Goal: Task Accomplishment & Management: Manage account settings

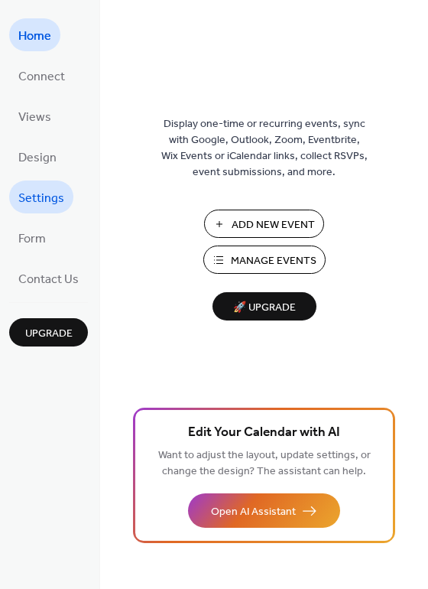
click at [41, 200] on span "Settings" at bounding box center [41, 199] width 46 height 24
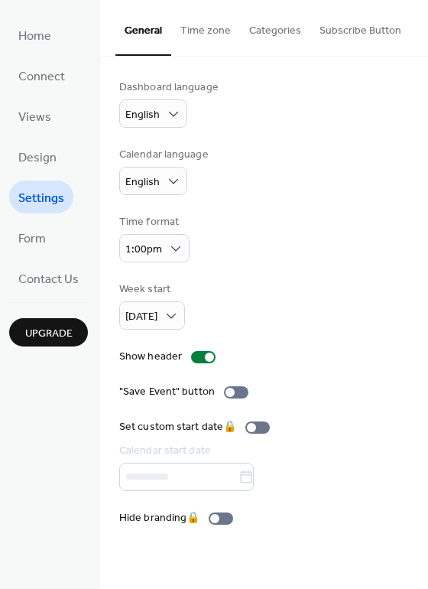
click at [257, 36] on button "Categories" at bounding box center [275, 27] width 70 height 54
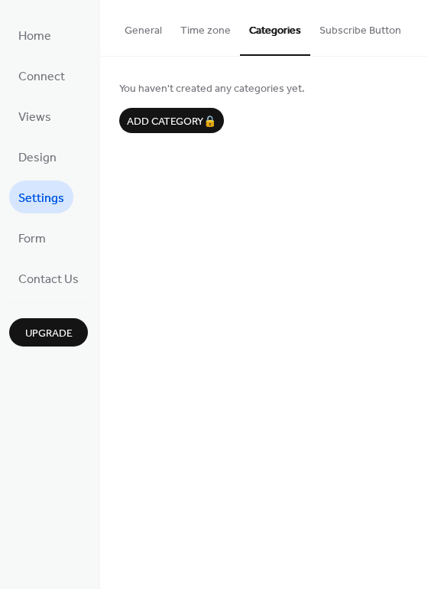
click at [340, 35] on button "Subscribe Button" at bounding box center [360, 27] width 100 height 54
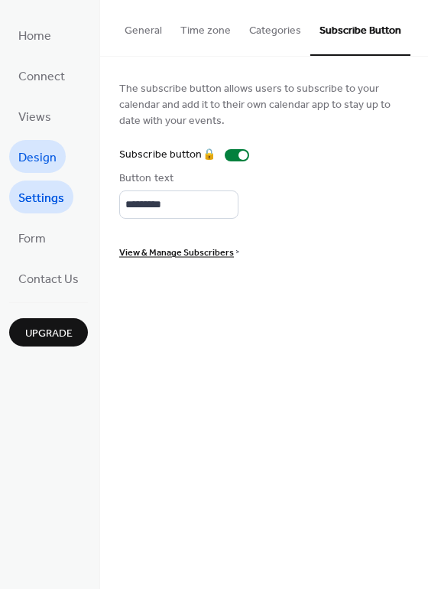
click at [44, 155] on span "Design" at bounding box center [37, 158] width 38 height 24
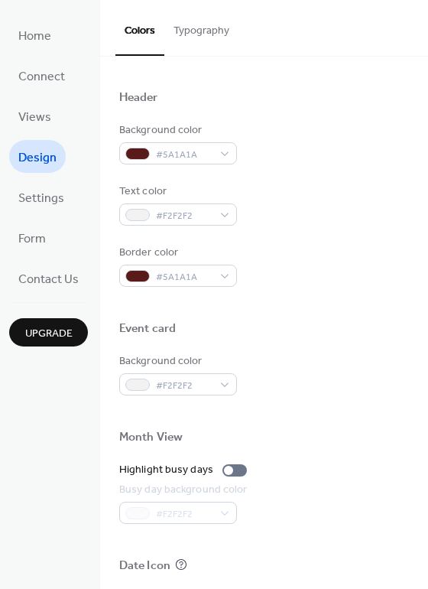
scroll to position [654, 0]
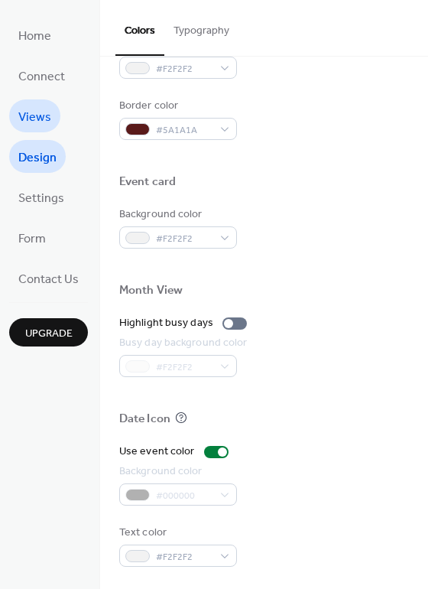
click at [34, 106] on span "Views" at bounding box center [34, 118] width 33 height 24
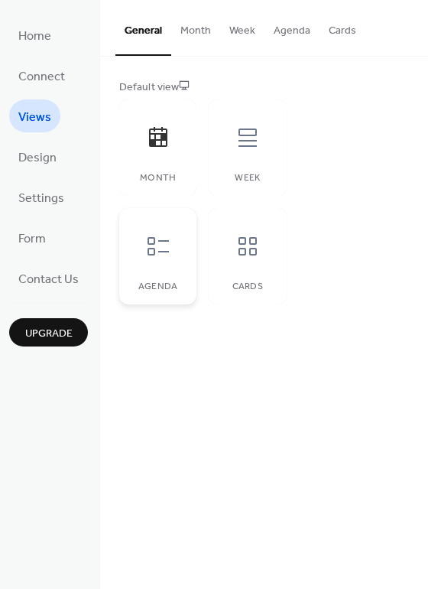
click at [171, 244] on div at bounding box center [158, 246] width 46 height 46
click at [239, 146] on icon at bounding box center [248, 137] width 18 height 18
click at [166, 236] on icon at bounding box center [158, 246] width 24 height 24
click at [29, 160] on span "Design" at bounding box center [37, 158] width 38 height 24
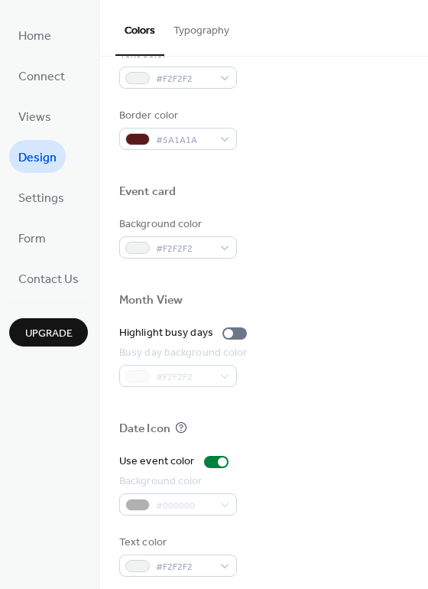
scroll to position [654, 0]
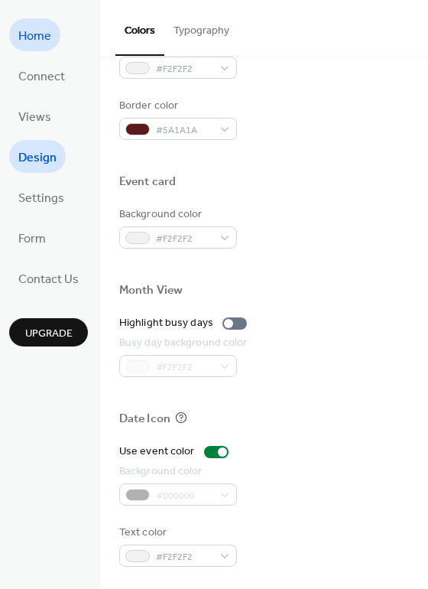
click at [41, 32] on span "Home" at bounding box center [34, 36] width 33 height 24
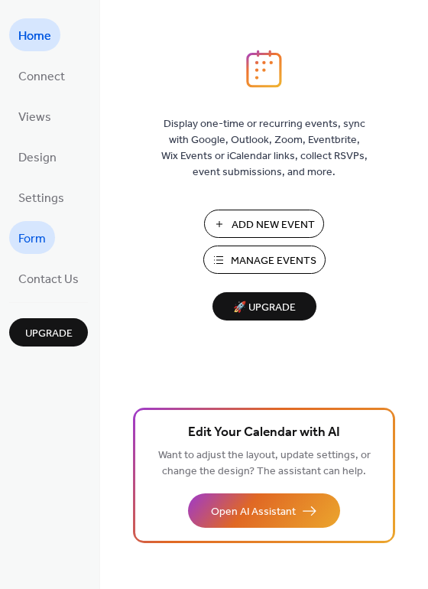
click at [37, 234] on span "Form" at bounding box center [32, 239] width 28 height 24
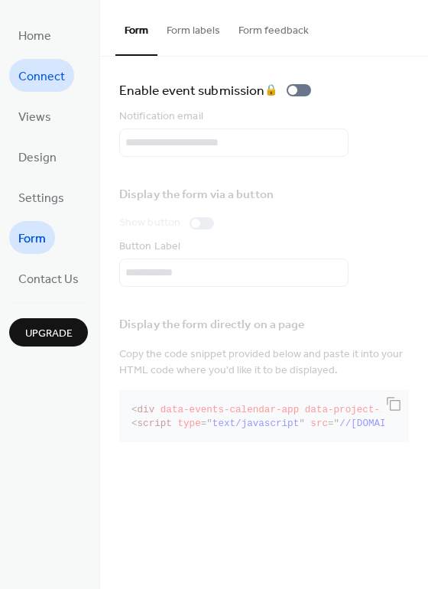
click at [53, 67] on span "Connect" at bounding box center [41, 77] width 47 height 24
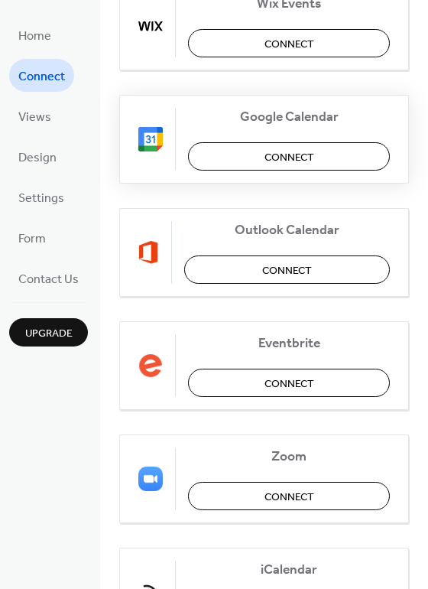
scroll to position [229, 0]
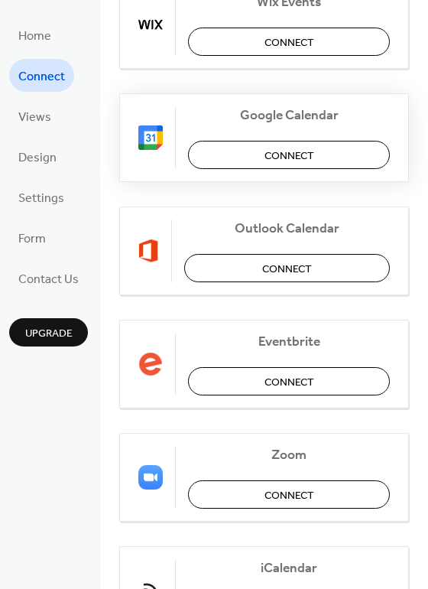
click at [288, 151] on span "Connect" at bounding box center [290, 156] width 50 height 16
click at [34, 41] on span "Home" at bounding box center [34, 36] width 33 height 24
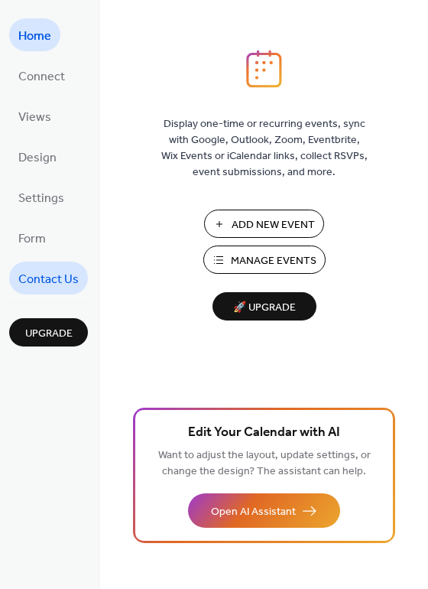
click at [61, 272] on span "Contact Us" at bounding box center [48, 280] width 60 height 24
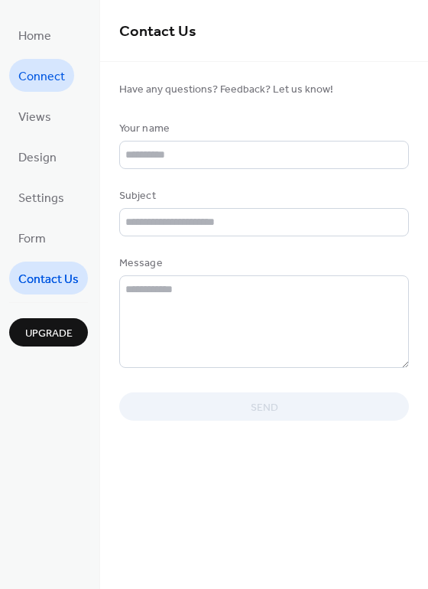
click at [43, 68] on span "Connect" at bounding box center [41, 77] width 47 height 24
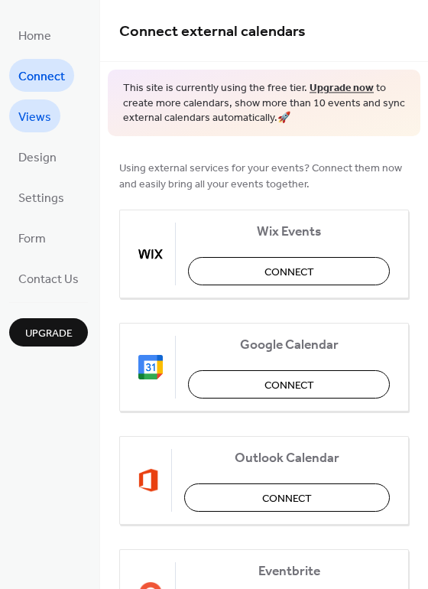
click at [39, 109] on span "Views" at bounding box center [34, 118] width 33 height 24
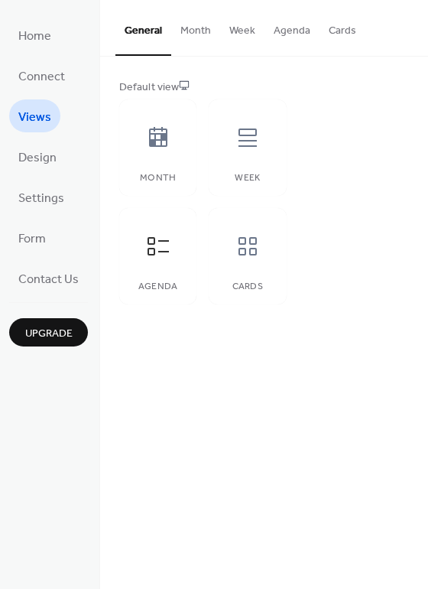
click at [199, 30] on button "Month" at bounding box center [195, 27] width 49 height 54
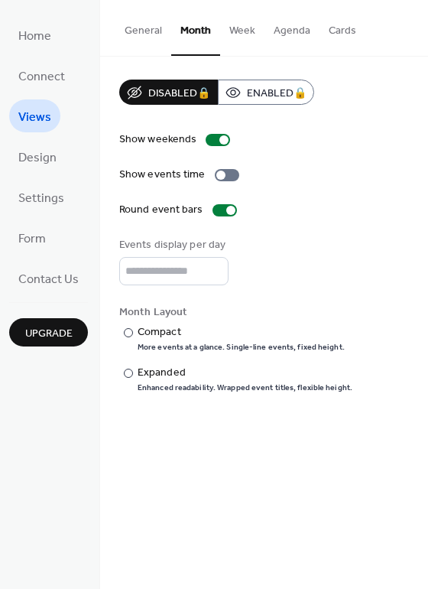
click at [232, 28] on button "Week" at bounding box center [242, 27] width 44 height 54
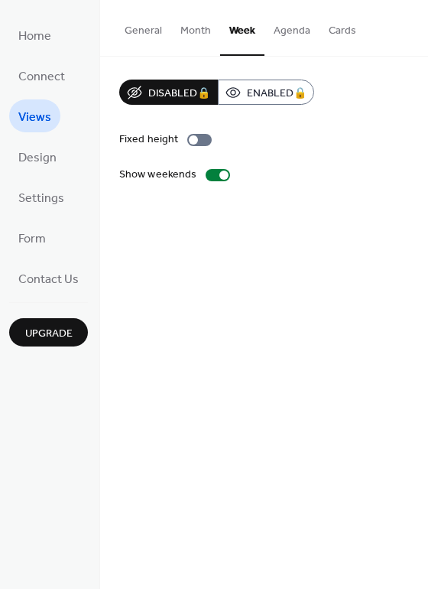
click at [291, 33] on button "Agenda" at bounding box center [292, 27] width 55 height 54
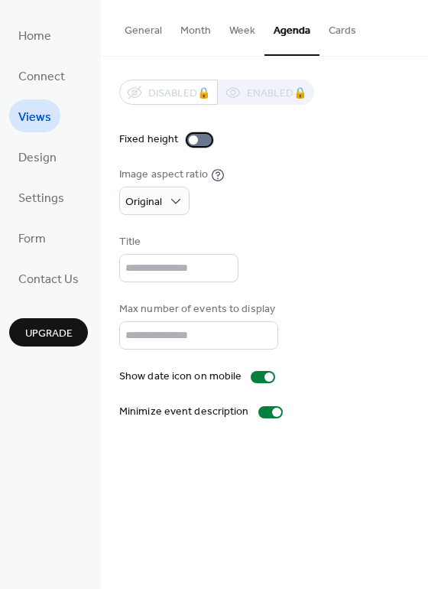
click at [197, 137] on div at bounding box center [199, 140] width 24 height 12
click at [338, 39] on button "Cards" at bounding box center [343, 27] width 46 height 54
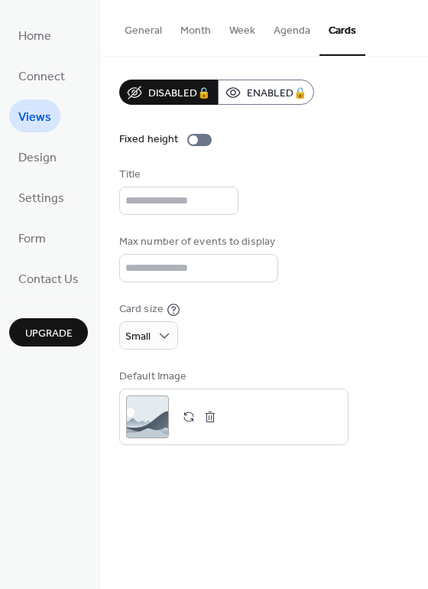
click at [281, 42] on button "Agenda" at bounding box center [292, 27] width 55 height 54
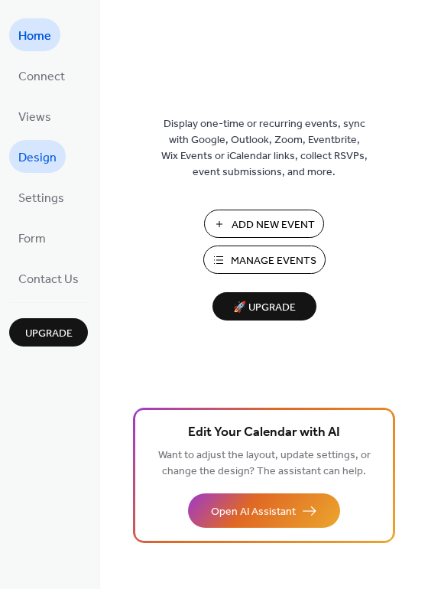
click at [54, 156] on span "Design" at bounding box center [37, 158] width 38 height 24
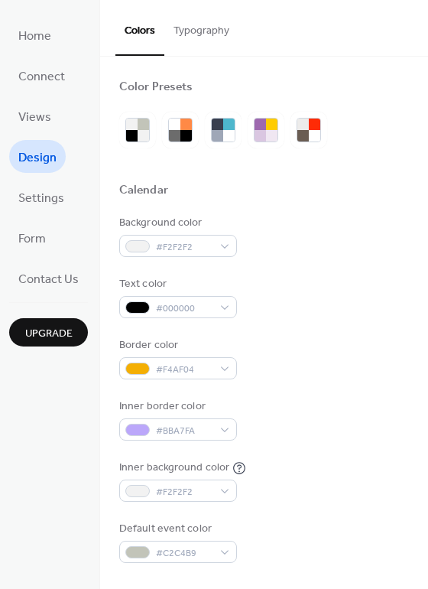
click at [204, 28] on button "Typography" at bounding box center [201, 27] width 74 height 54
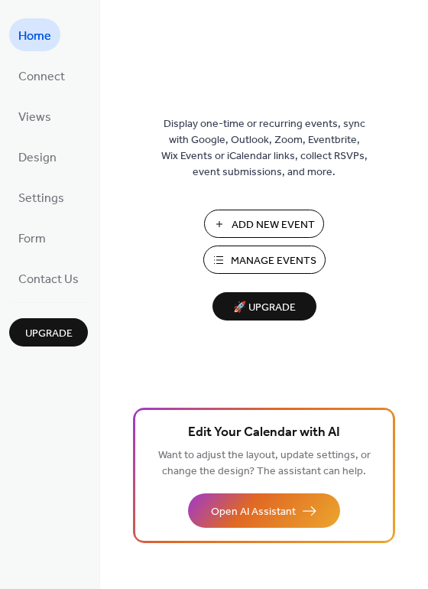
click at [257, 228] on span "Add New Event" at bounding box center [273, 225] width 83 height 16
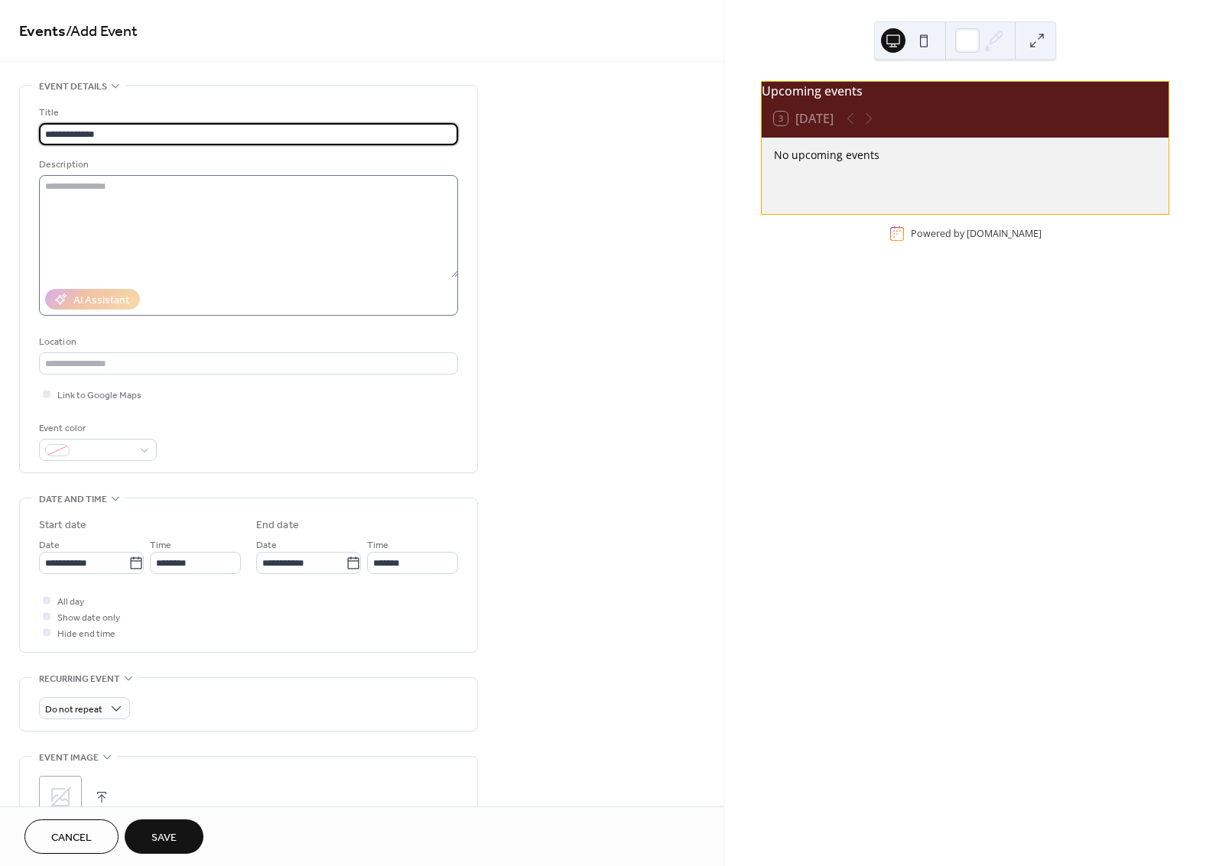
type input "**********"
click at [213, 236] on textarea at bounding box center [248, 226] width 419 height 102
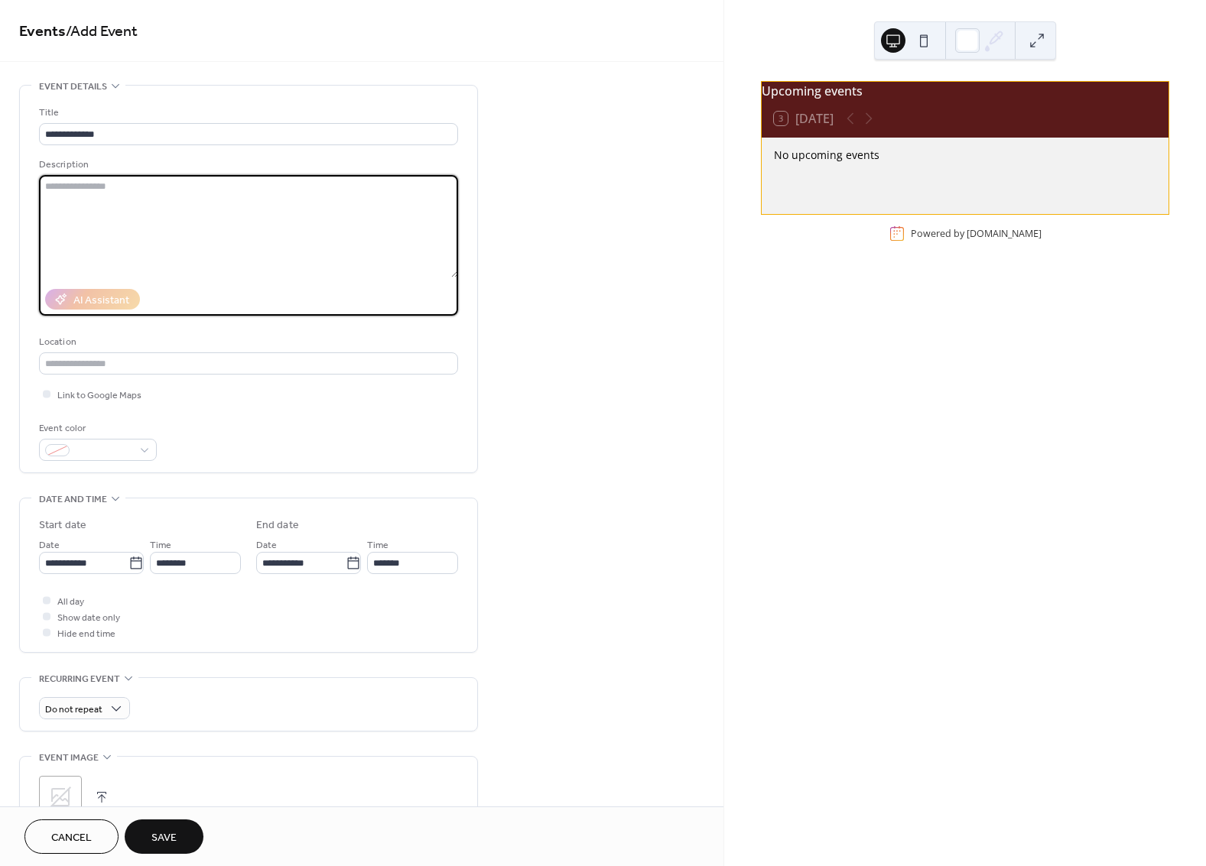
paste textarea "**********"
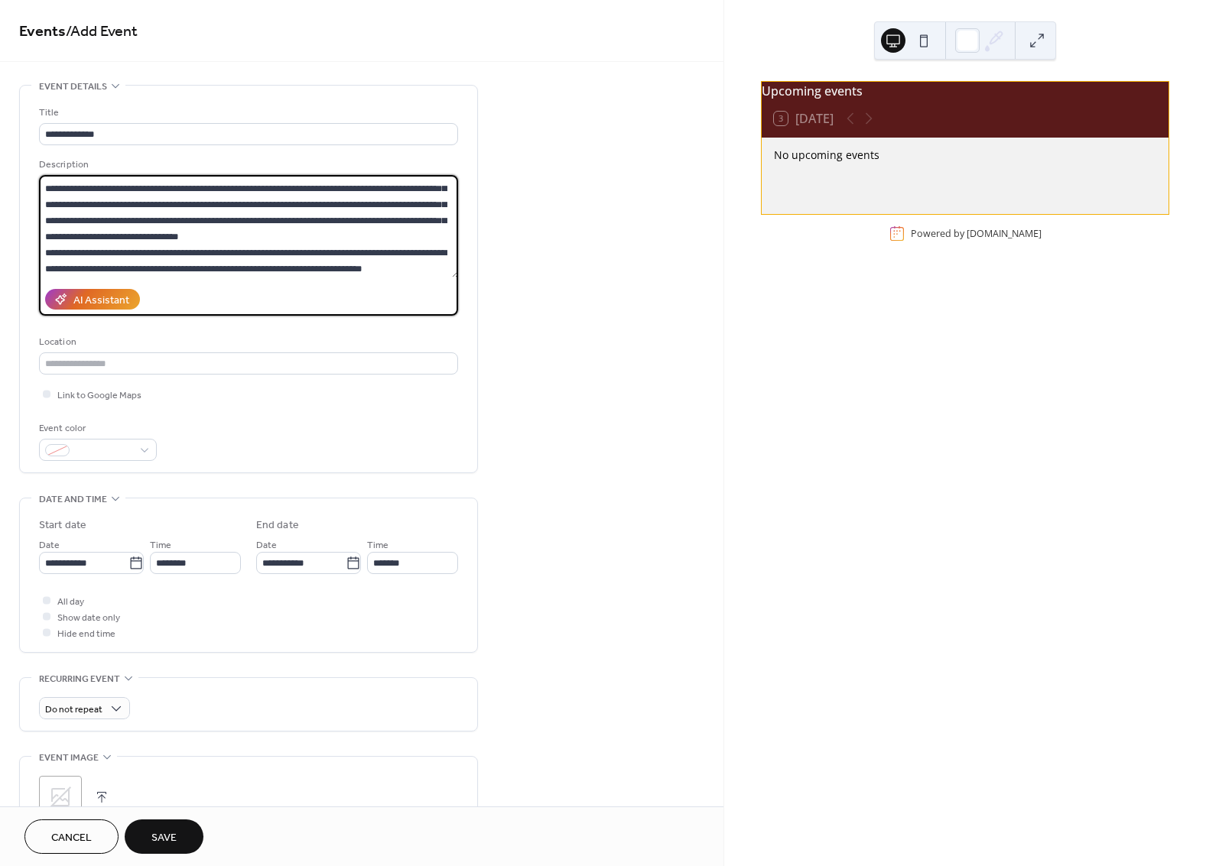
scroll to position [16, 0]
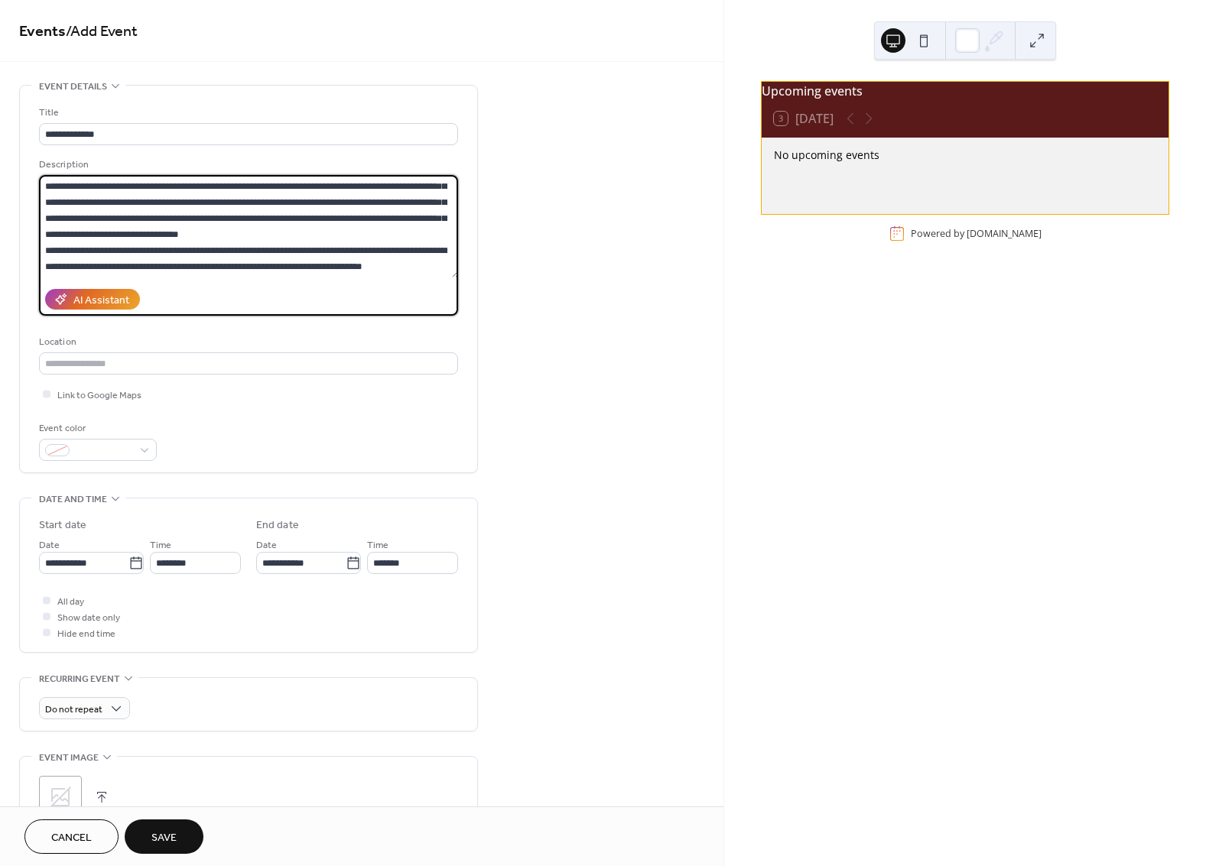
drag, startPoint x: 267, startPoint y: 267, endPoint x: 444, endPoint y: 291, distance: 178.2
click at [444, 291] on div "**********" at bounding box center [248, 236] width 419 height 159
type textarea "**********"
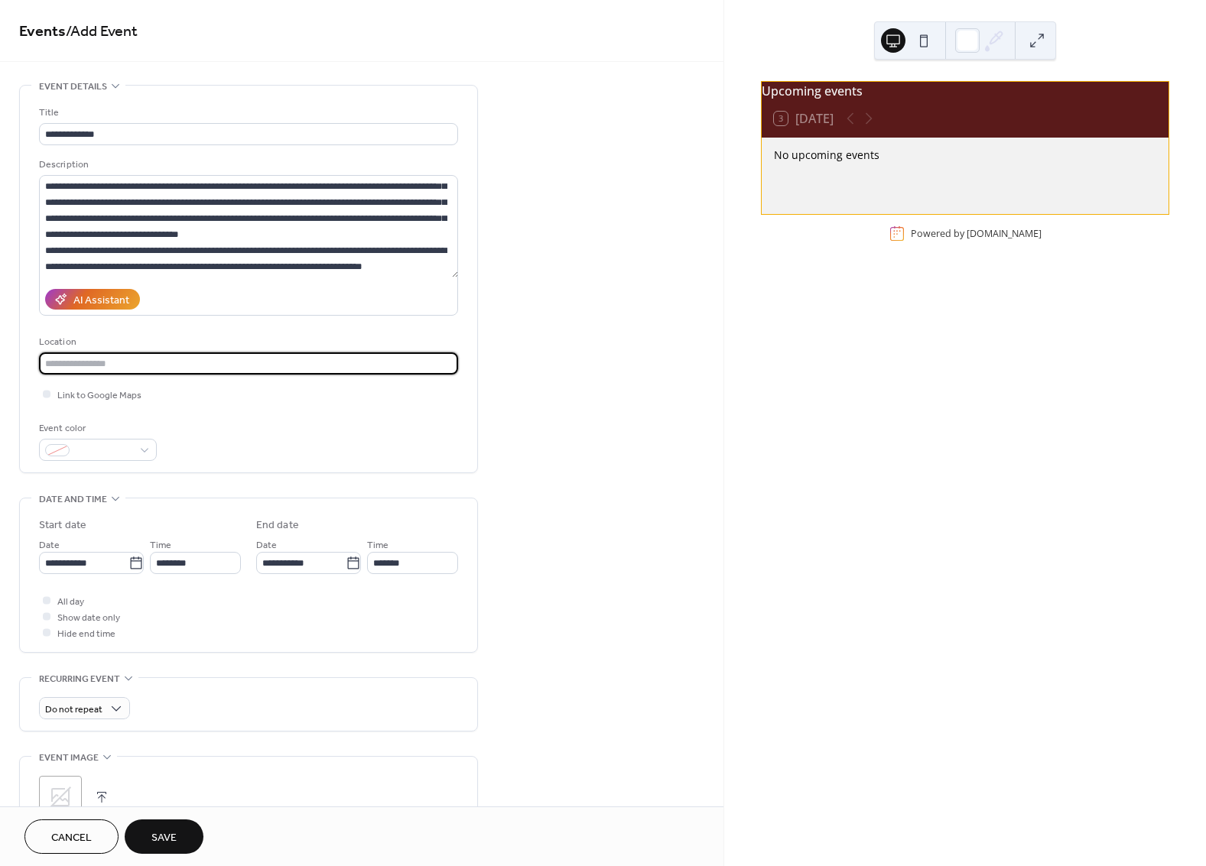
click at [339, 353] on input "text" at bounding box center [248, 364] width 419 height 22
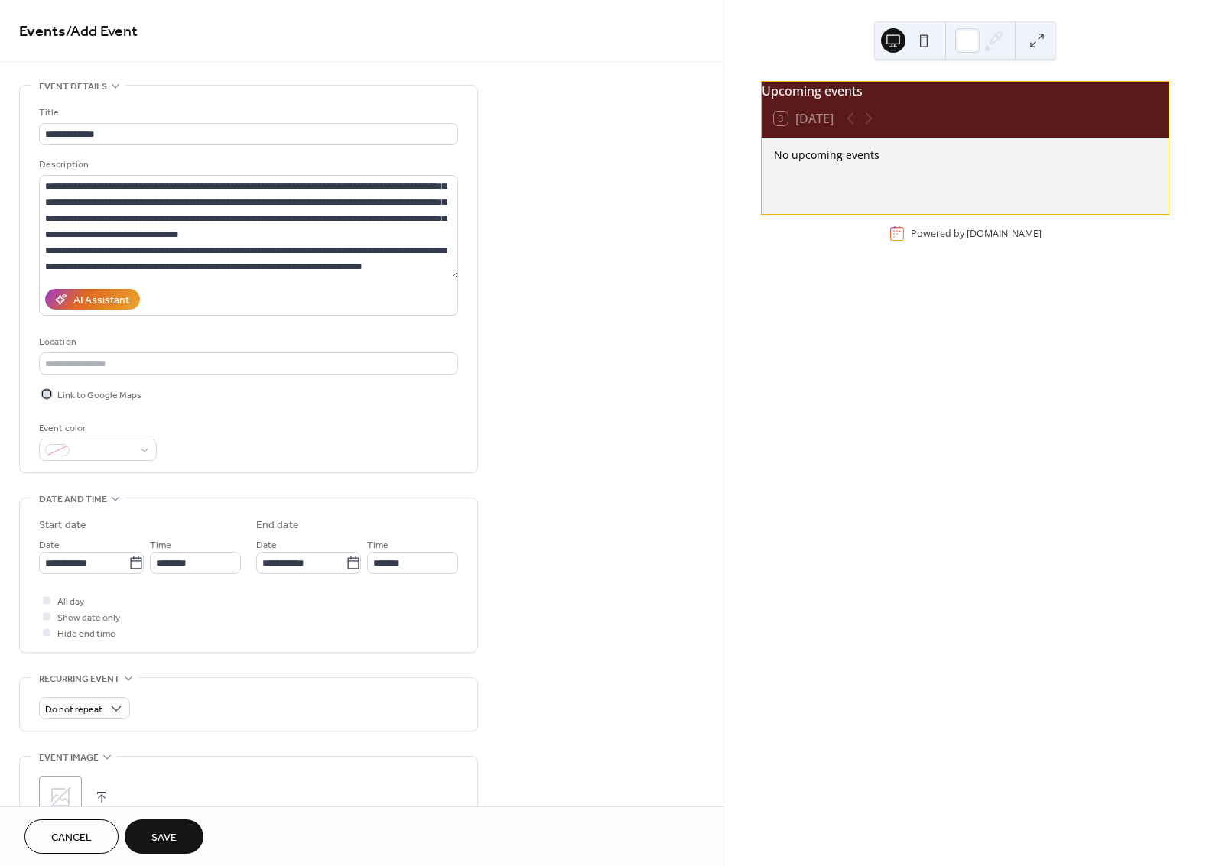
click at [43, 394] on div at bounding box center [47, 394] width 8 height 8
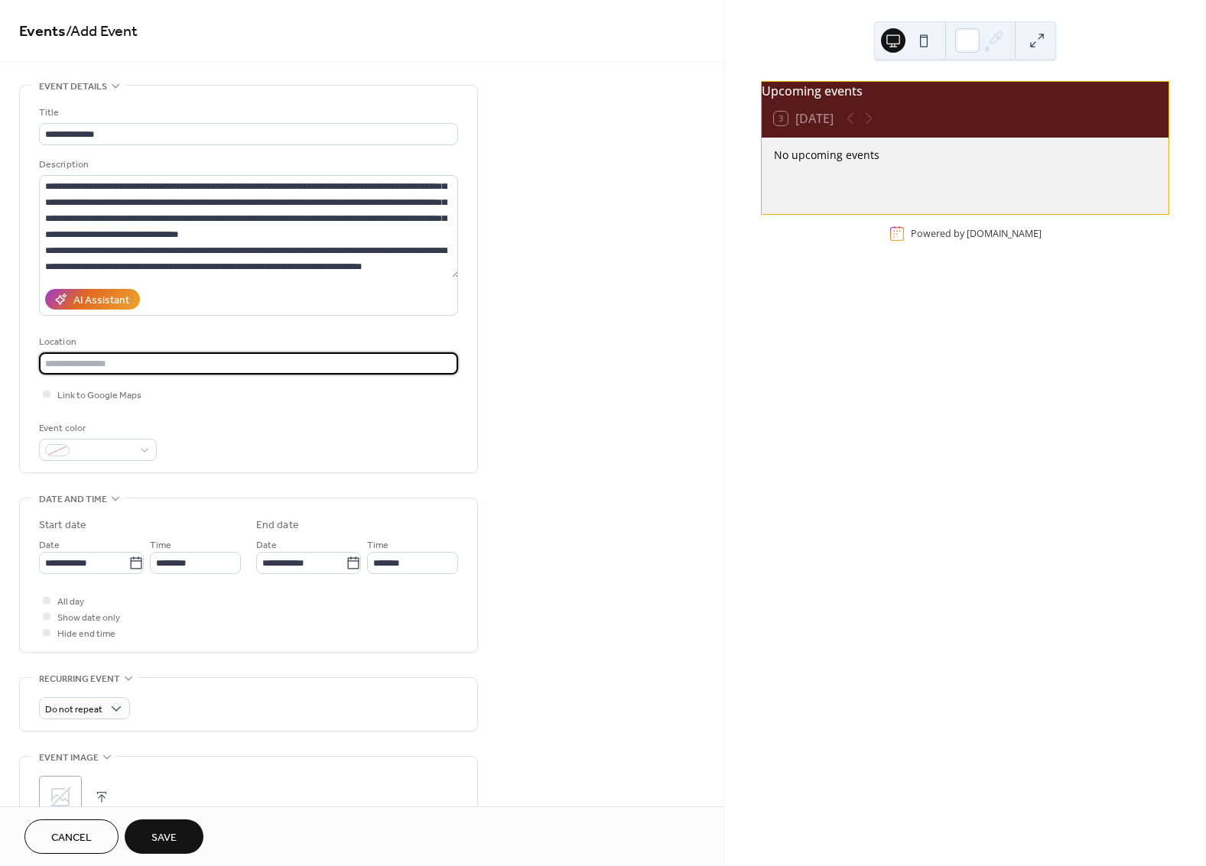
click at [128, 365] on input "text" at bounding box center [248, 364] width 419 height 22
type input "*"
click at [226, 489] on div "**********" at bounding box center [248, 545] width 459 height 921
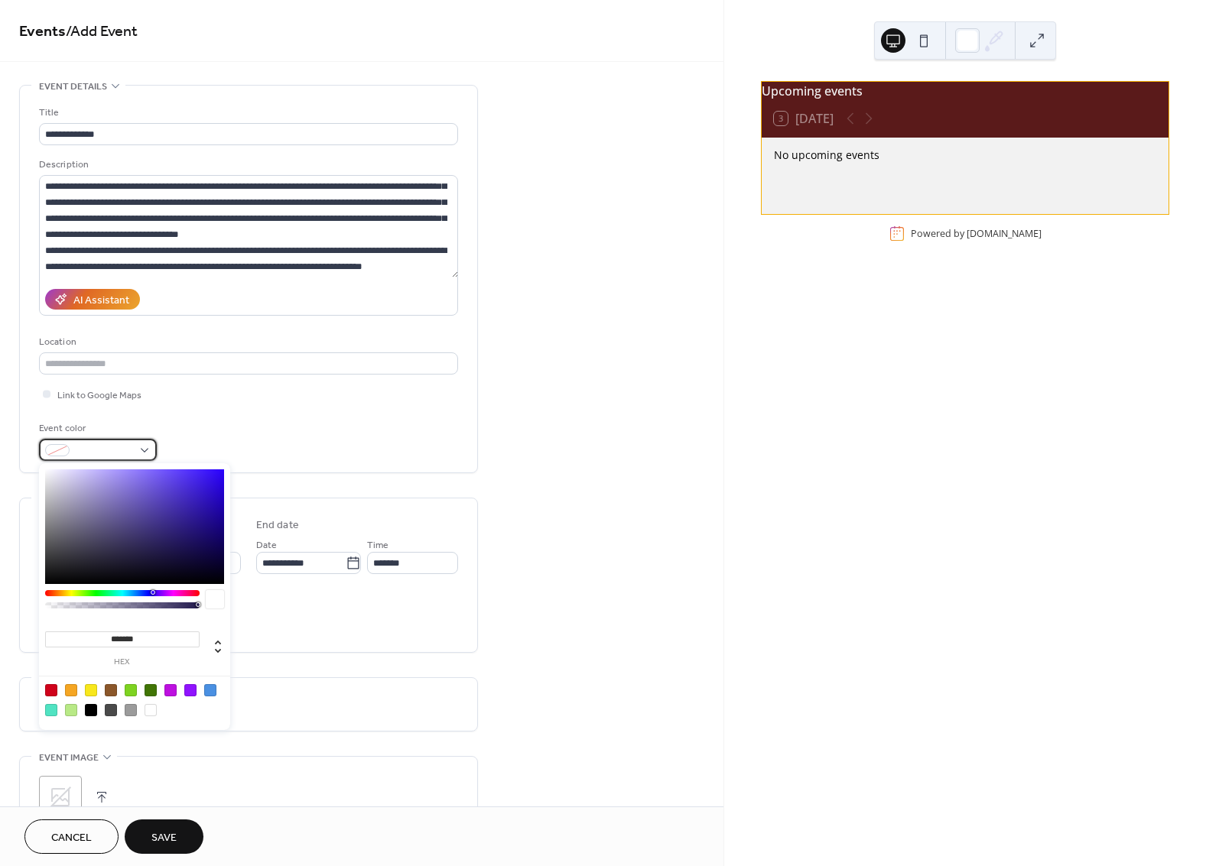
click at [112, 444] on span at bounding box center [104, 452] width 57 height 16
drag, startPoint x: 176, startPoint y: 496, endPoint x: 192, endPoint y: 526, distance: 34.5
click at [194, 510] on div at bounding box center [134, 527] width 179 height 115
click at [211, 691] on div at bounding box center [210, 690] width 12 height 12
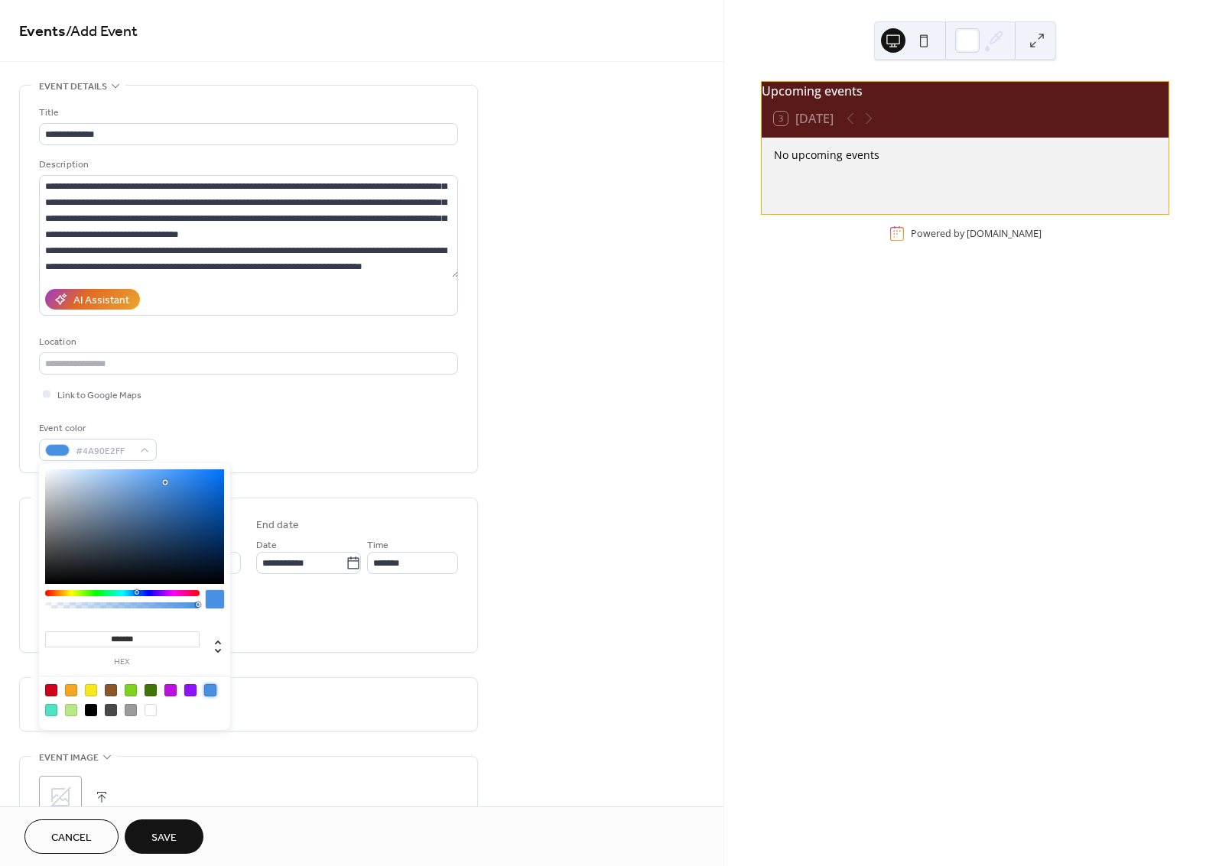
type input "*******"
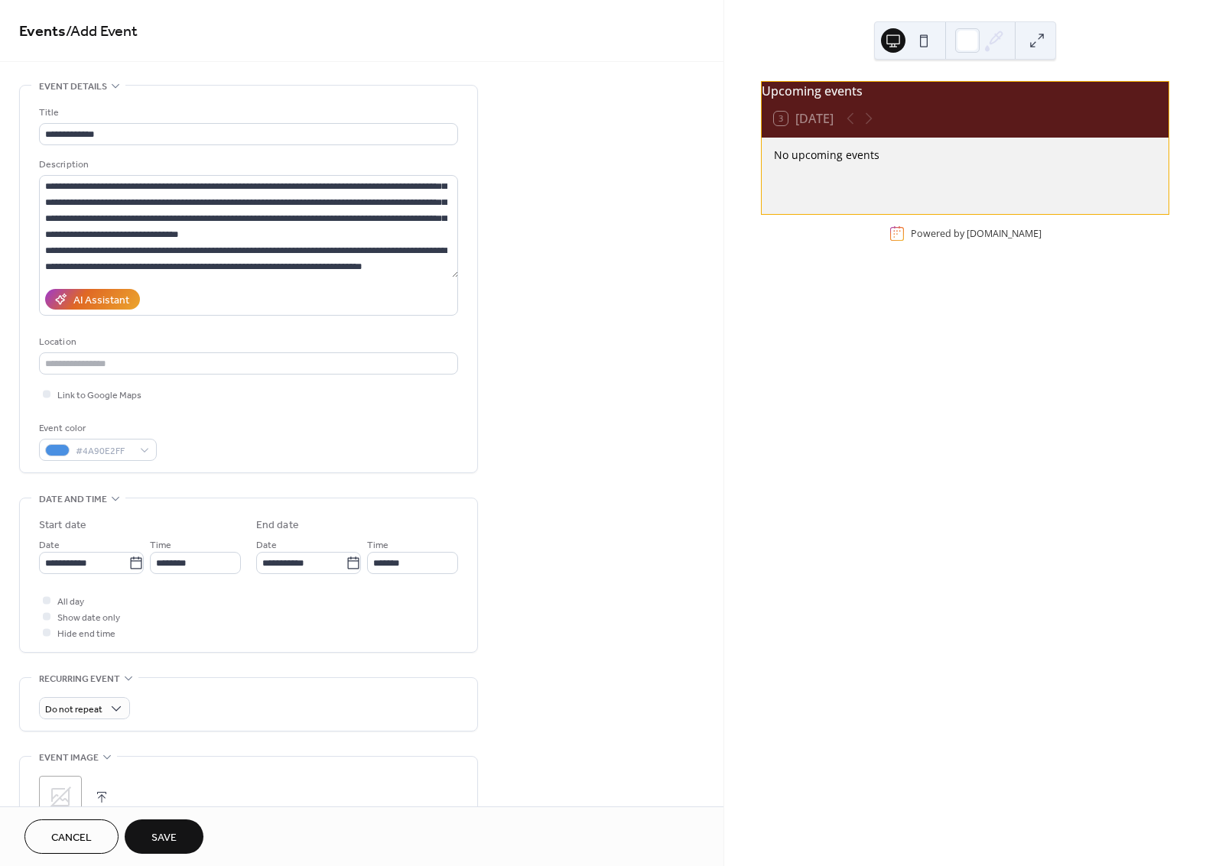
click at [297, 656] on div "**********" at bounding box center [248, 545] width 459 height 921
click at [132, 561] on icon at bounding box center [135, 563] width 15 height 15
click at [128, 561] on input "**********" at bounding box center [83, 563] width 89 height 22
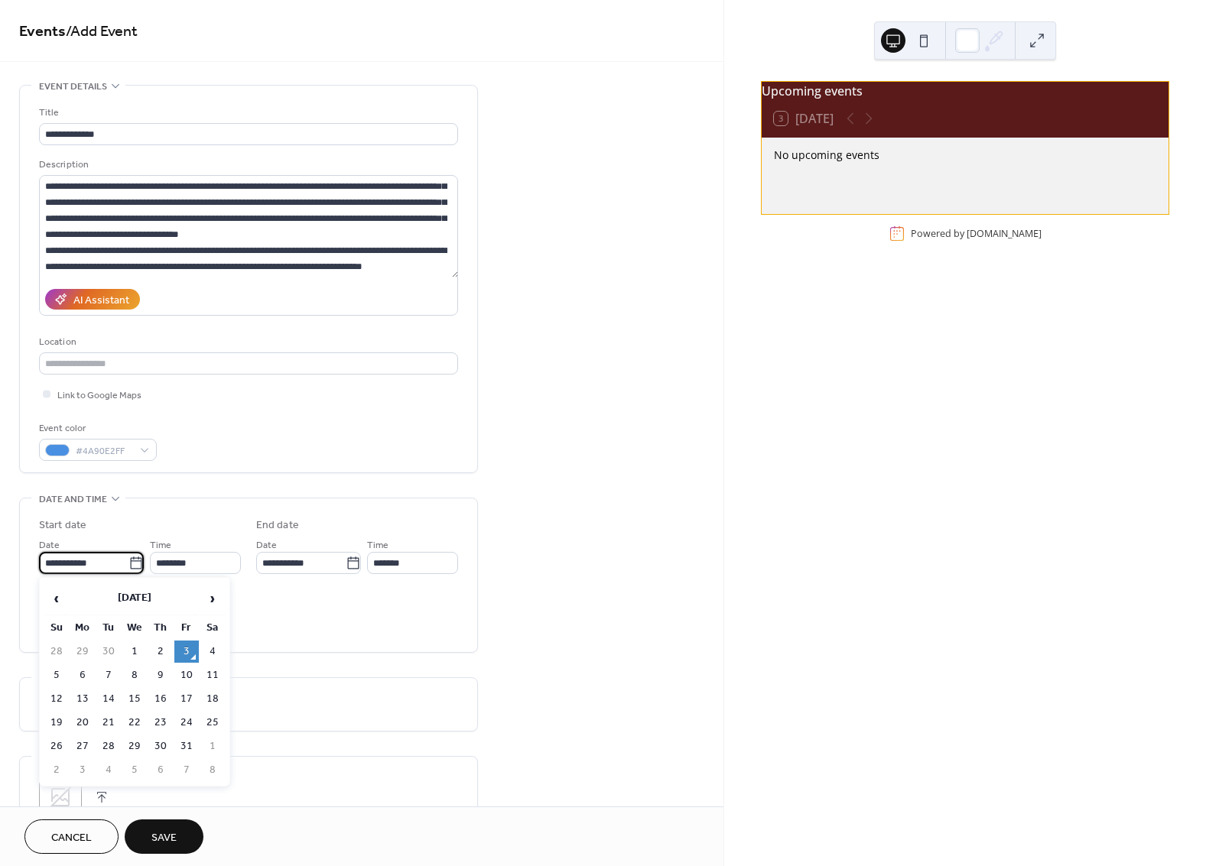
click at [211, 649] on td "4" at bounding box center [212, 652] width 24 height 22
type input "**********"
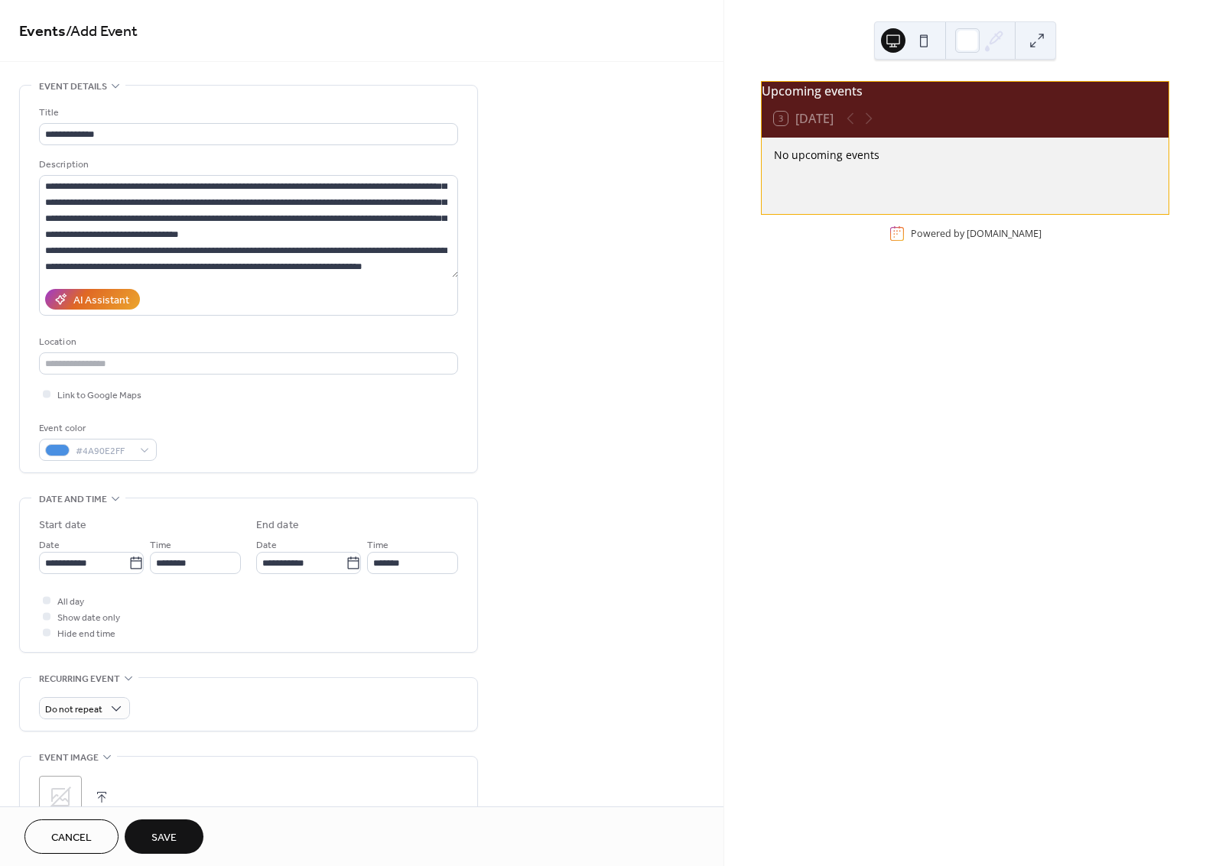
click at [219, 573] on div "**********" at bounding box center [248, 579] width 419 height 123
click at [220, 565] on input "********" at bounding box center [195, 563] width 91 height 22
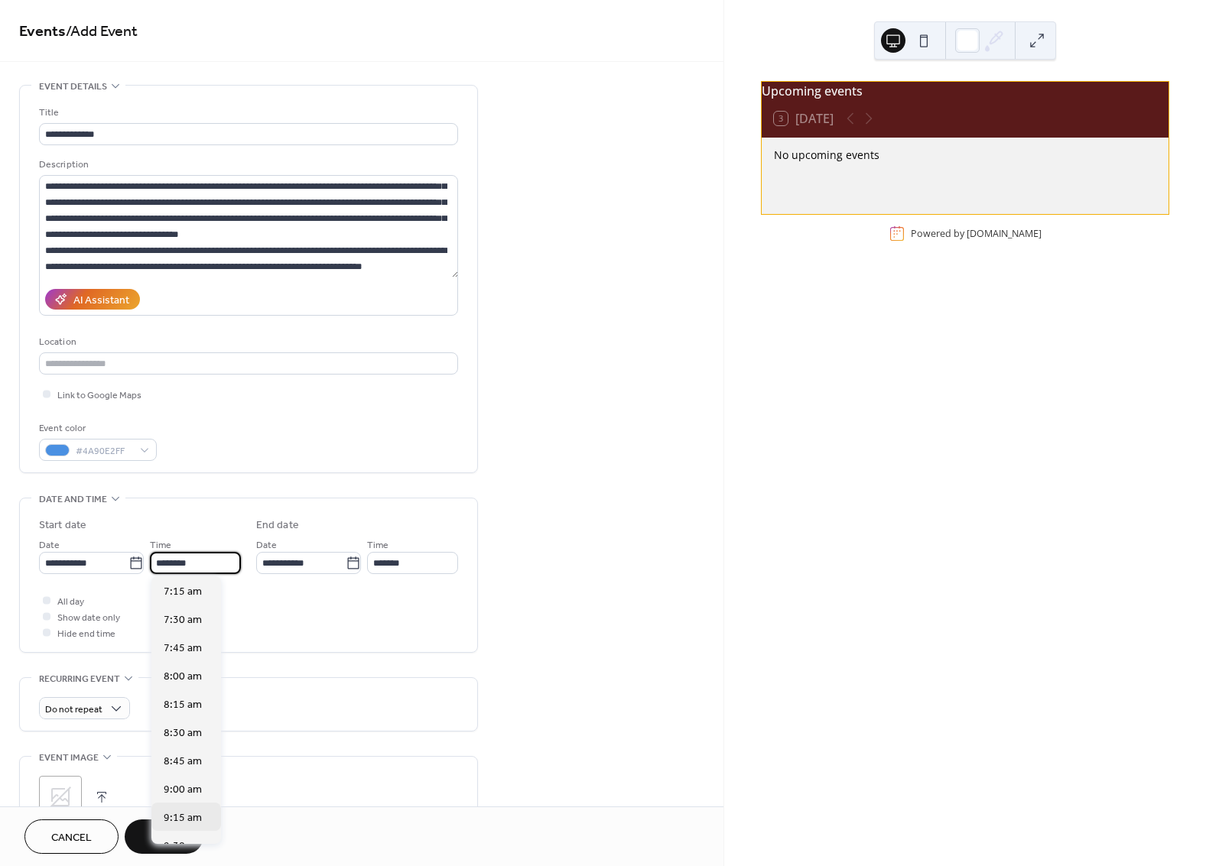
scroll to position [823, 0]
click at [193, 786] on span "9:00 am" at bounding box center [183, 787] width 38 height 16
type input "*******"
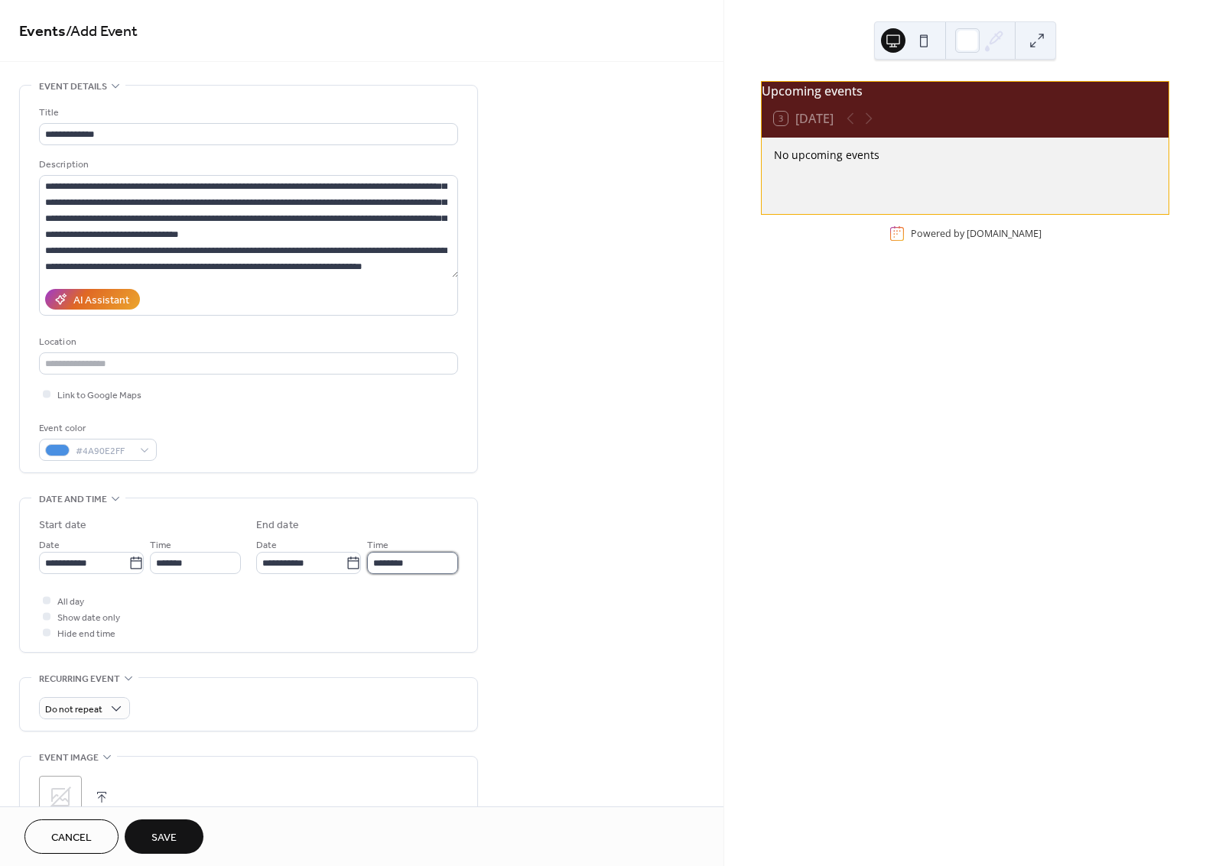
click at [395, 566] on input "********" at bounding box center [412, 563] width 91 height 22
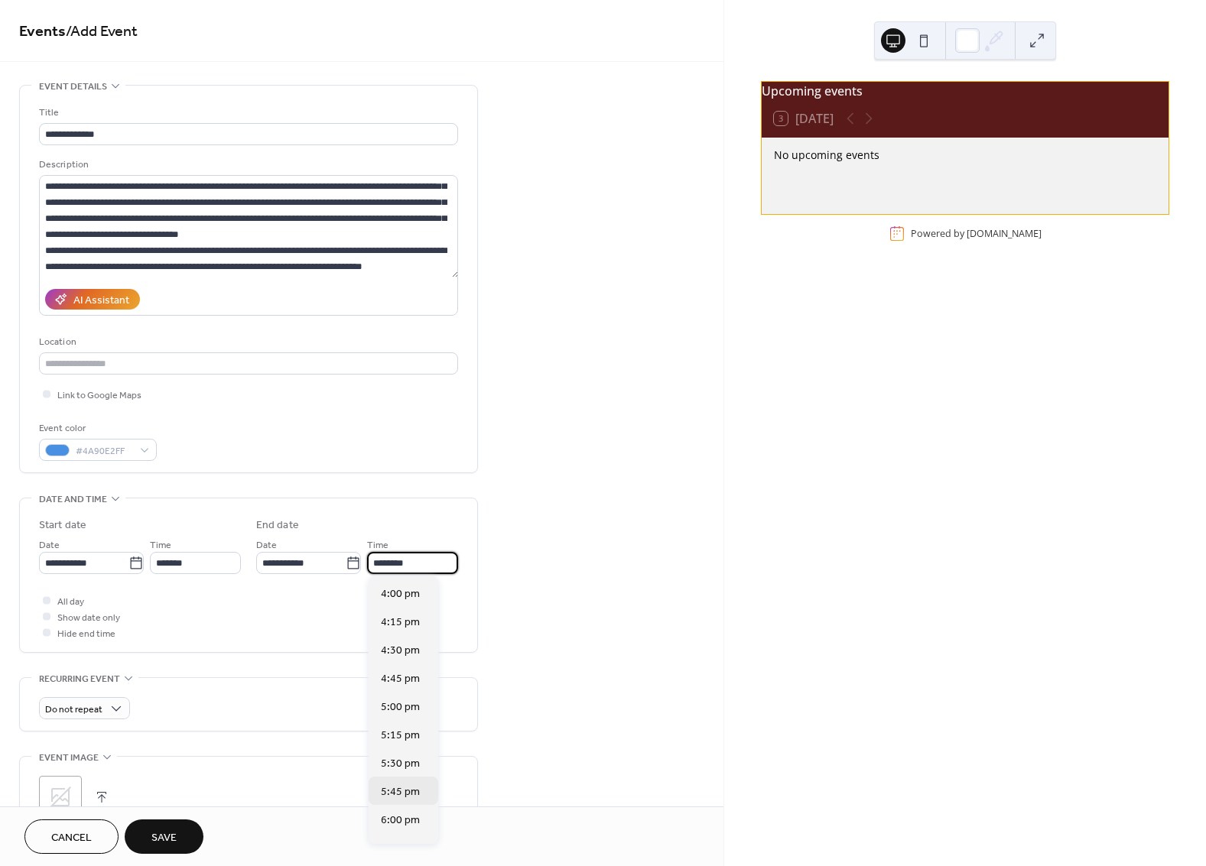
scroll to position [765, 0]
click at [395, 824] on div "6:00 pm" at bounding box center [404, 816] width 70 height 28
type input "*******"
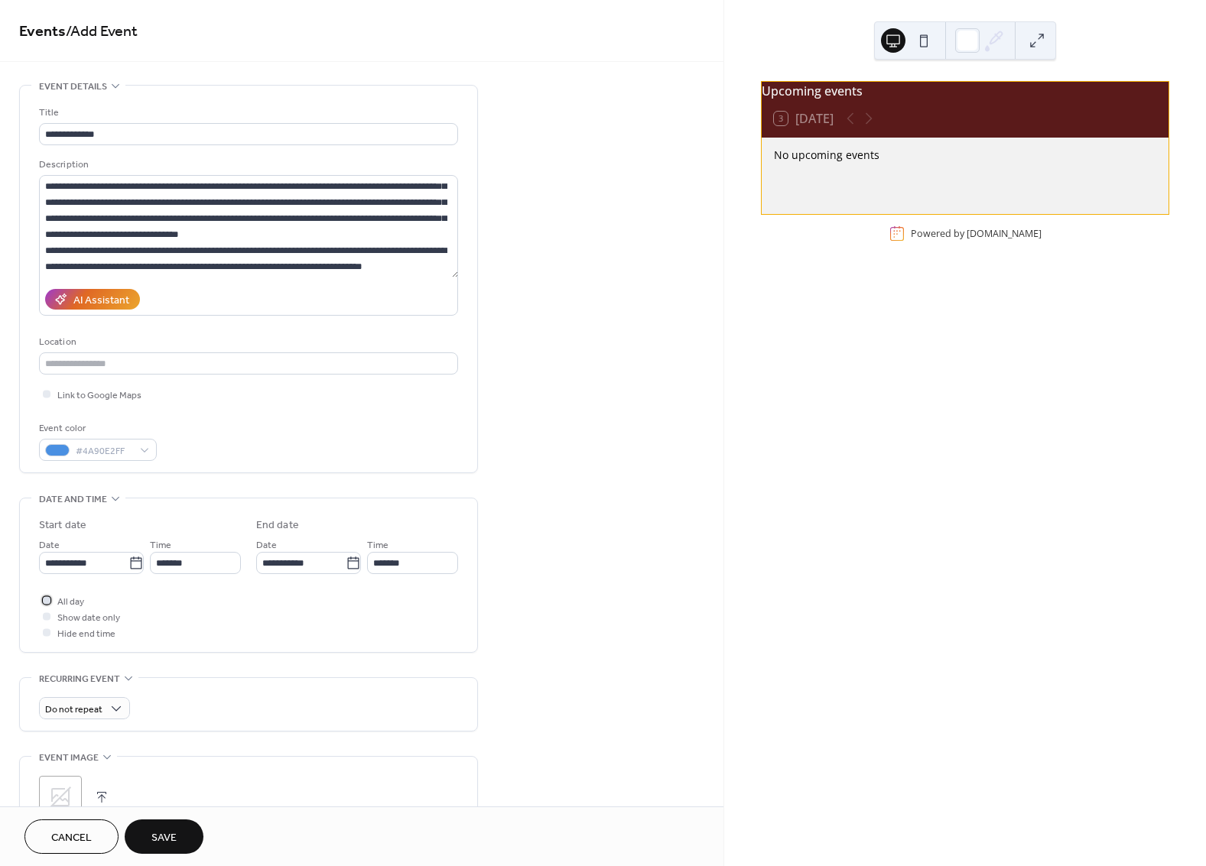
click at [43, 600] on div at bounding box center [47, 601] width 8 height 8
drag, startPoint x: 42, startPoint y: 600, endPoint x: 45, endPoint y: 627, distance: 27.7
click at [42, 600] on div at bounding box center [46, 600] width 15 height 15
click at [43, 630] on div at bounding box center [47, 633] width 8 height 8
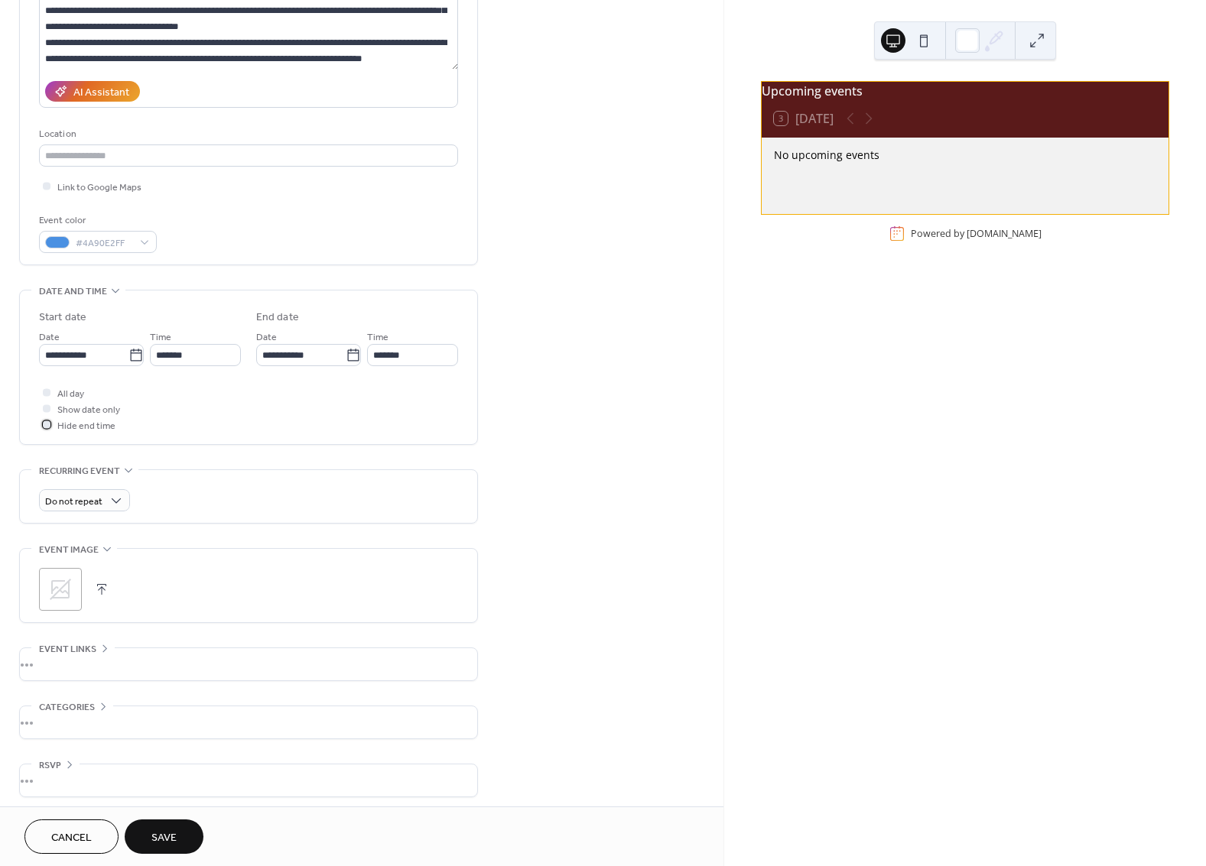
scroll to position [211, 0]
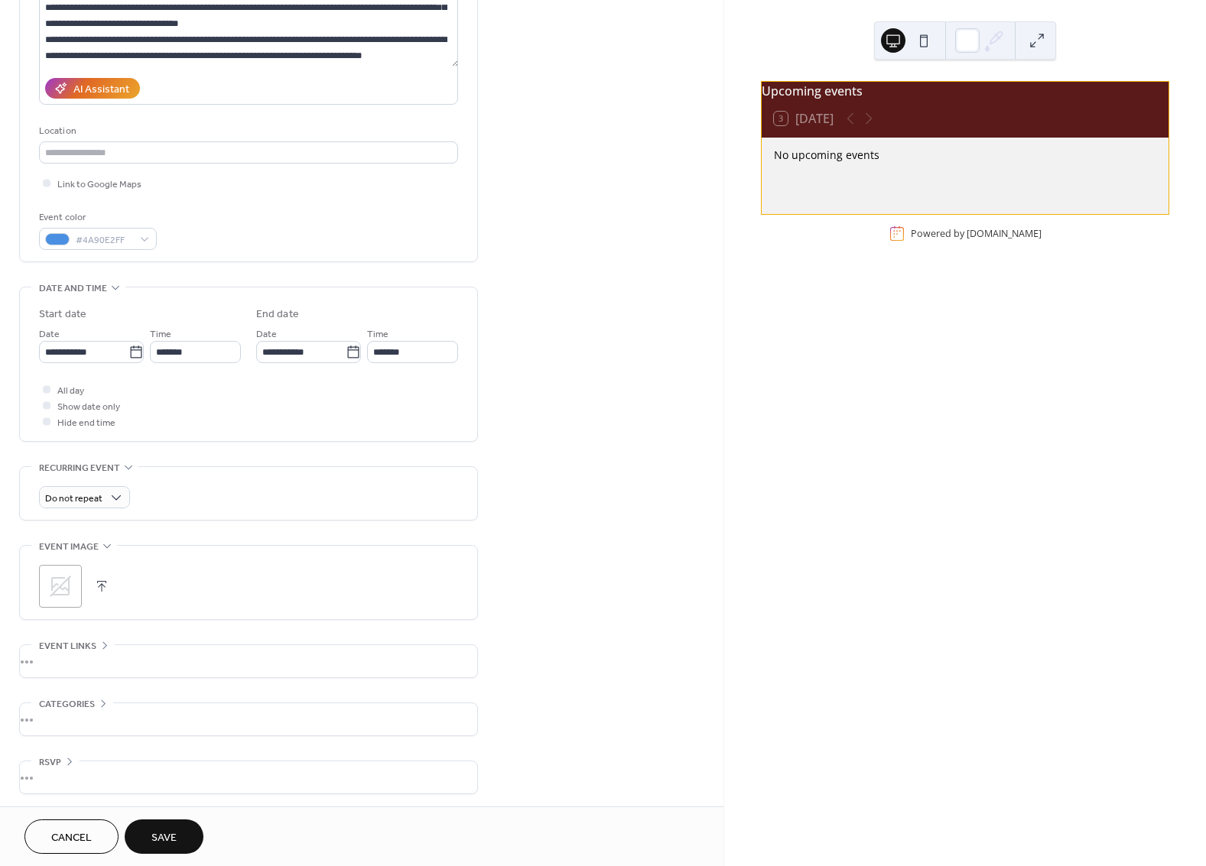
click at [94, 586] on button "button" at bounding box center [101, 586] width 21 height 21
click at [67, 658] on div "•••" at bounding box center [248, 661] width 457 height 32
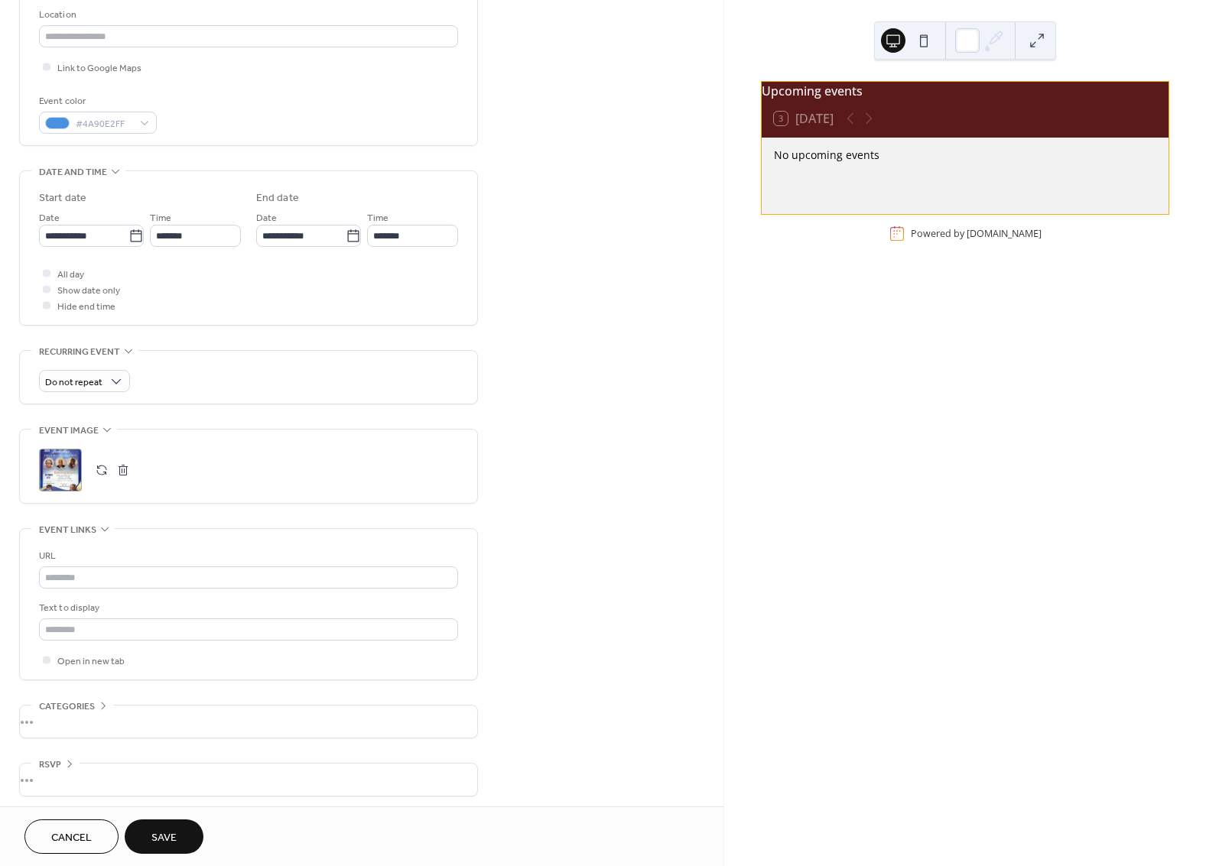
scroll to position [329, 0]
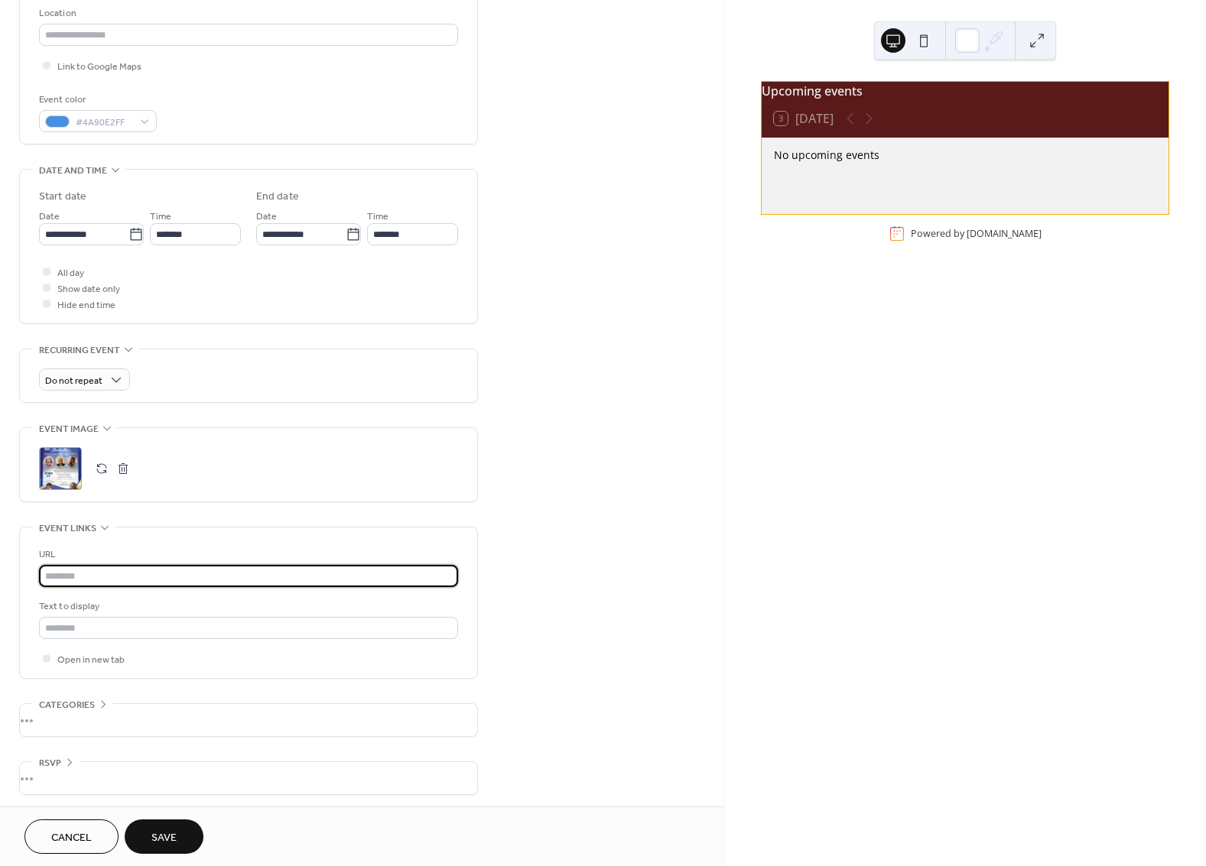
paste input "**********"
type input "**********"
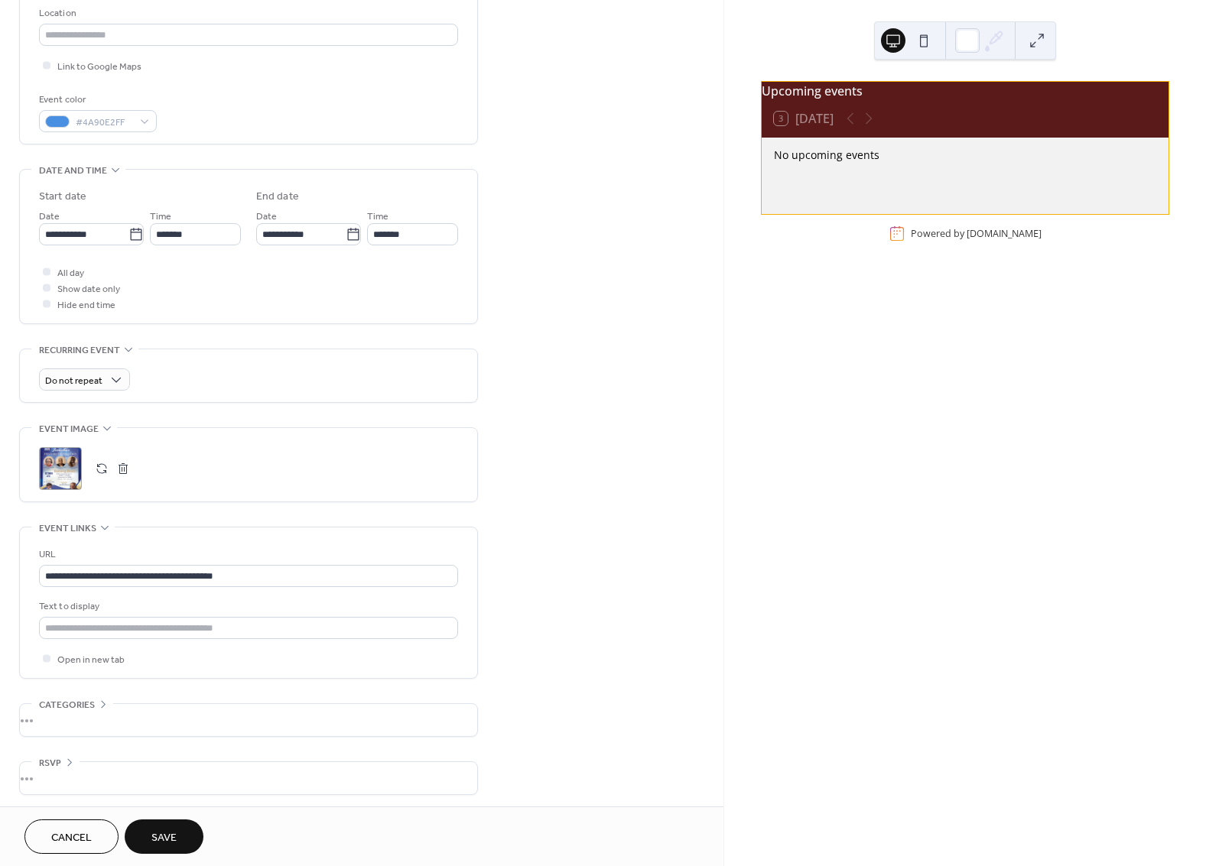
click at [61, 762] on div "•••" at bounding box center [248, 778] width 457 height 32
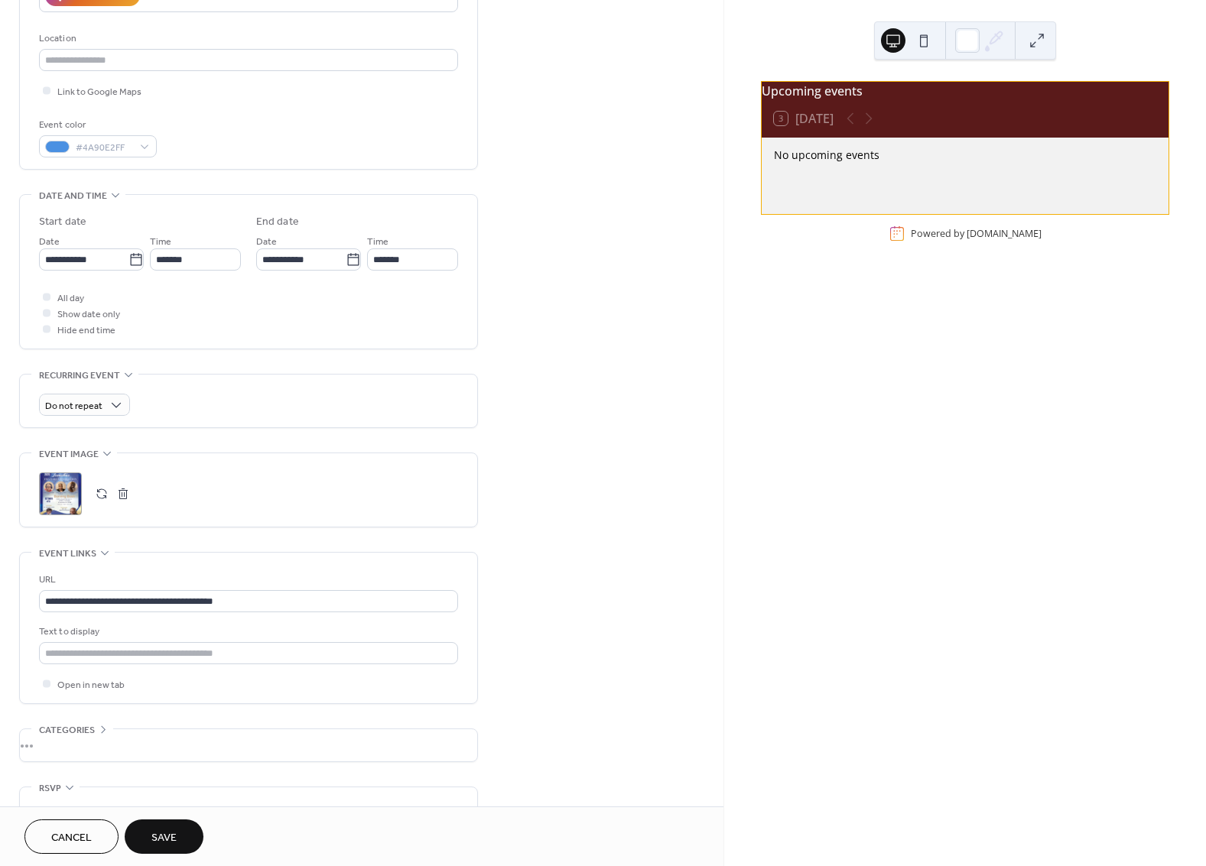
scroll to position [301, 0]
click at [87, 727] on span "Categories" at bounding box center [67, 733] width 56 height 16
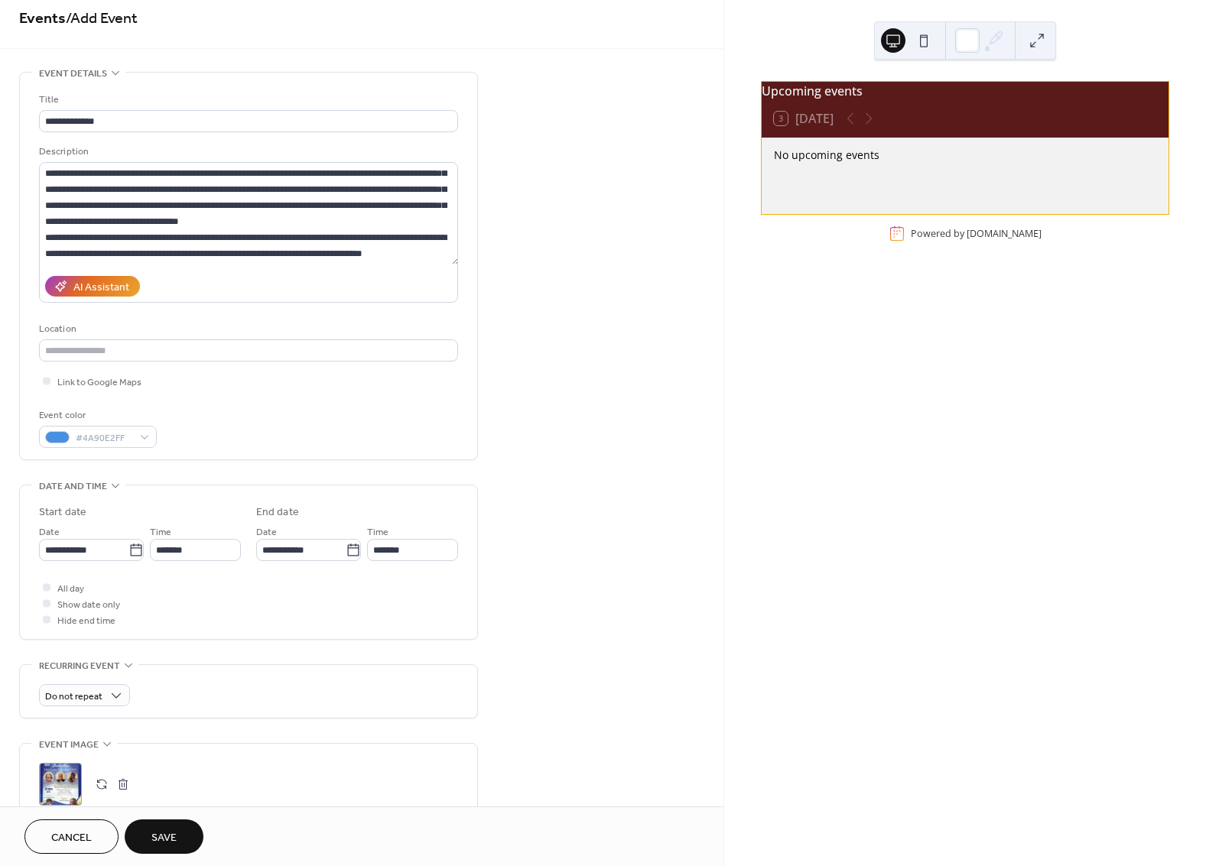
scroll to position [0, 0]
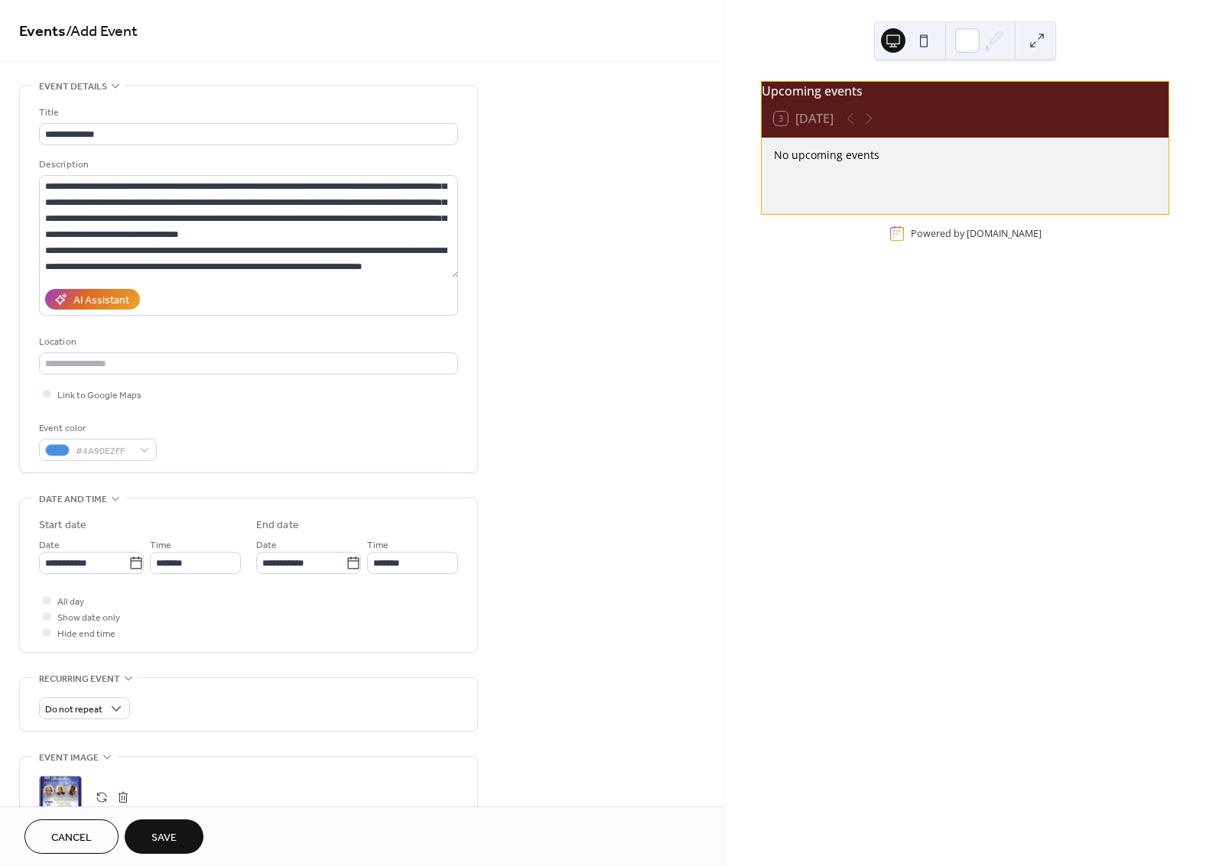
click at [864, 128] on div at bounding box center [859, 118] width 37 height 18
click at [866, 125] on div at bounding box center [859, 118] width 37 height 18
click at [198, 838] on button "Save" at bounding box center [164, 837] width 79 height 34
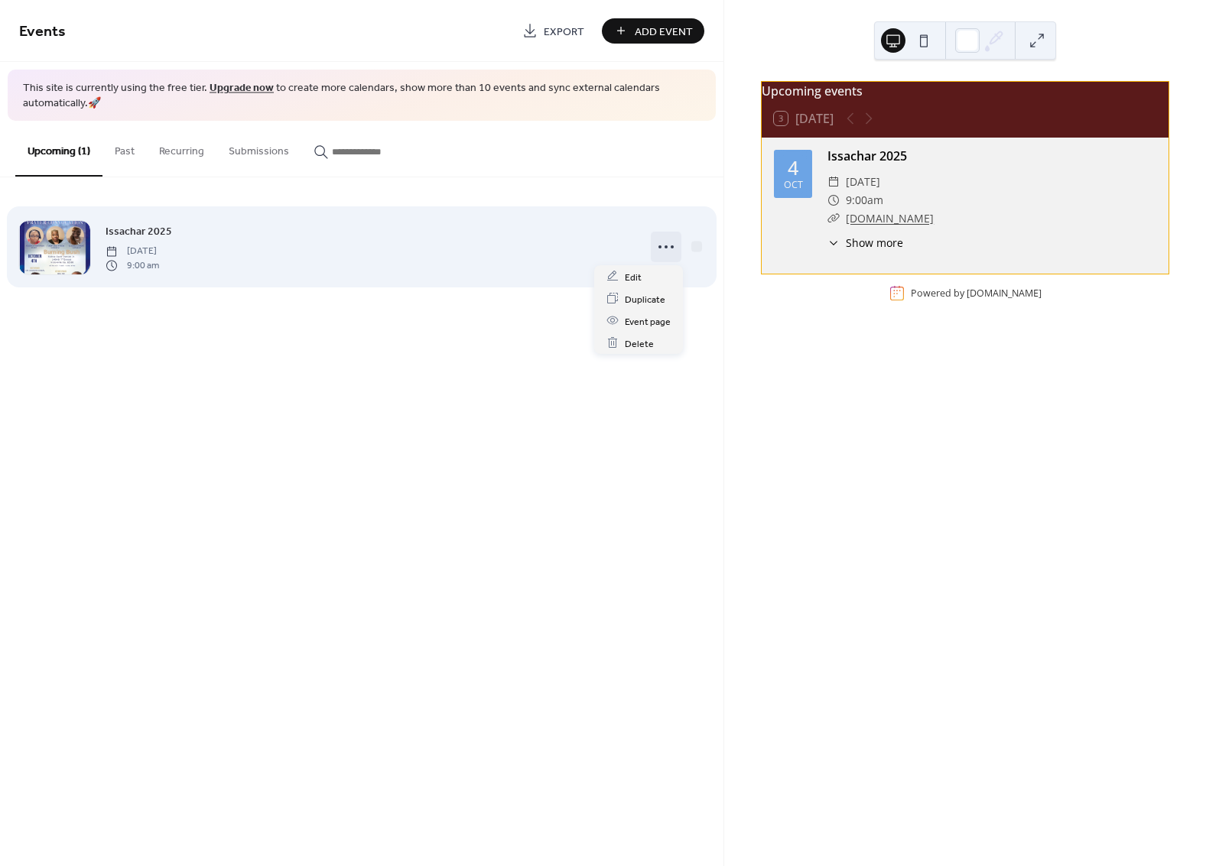
click at [663, 245] on icon at bounding box center [666, 247] width 24 height 24
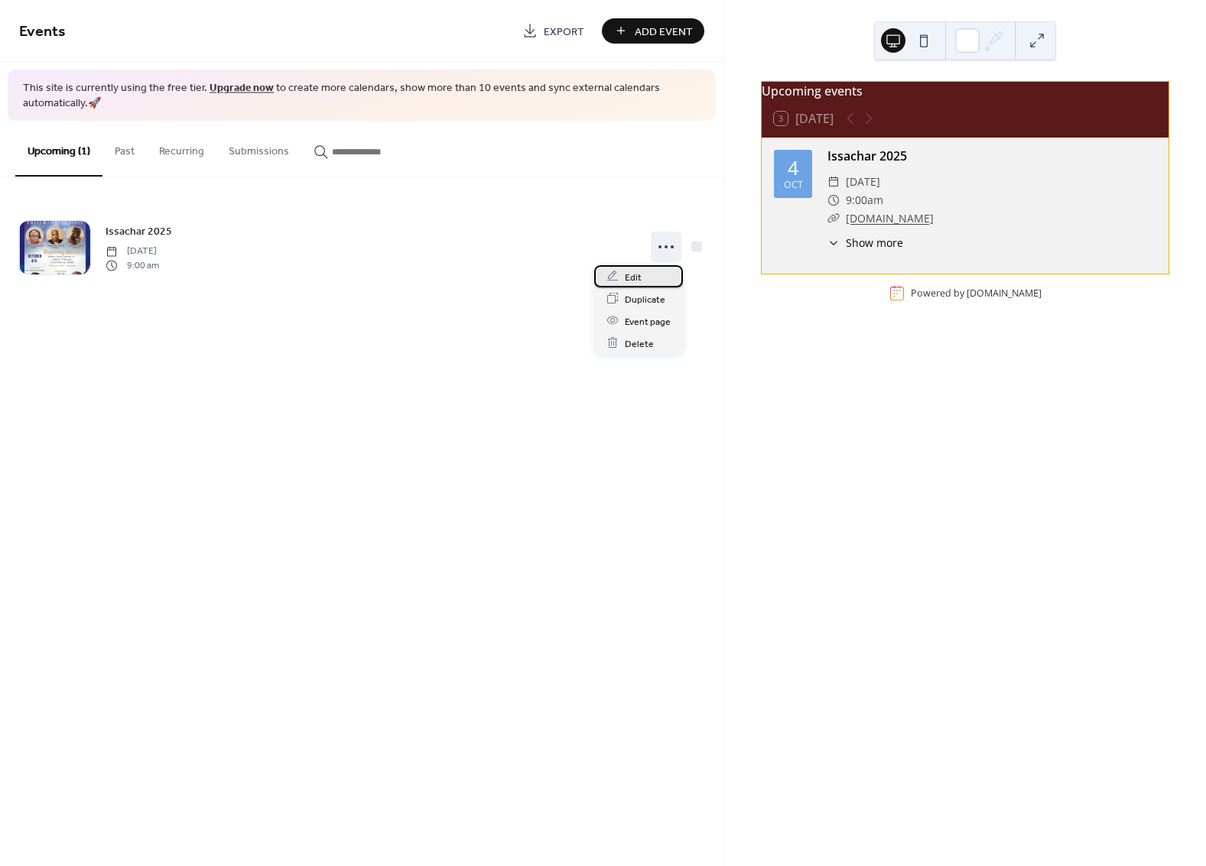
click at [642, 278] on div "Edit" at bounding box center [638, 276] width 89 height 22
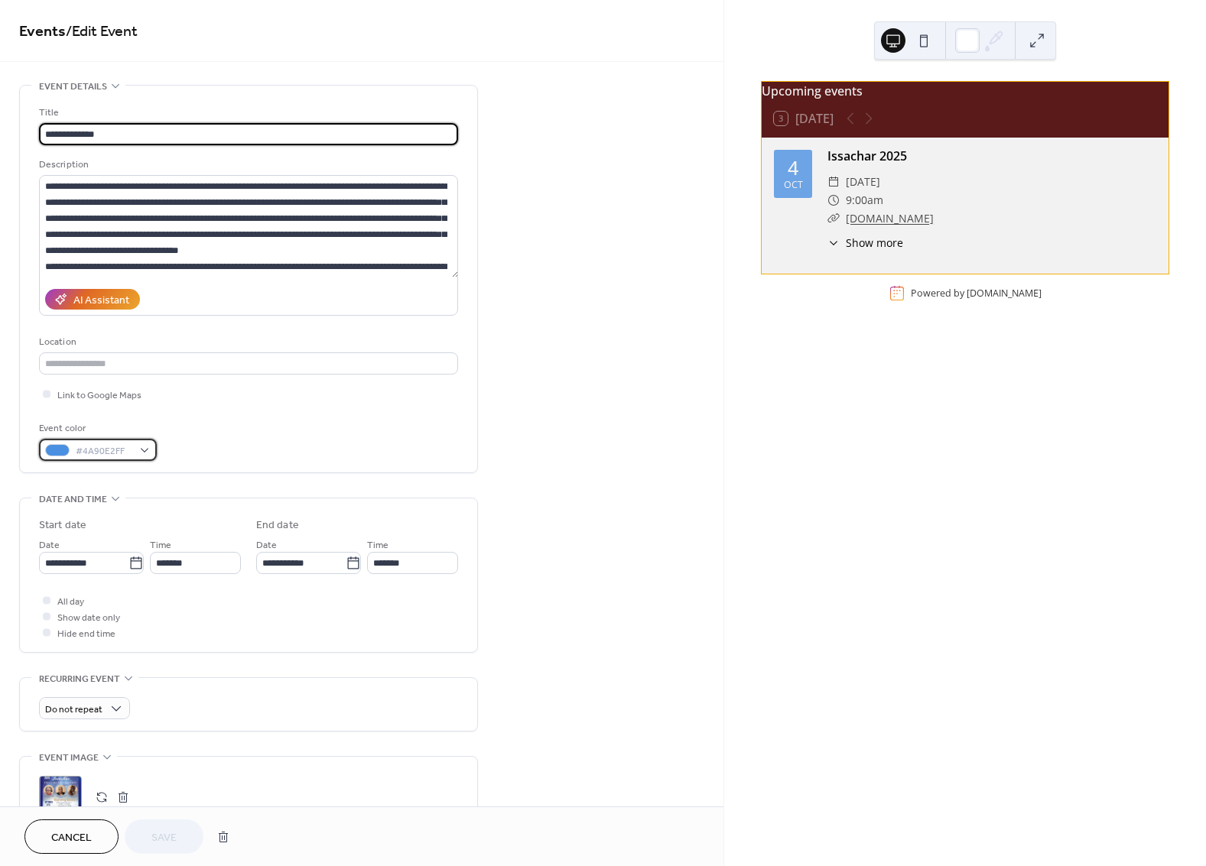
click at [125, 440] on div "#4A90E2FF" at bounding box center [98, 450] width 118 height 22
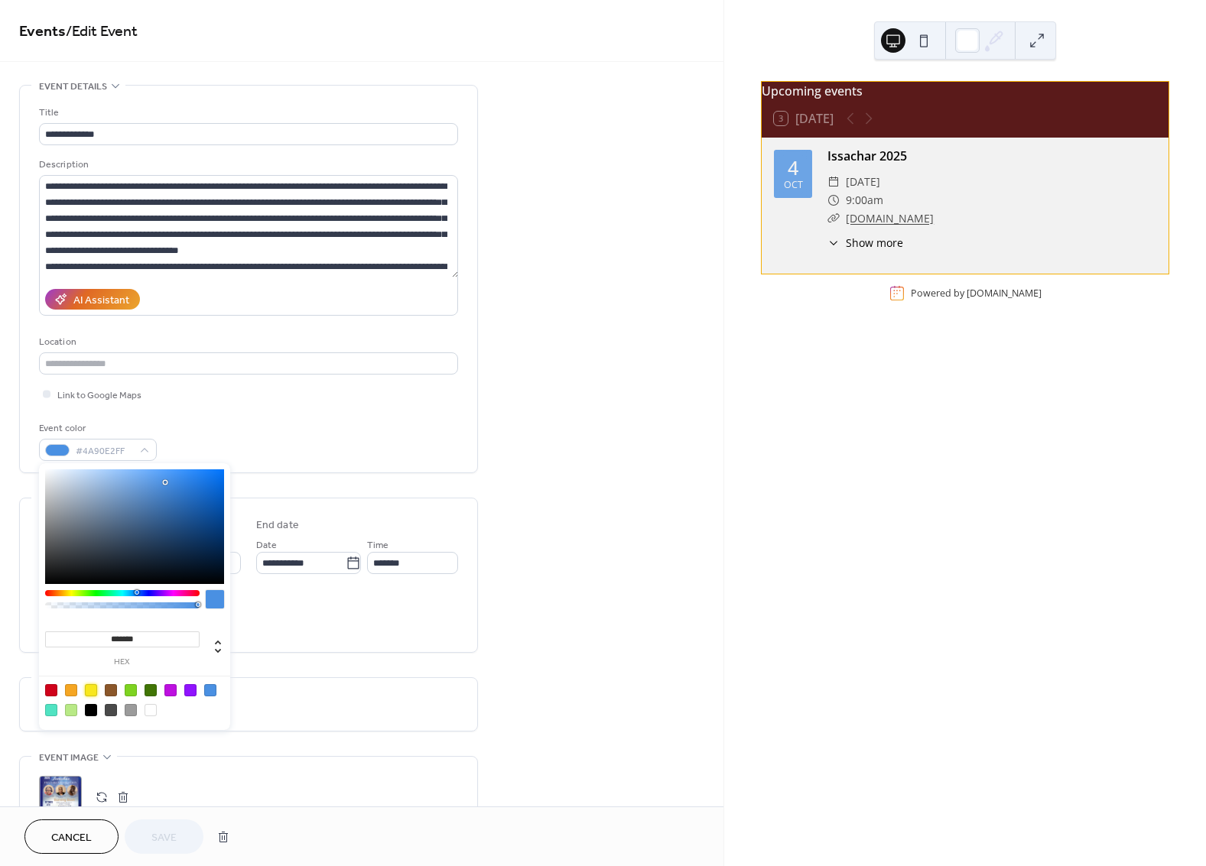
click at [93, 684] on div at bounding box center [91, 690] width 12 height 12
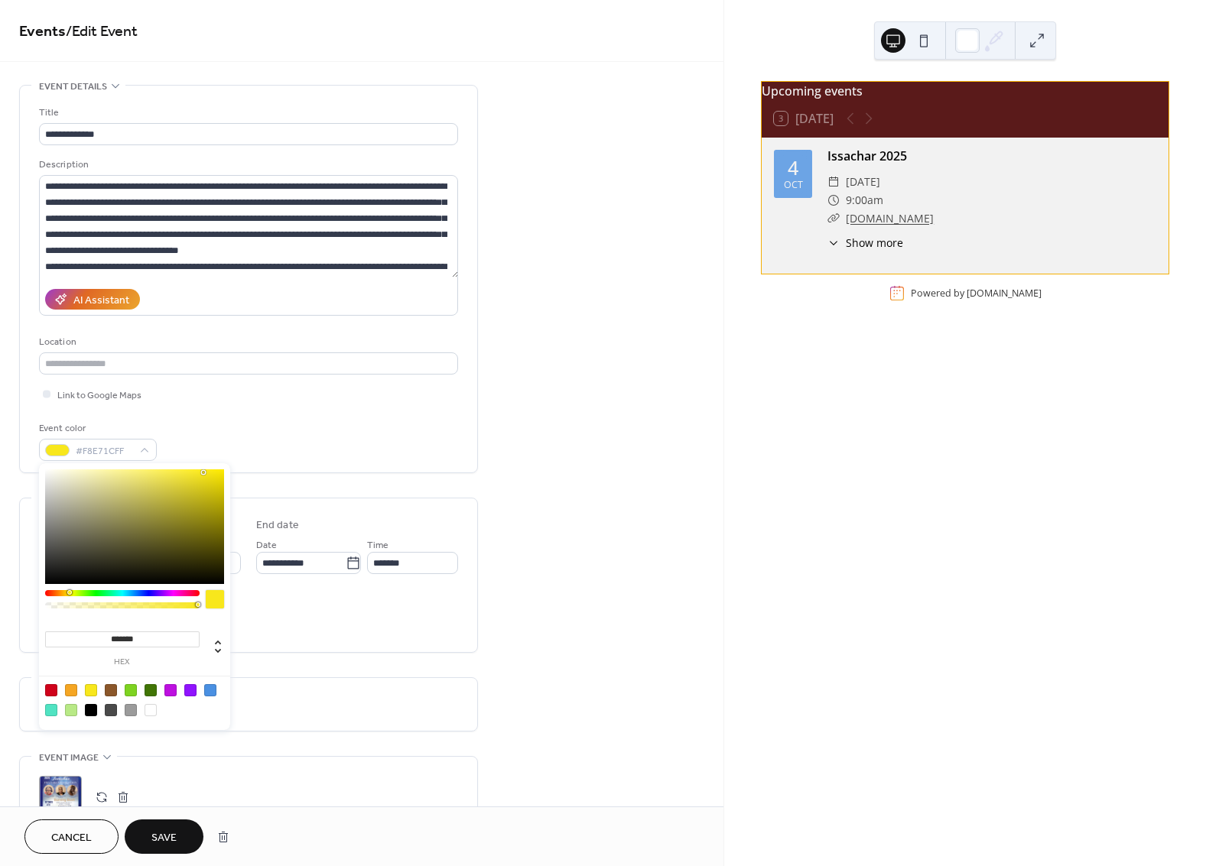
click at [62, 590] on div "******* hex" at bounding box center [134, 596] width 191 height 267
click at [65, 691] on div at bounding box center [71, 690] width 12 height 12
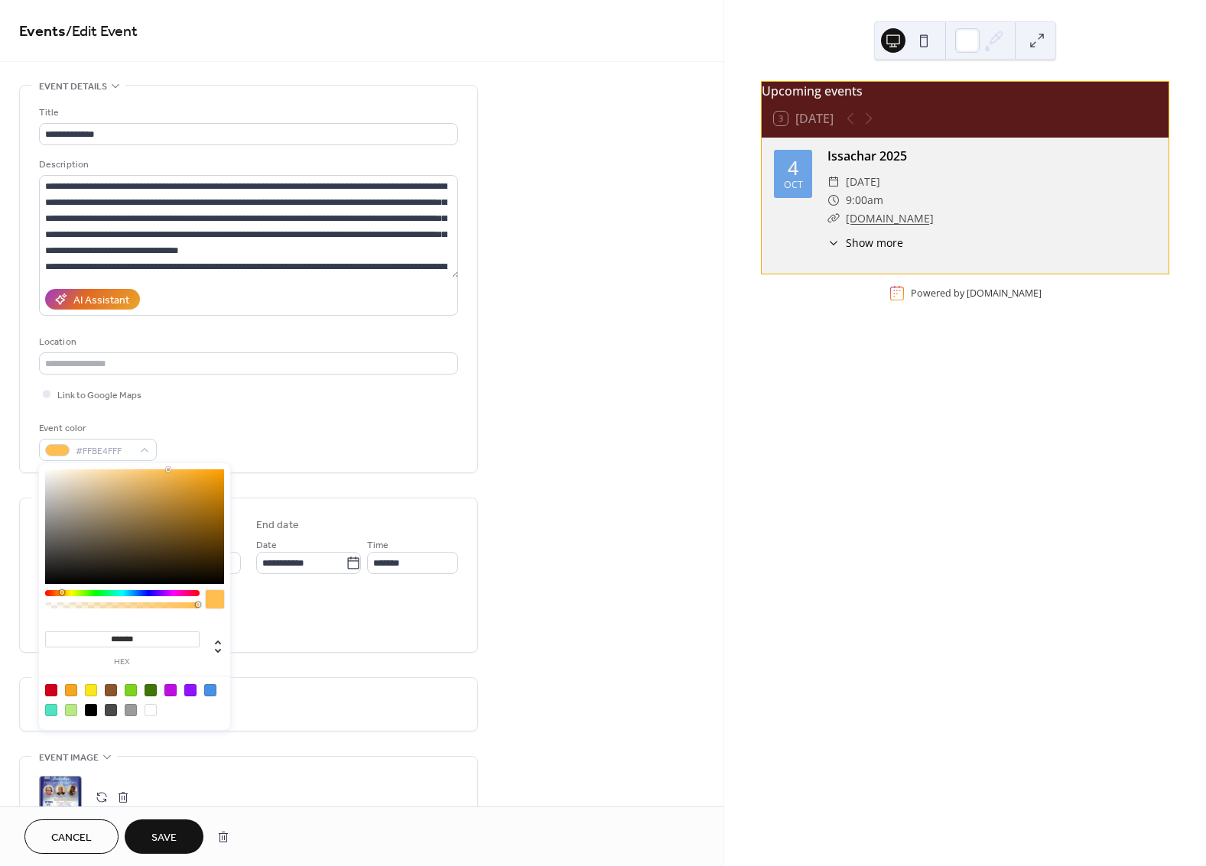
type input "*******"
drag, startPoint x: 189, startPoint y: 471, endPoint x: 167, endPoint y: 470, distance: 21.5
click at [167, 470] on div at bounding box center [134, 527] width 179 height 115
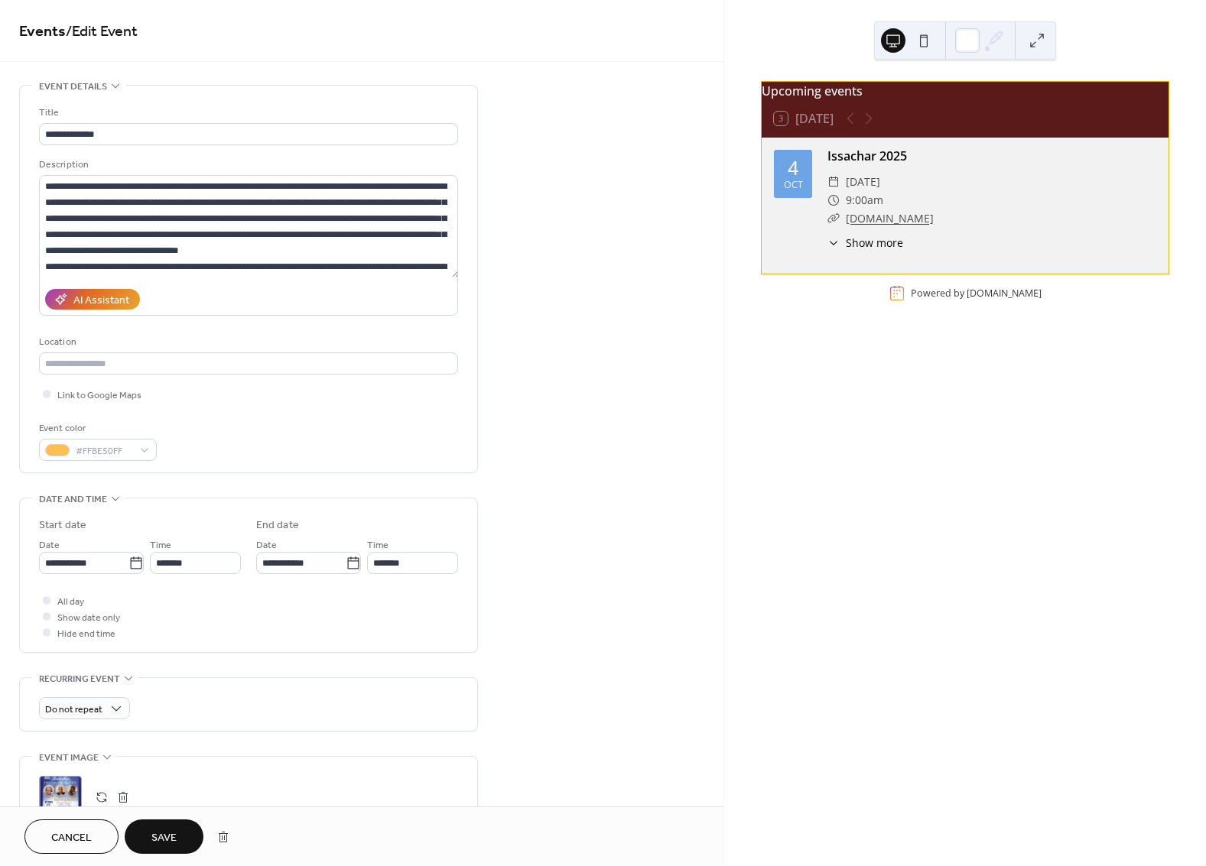
drag, startPoint x: 531, startPoint y: 658, endPoint x: 512, endPoint y: 656, distance: 20.0
click at [522, 650] on div "**********" at bounding box center [361, 668] width 723 height 1166
click at [184, 835] on button "Save" at bounding box center [164, 837] width 79 height 34
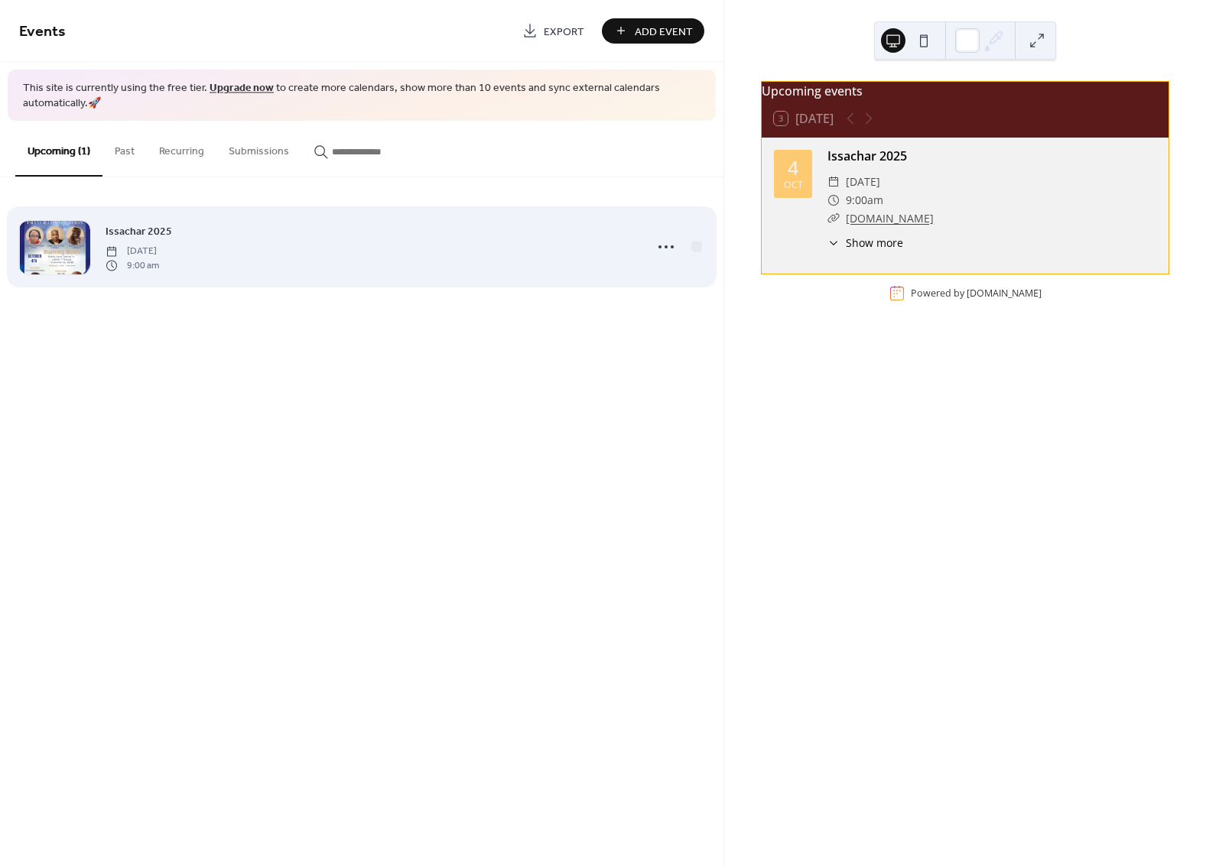
click at [190, 231] on div "Issachar 2025 Saturday, October 4, 2025 9:00 am" at bounding box center [371, 247] width 530 height 49
click at [658, 252] on icon at bounding box center [666, 247] width 24 height 24
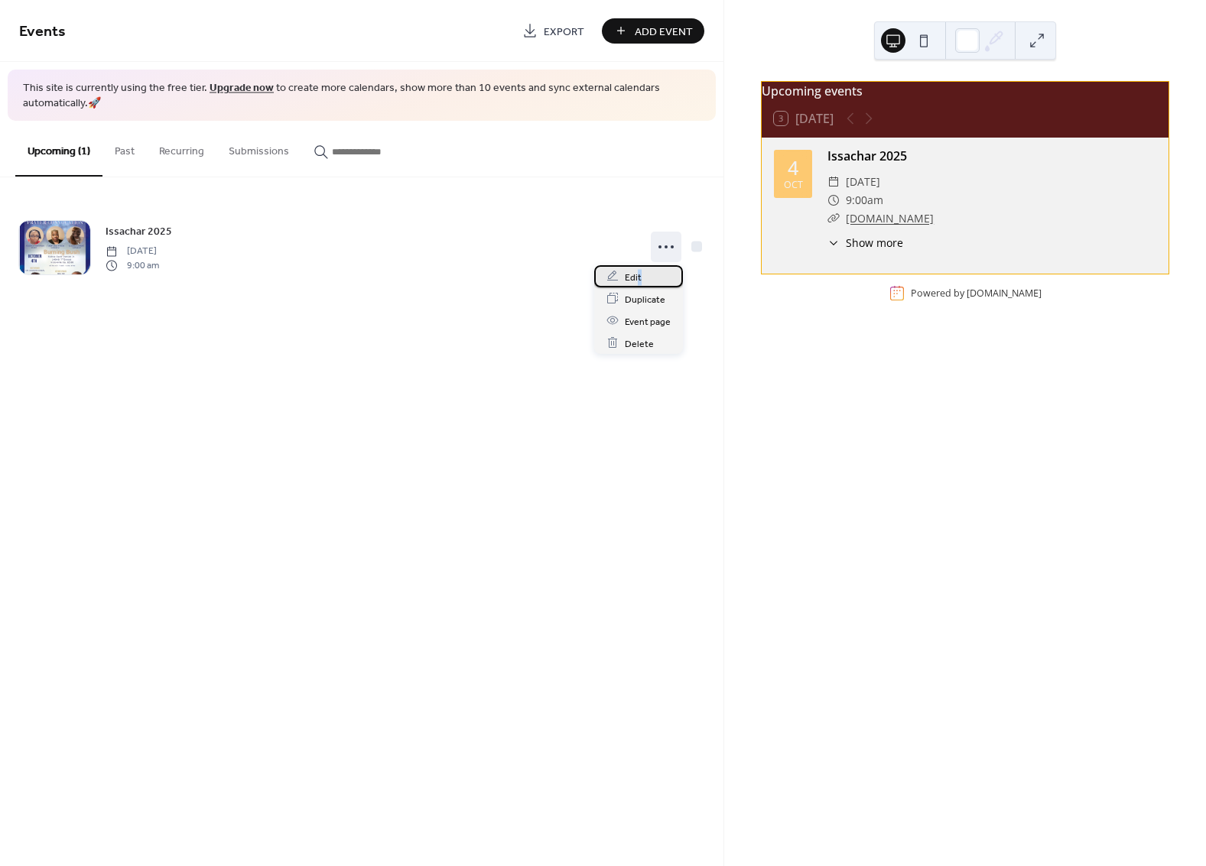
click at [639, 270] on span "Edit" at bounding box center [633, 277] width 17 height 16
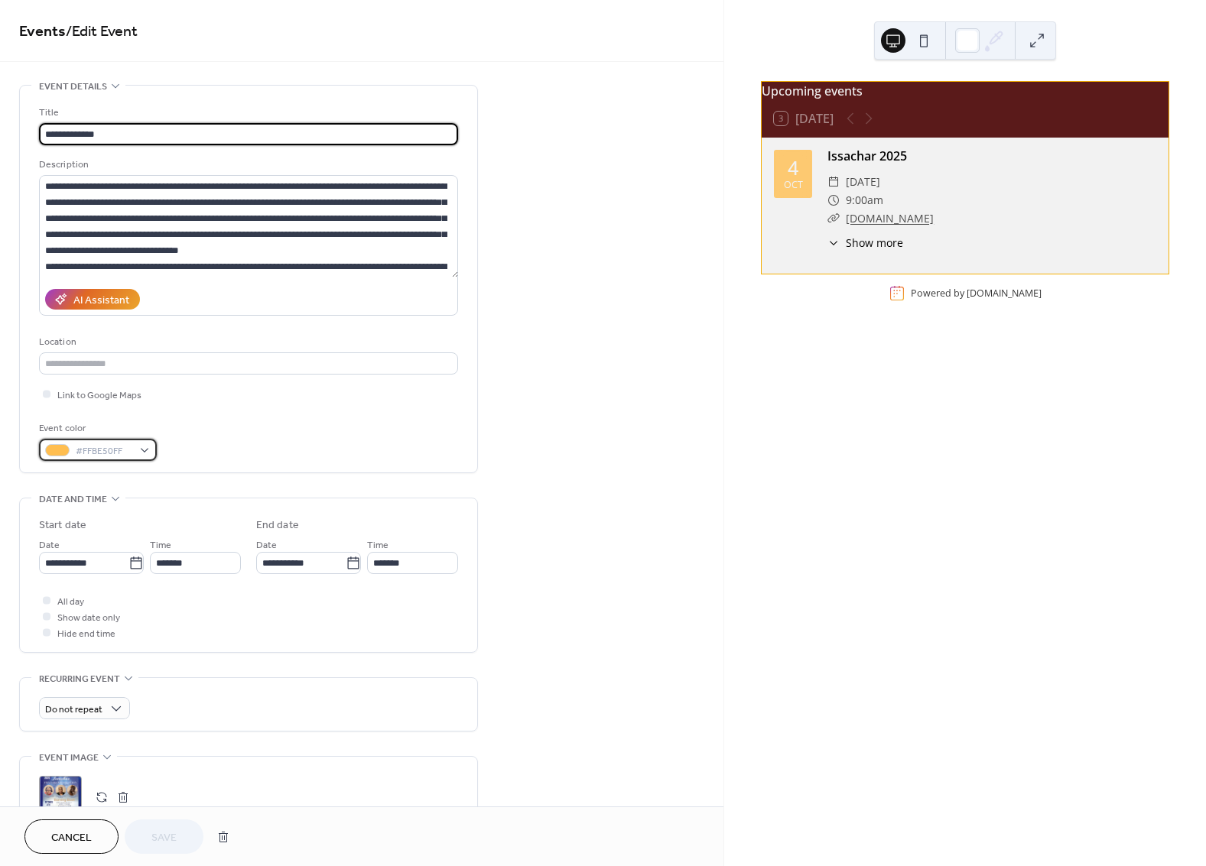
click at [132, 439] on div "#FFBE50FF" at bounding box center [98, 450] width 118 height 22
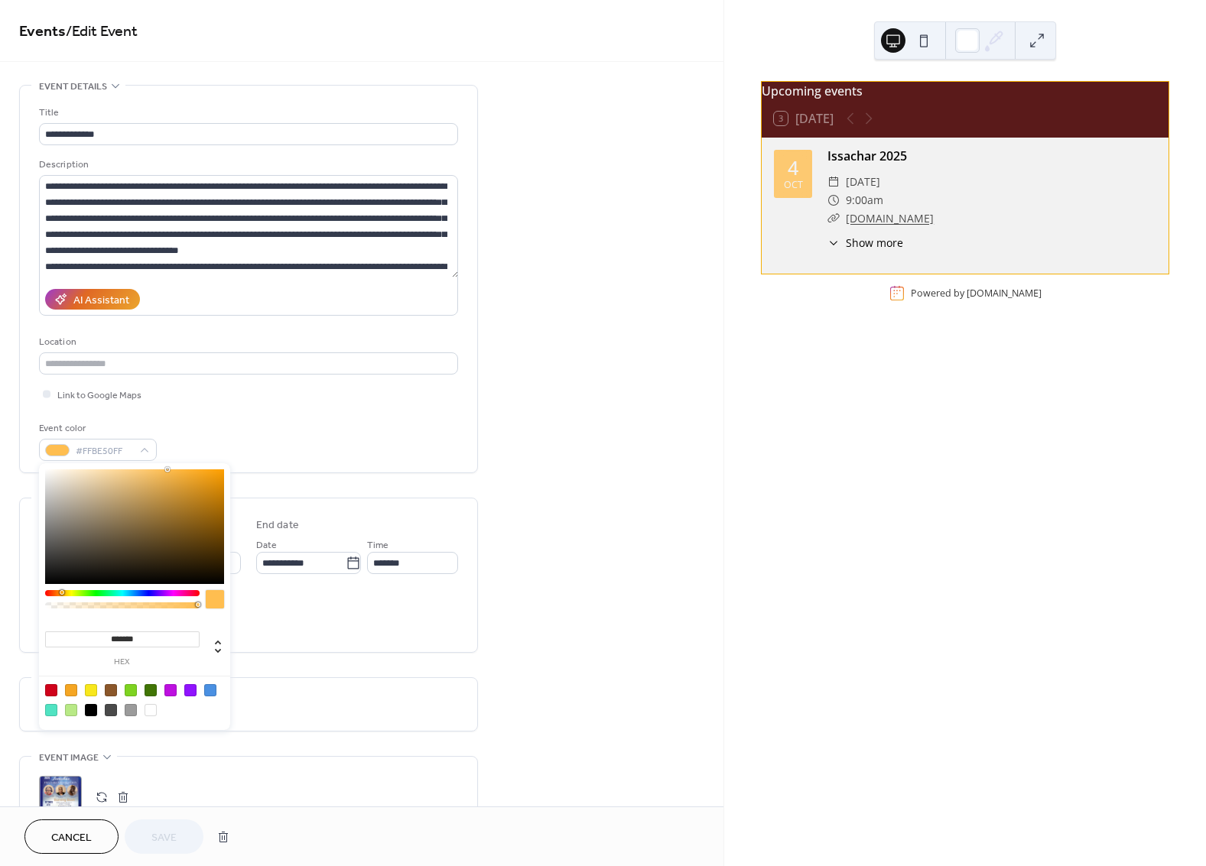
drag, startPoint x: 190, startPoint y: 470, endPoint x: 198, endPoint y: 471, distance: 8.6
click at [190, 470] on div at bounding box center [134, 527] width 179 height 115
type input "*******"
click at [204, 476] on div at bounding box center [134, 527] width 179 height 115
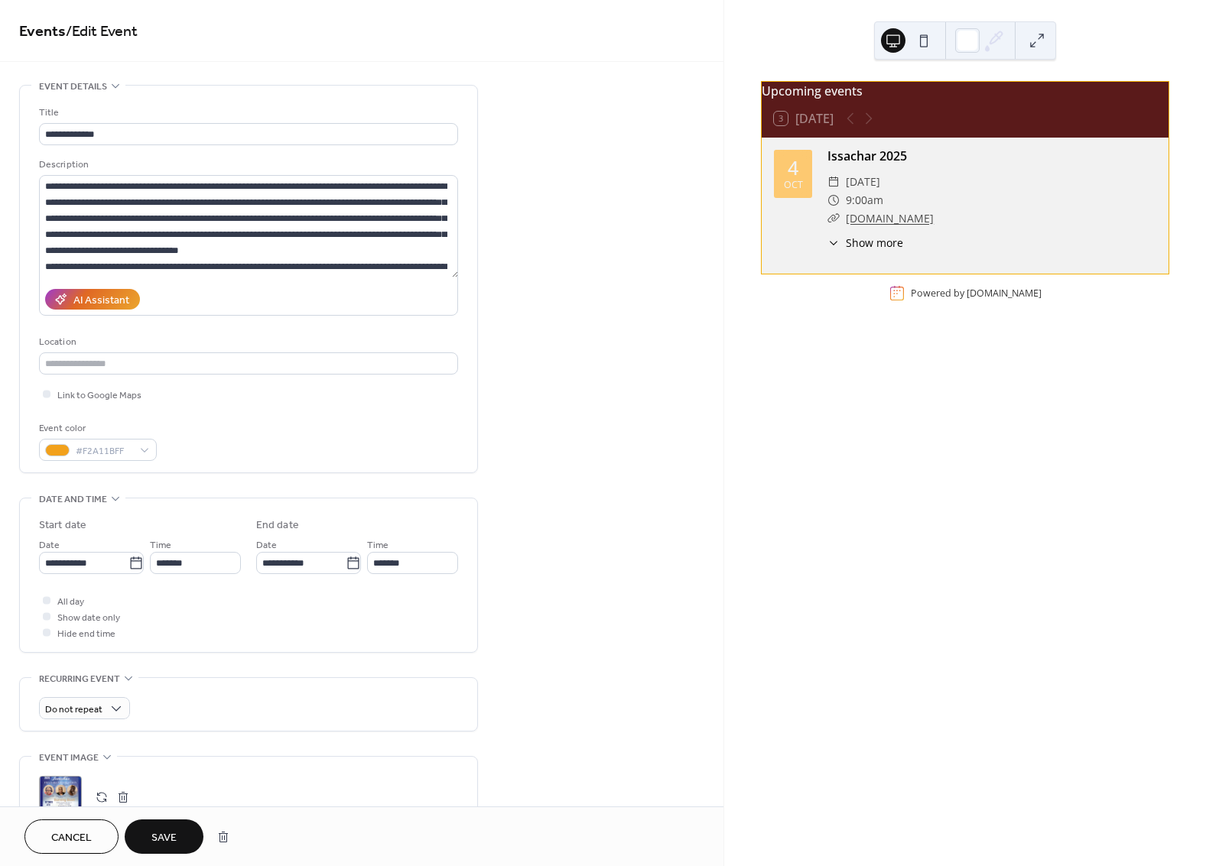
click at [148, 856] on div "Cancel Save" at bounding box center [361, 837] width 723 height 60
click at [151, 840] on button "Save" at bounding box center [164, 837] width 79 height 34
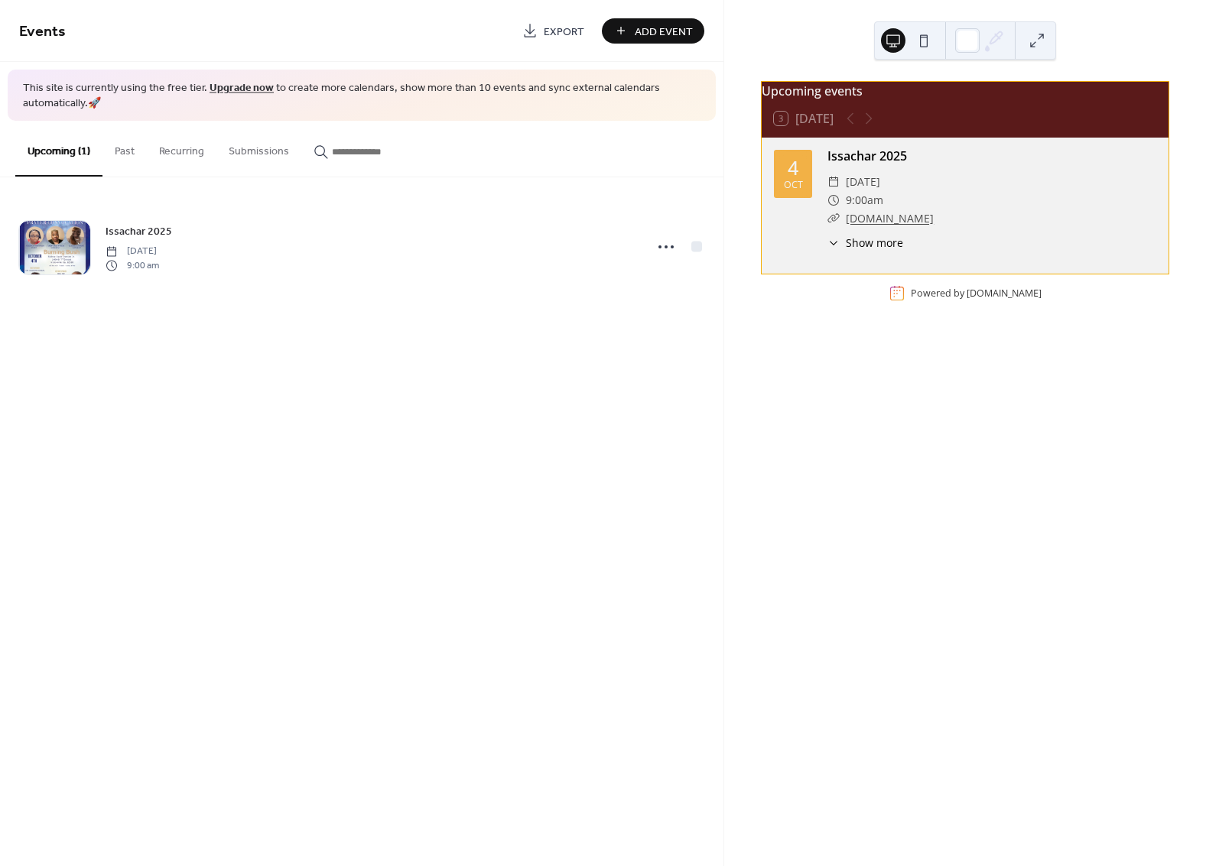
click at [844, 251] on div "​ Show more" at bounding box center [865, 243] width 76 height 16
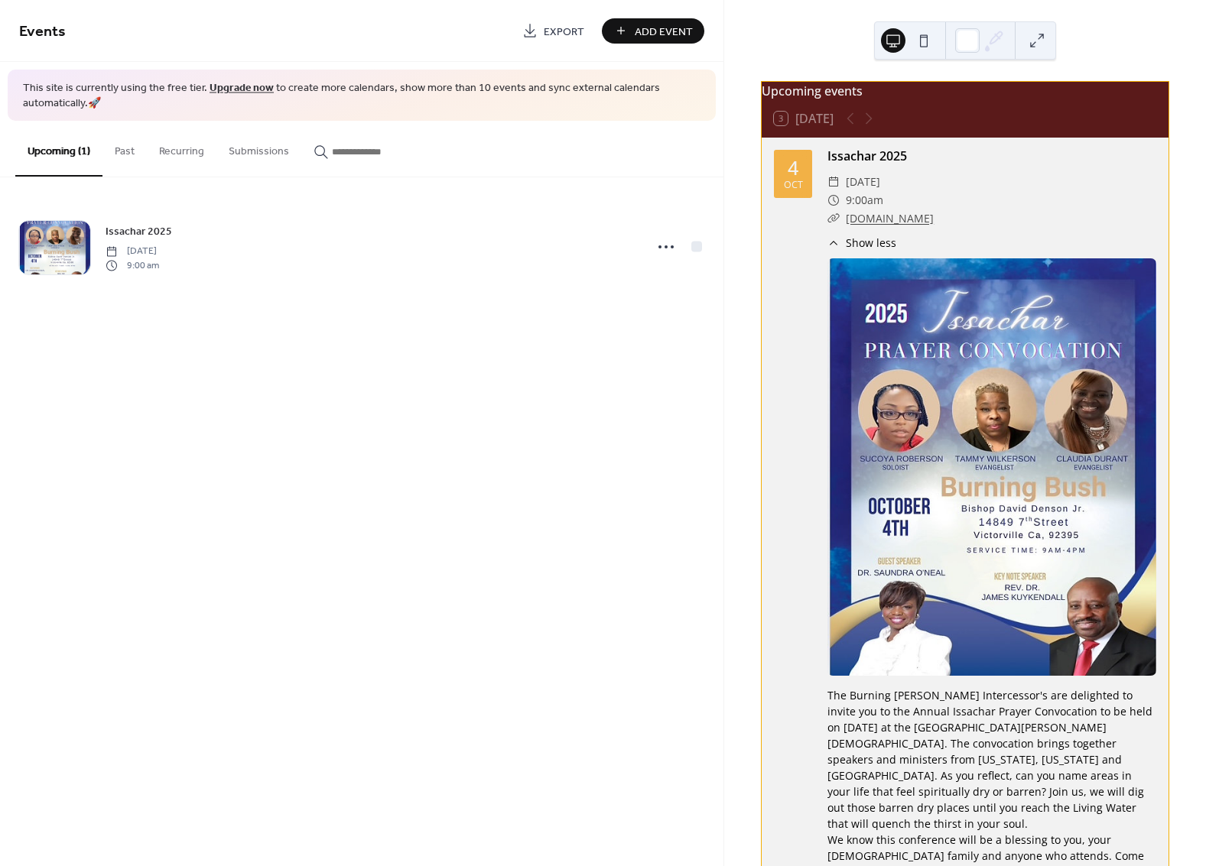
click at [830, 260] on div "The Burning Bush Intercessor's are delighted to invite you to the Annual Issach…" at bounding box center [991, 563] width 329 height 624
click at [833, 249] on icon at bounding box center [833, 243] width 12 height 12
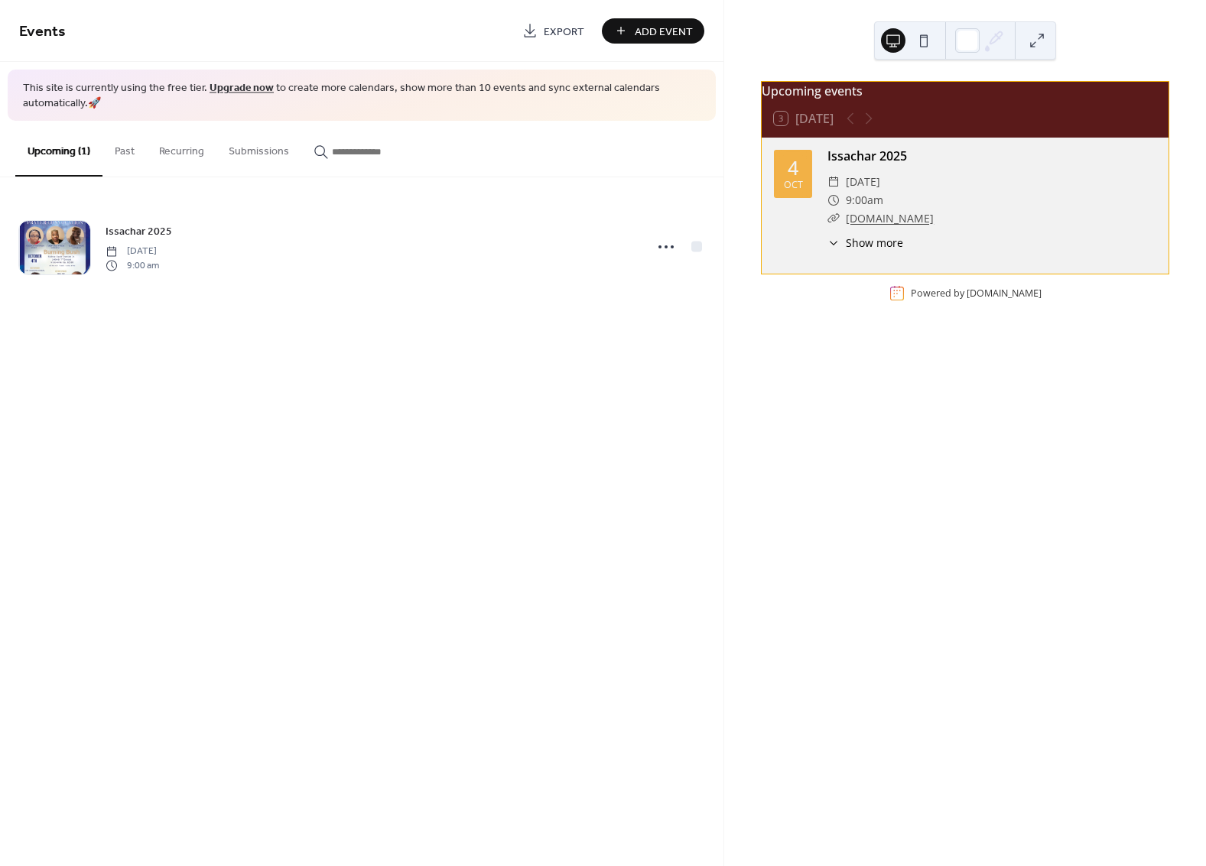
click at [781, 190] on div "4 Oct" at bounding box center [793, 174] width 38 height 48
click at [872, 164] on link "Issachar 2025" at bounding box center [867, 156] width 80 height 17
click at [924, 37] on button at bounding box center [924, 40] width 24 height 24
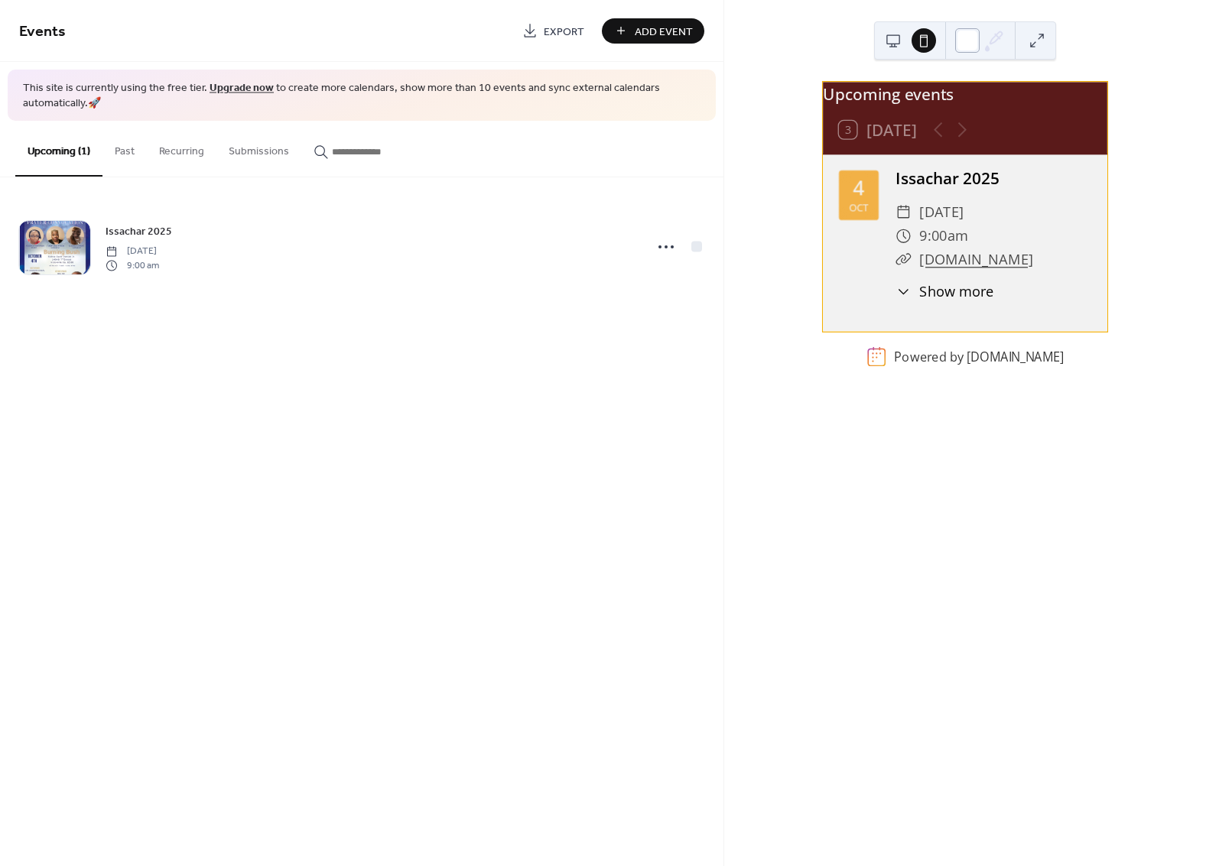
click at [961, 38] on div at bounding box center [967, 40] width 24 height 24
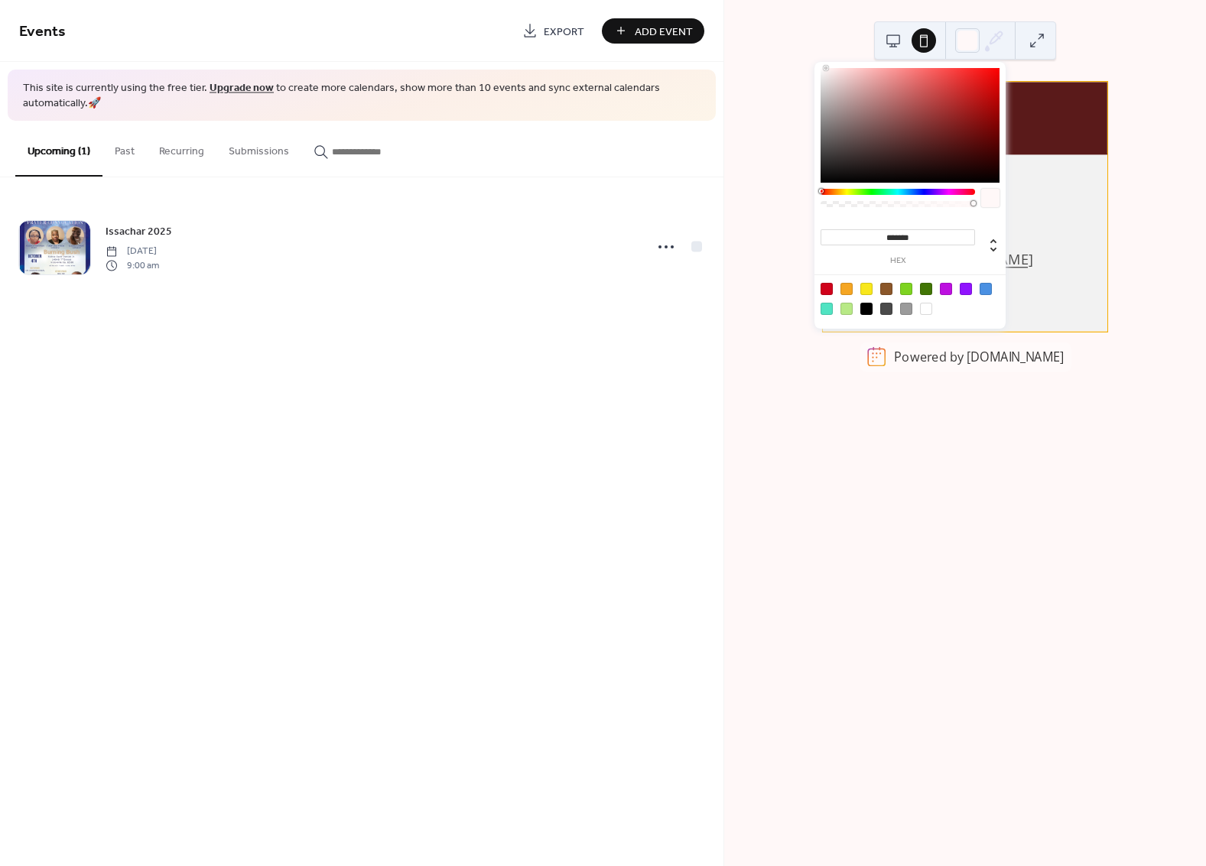
type input "*******"
drag, startPoint x: 943, startPoint y: 86, endPoint x: 811, endPoint y: 44, distance: 137.9
click at [812, 44] on body "Events Export Add Event This site is currently using the free tier. Upgrade now…" at bounding box center [603, 433] width 1206 height 866
click at [770, 204] on div "Upcoming events 3 Today 4 Oct Issachar 2025 ​ Saturday, October 4, 2025 ​ 9:00a…" at bounding box center [965, 433] width 482 height 866
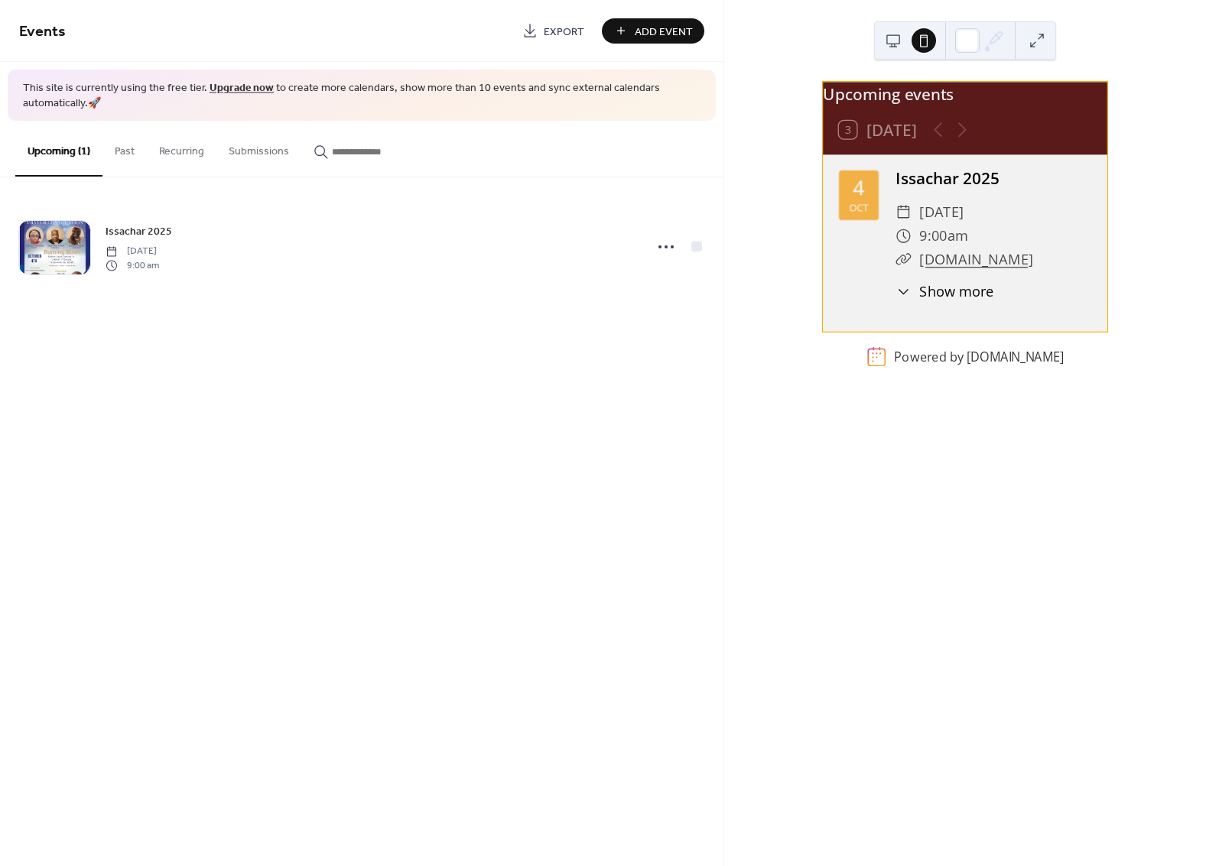
click at [1040, 43] on button at bounding box center [1037, 40] width 24 height 24
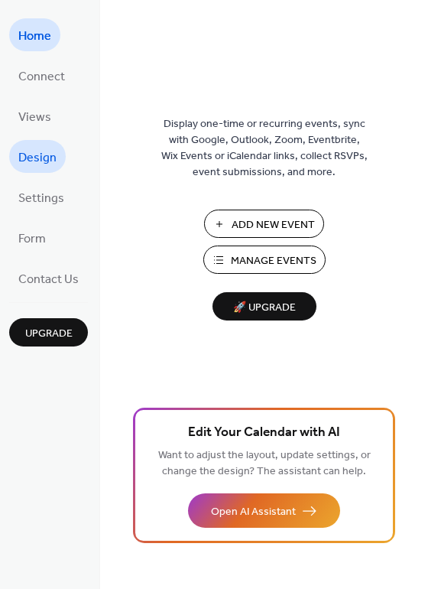
click at [50, 167] on link "Design" at bounding box center [37, 156] width 57 height 33
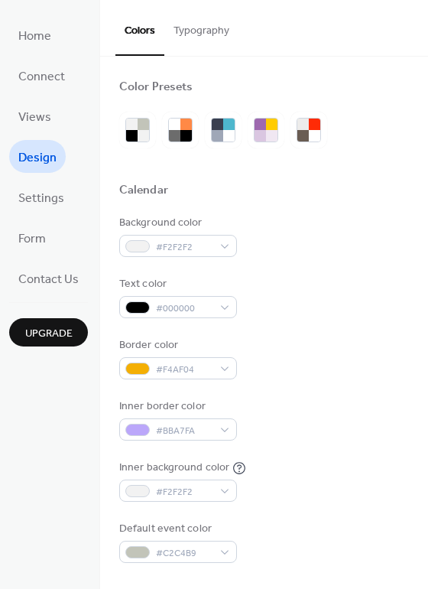
click at [206, 35] on button "Typography" at bounding box center [201, 27] width 74 height 54
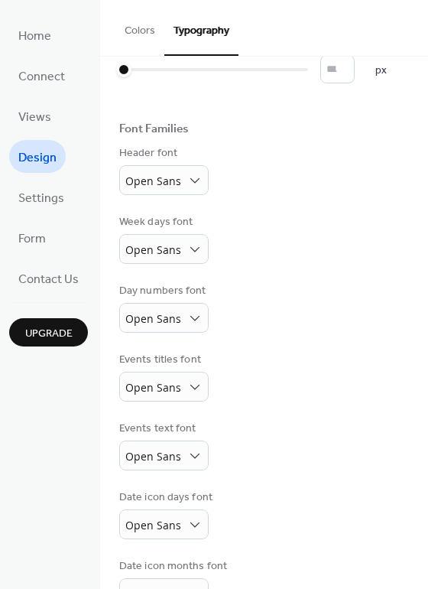
scroll to position [86, 0]
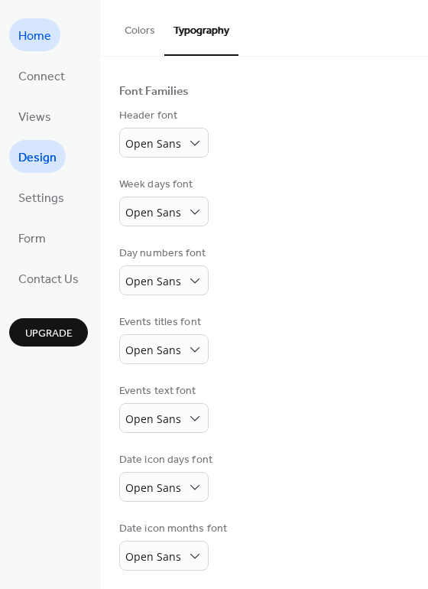
click at [53, 47] on link "Home" at bounding box center [34, 34] width 51 height 33
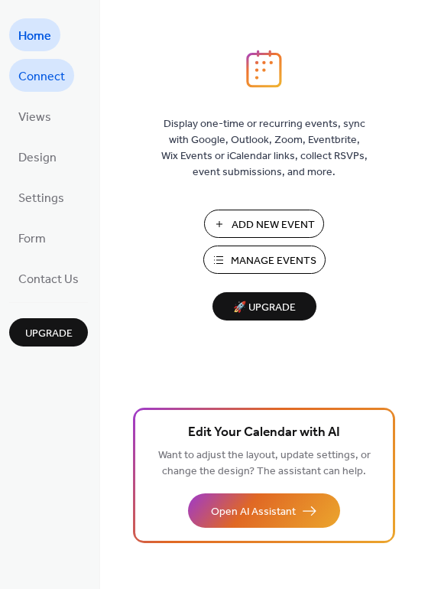
click at [41, 70] on span "Connect" at bounding box center [41, 77] width 47 height 24
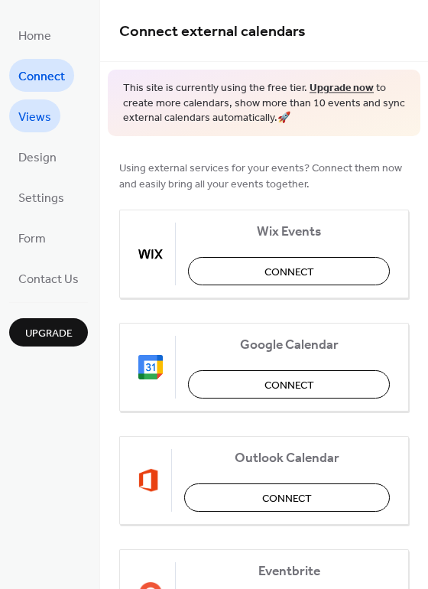
click at [37, 128] on link "Views" at bounding box center [34, 115] width 51 height 33
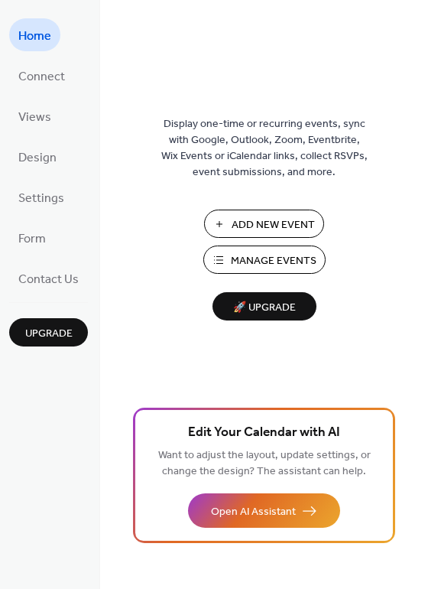
click at [270, 230] on span "Add New Event" at bounding box center [273, 225] width 83 height 16
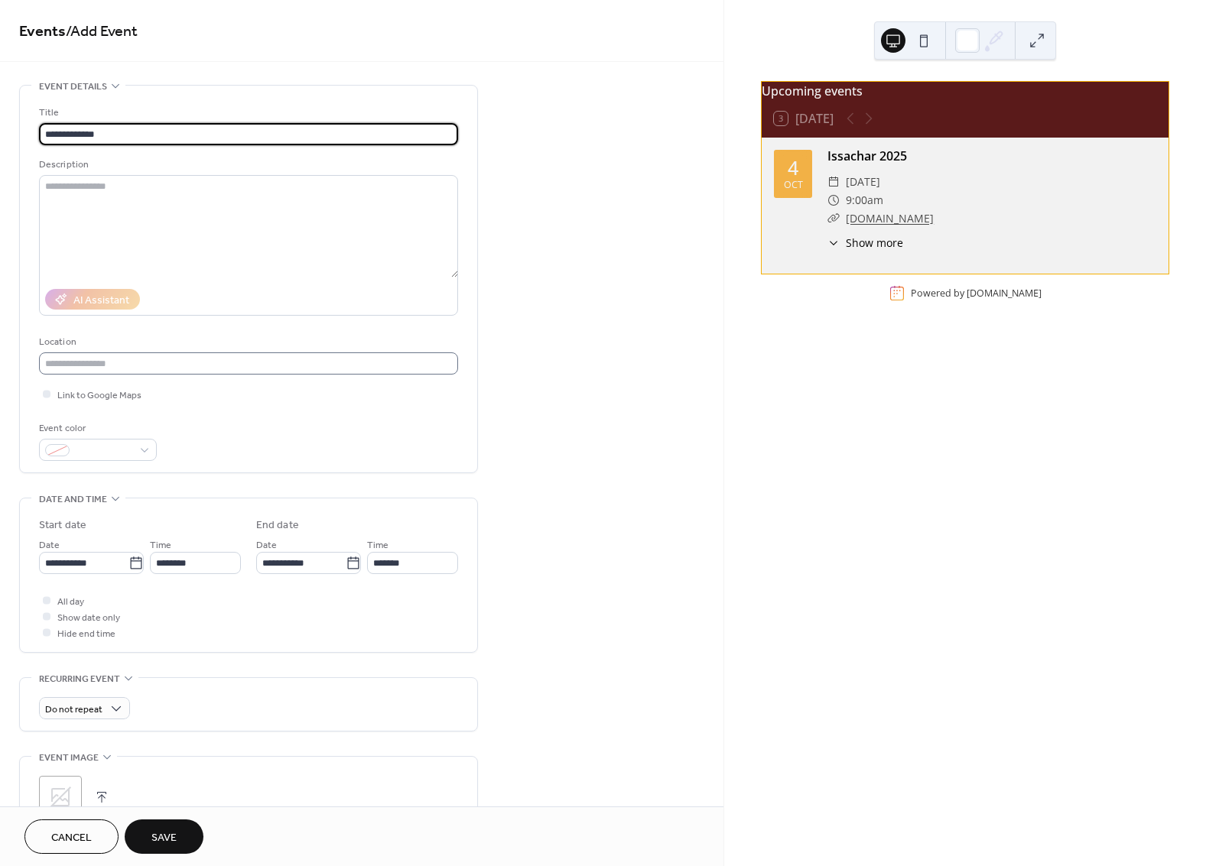
type input "**********"
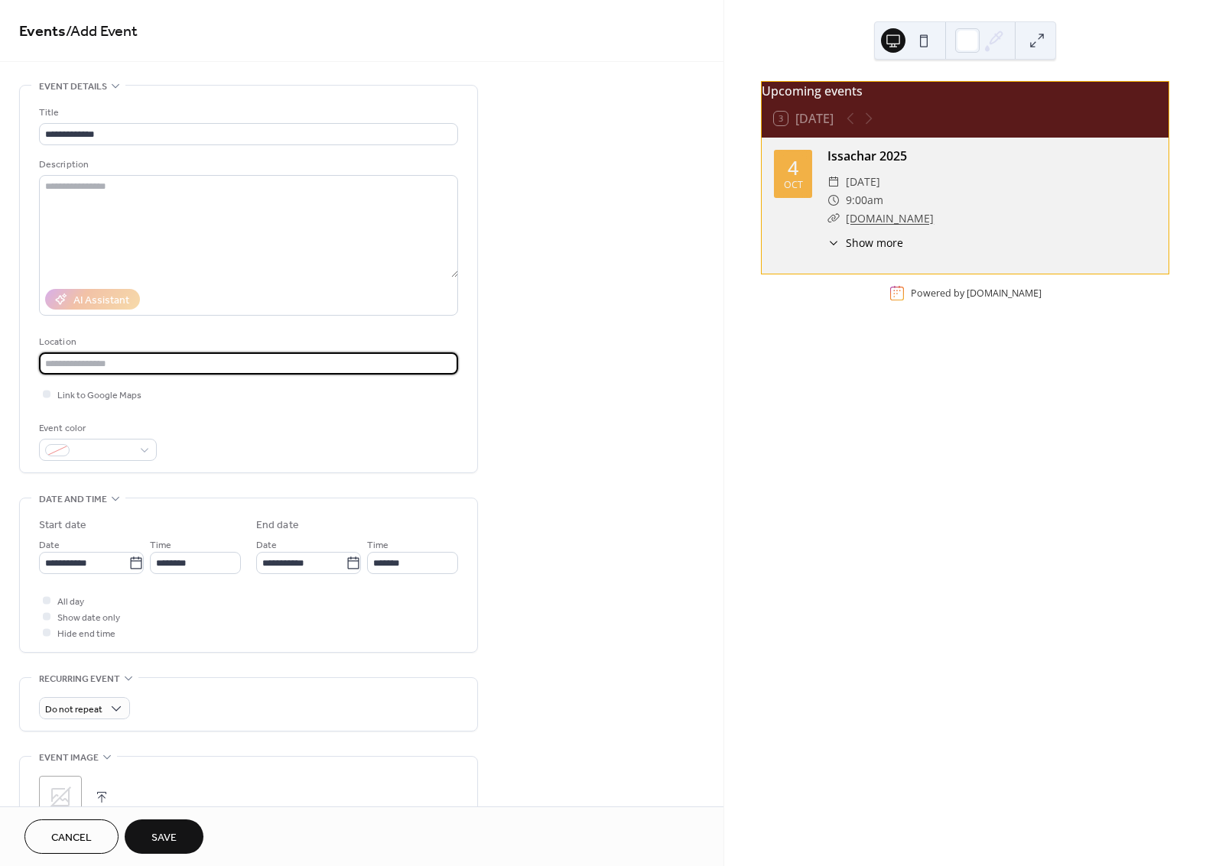
click at [200, 370] on input "text" at bounding box center [248, 364] width 419 height 22
click at [134, 564] on icon at bounding box center [135, 563] width 15 height 15
click at [128, 564] on input "**********" at bounding box center [83, 563] width 89 height 22
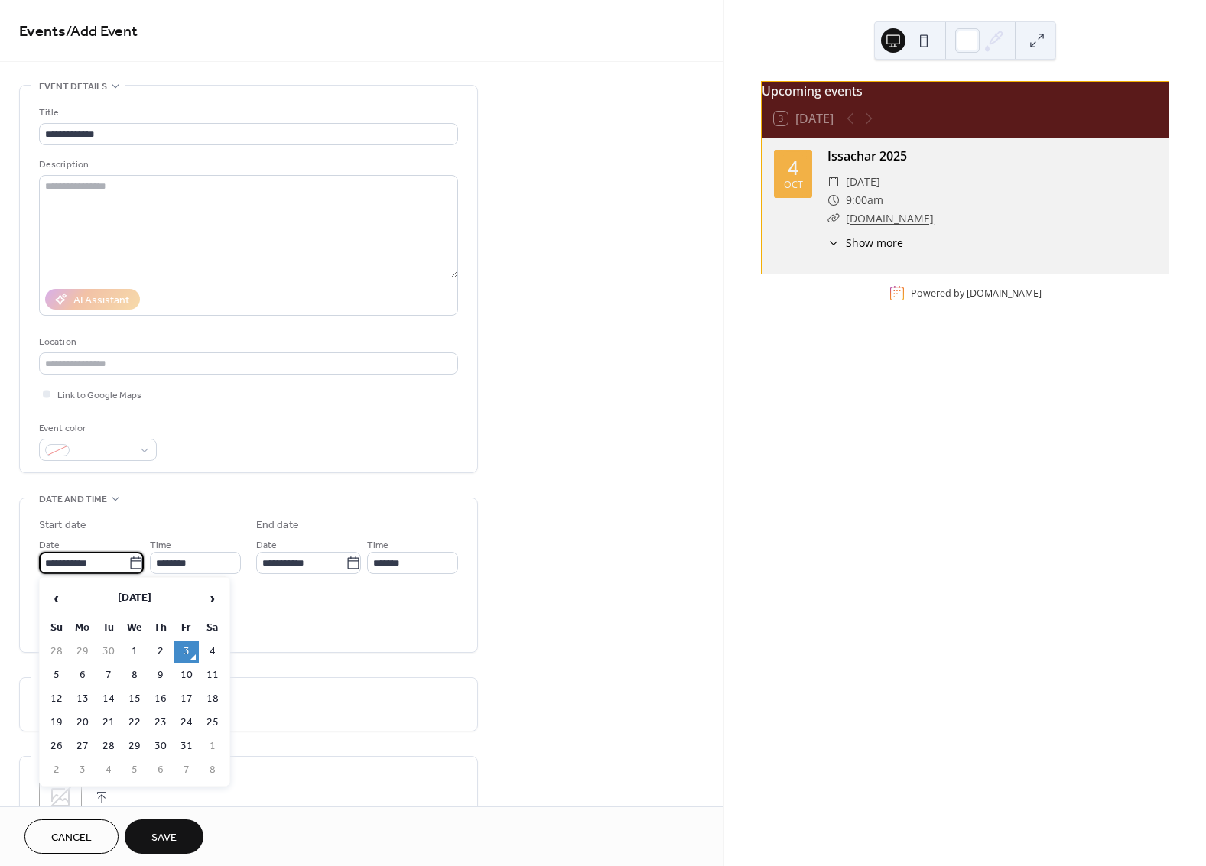
click at [57, 678] on td "5" at bounding box center [56, 676] width 24 height 22
type input "**********"
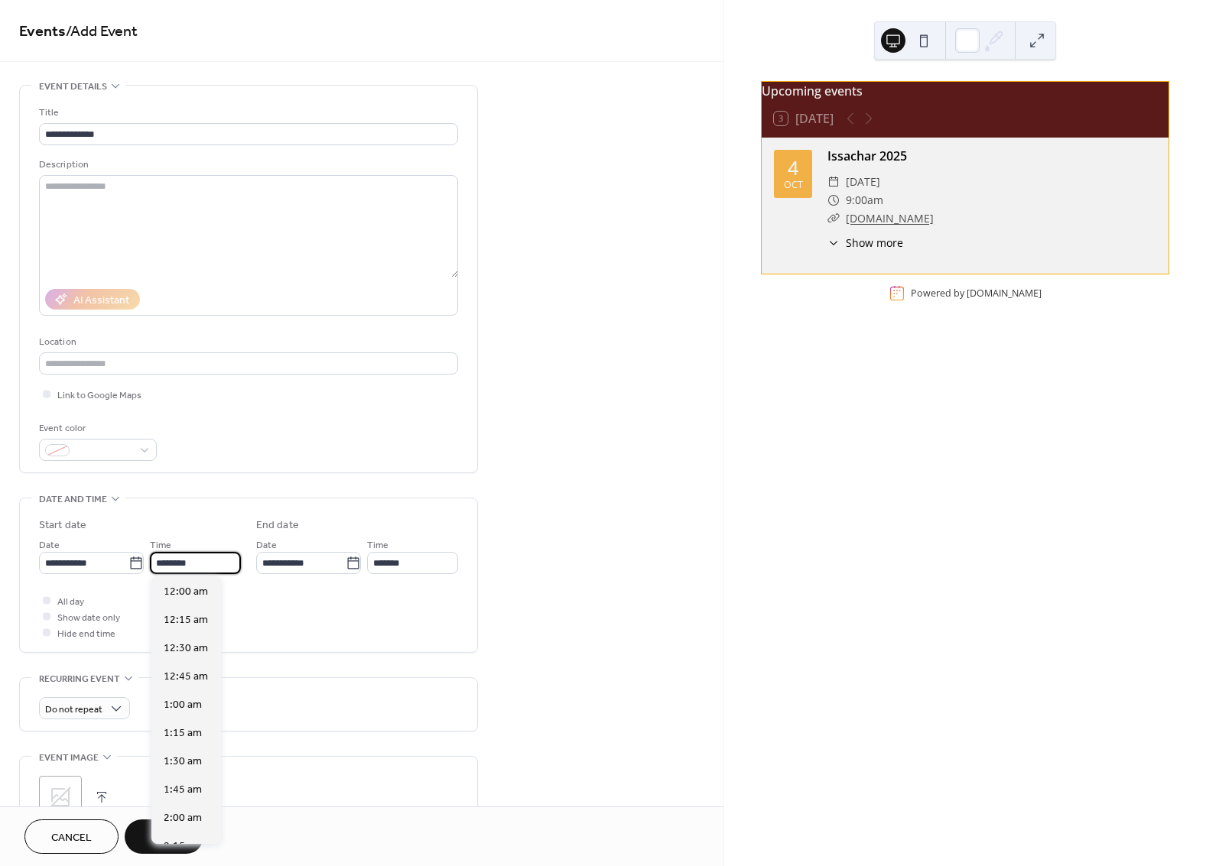
click at [196, 561] on input "********" at bounding box center [195, 563] width 91 height 22
click at [184, 678] on span "8:00 am" at bounding box center [183, 674] width 38 height 16
type input "*******"
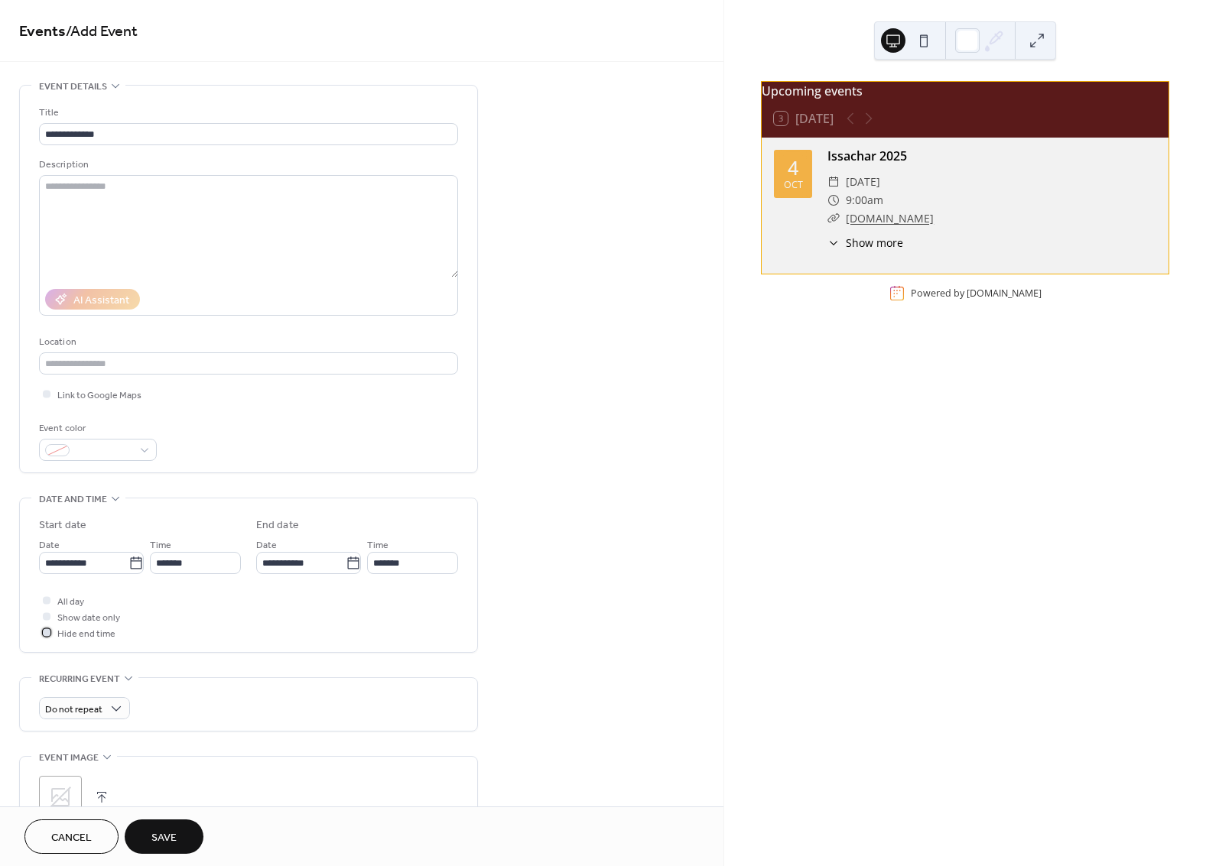
click at [44, 635] on div at bounding box center [47, 633] width 8 height 8
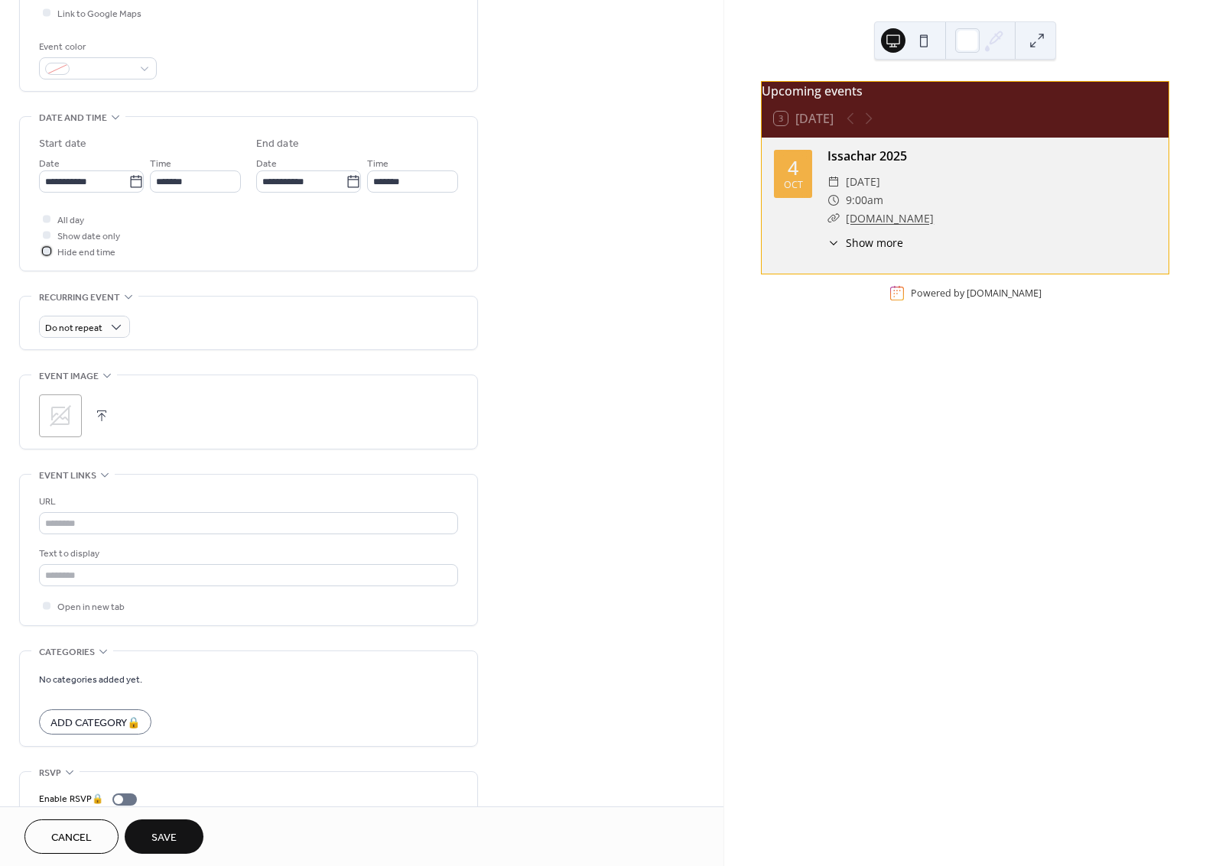
scroll to position [382, 0]
click at [154, 836] on span "Save" at bounding box center [163, 839] width 25 height 16
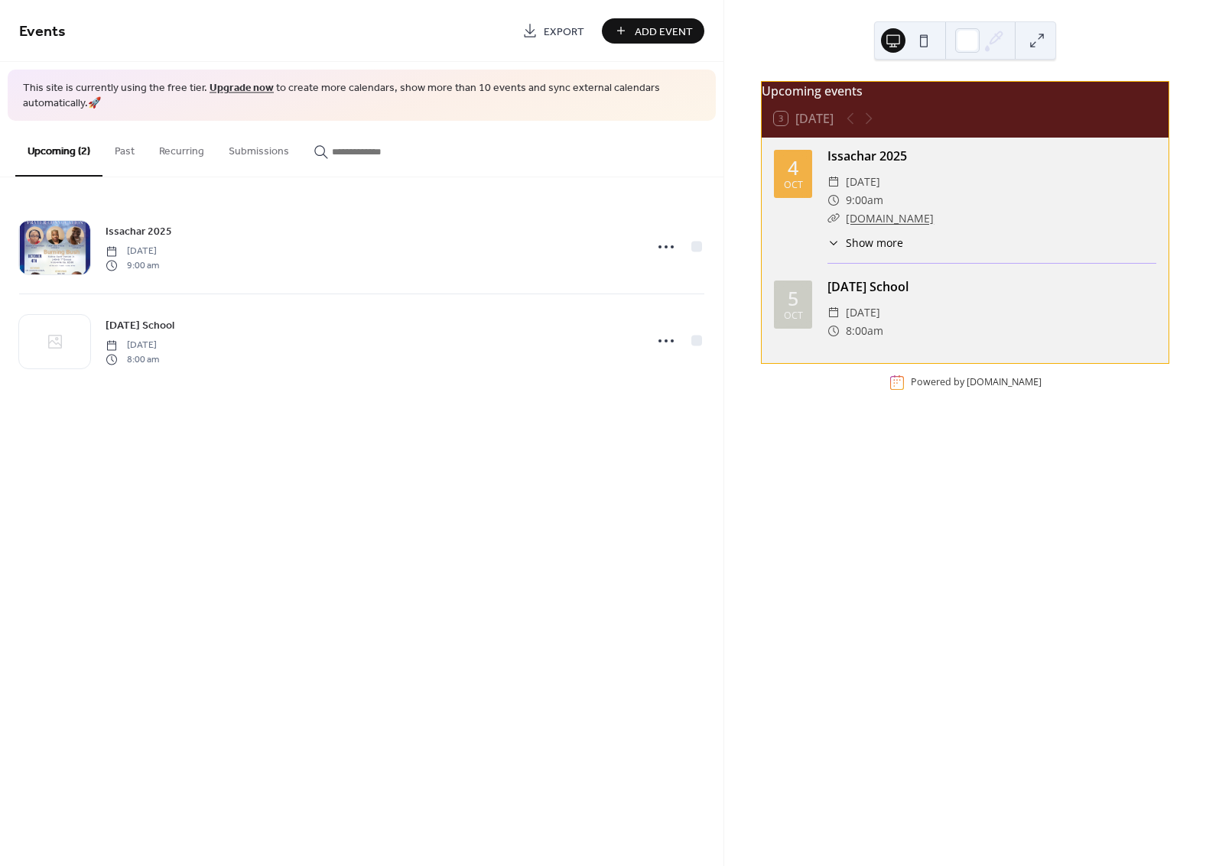
click at [870, 296] on div "Sunday School" at bounding box center [991, 287] width 329 height 18
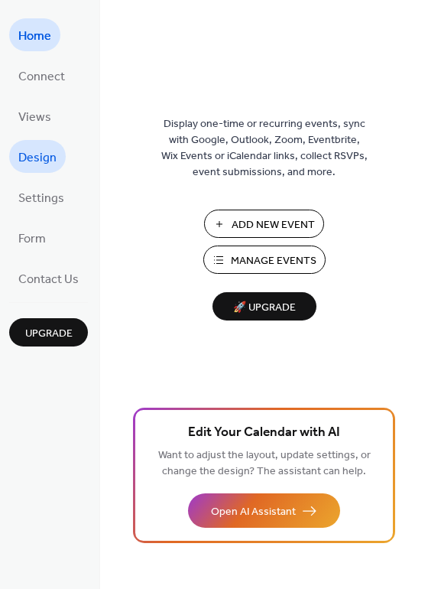
click at [43, 163] on span "Design" at bounding box center [37, 158] width 38 height 24
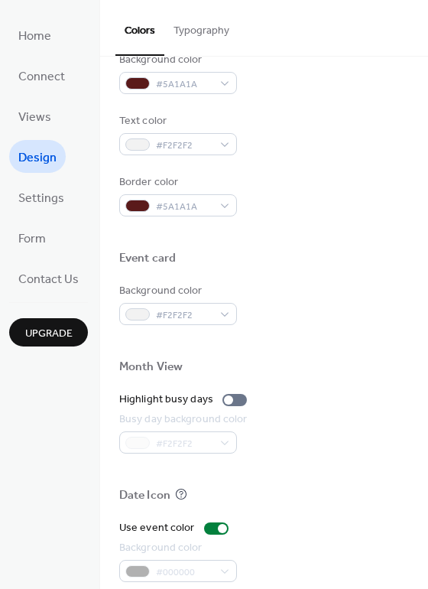
scroll to position [654, 0]
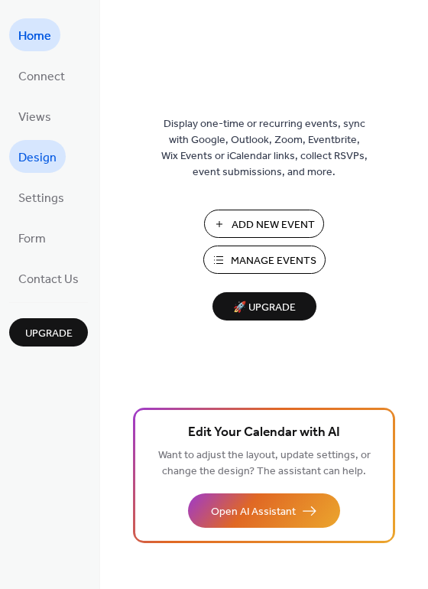
click at [54, 158] on span "Design" at bounding box center [37, 158] width 38 height 24
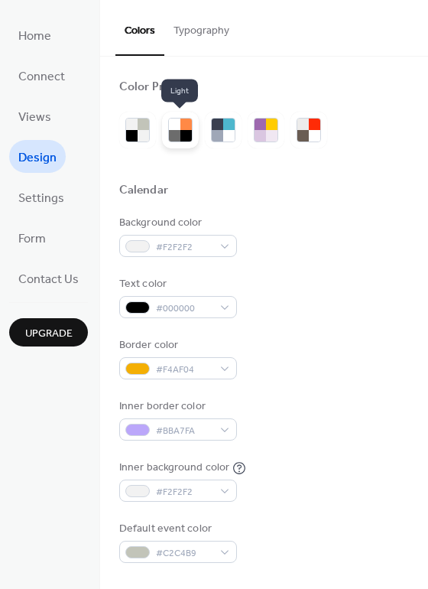
click at [172, 141] on div at bounding box center [174, 135] width 11 height 11
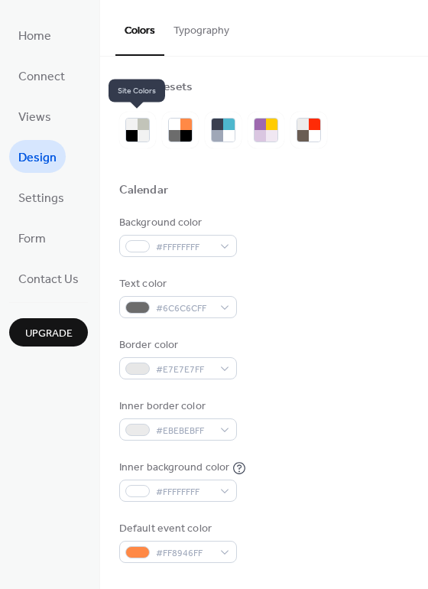
drag, startPoint x: 132, startPoint y: 122, endPoint x: 132, endPoint y: 106, distance: 16.1
click at [129, 136] on div at bounding box center [131, 135] width 11 height 11
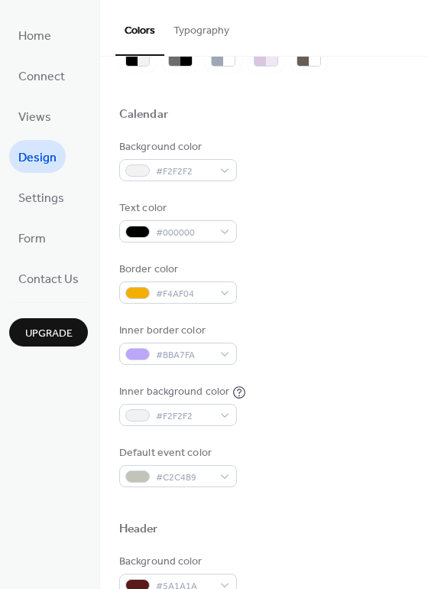
scroll to position [76, 0]
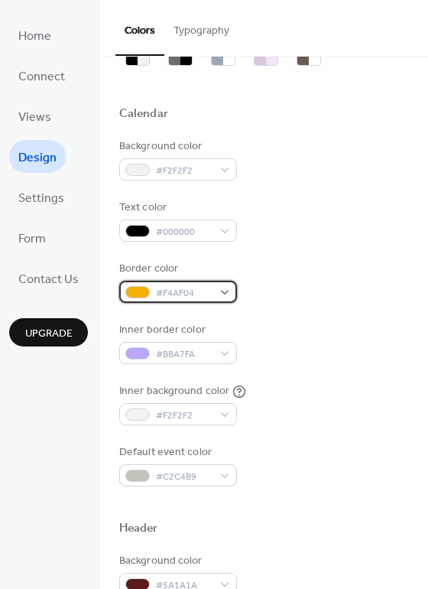
click at [197, 291] on span "#F4AF04" at bounding box center [184, 293] width 57 height 16
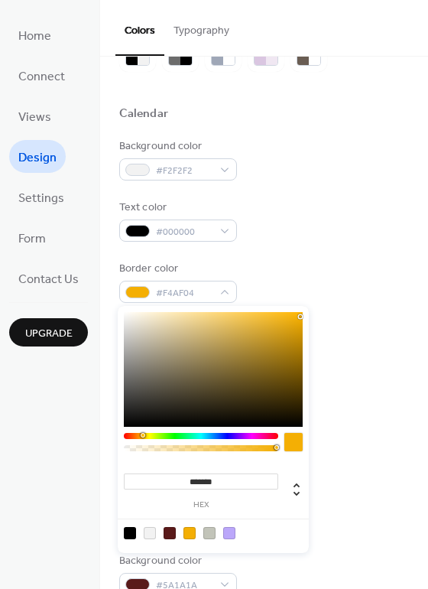
type input "***"
type input "*"
drag, startPoint x: 153, startPoint y: 446, endPoint x: 43, endPoint y: 449, distance: 110.2
click at [49, 450] on body "Home Connect Views Design Settings Form Contact Us Upgrade Design Upgrade Color…" at bounding box center [214, 294] width 428 height 589
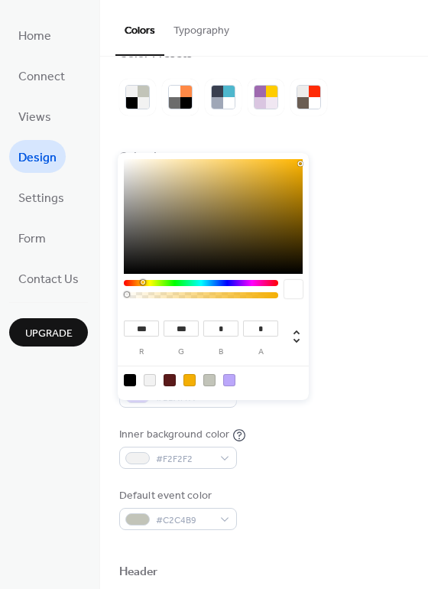
scroll to position [0, 0]
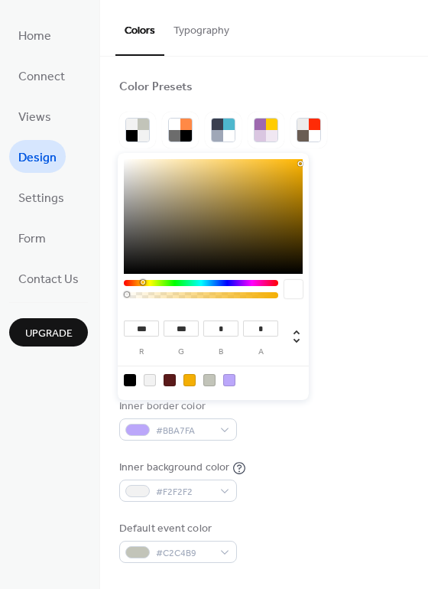
click at [358, 291] on div "Text color #000000" at bounding box center [264, 297] width 290 height 42
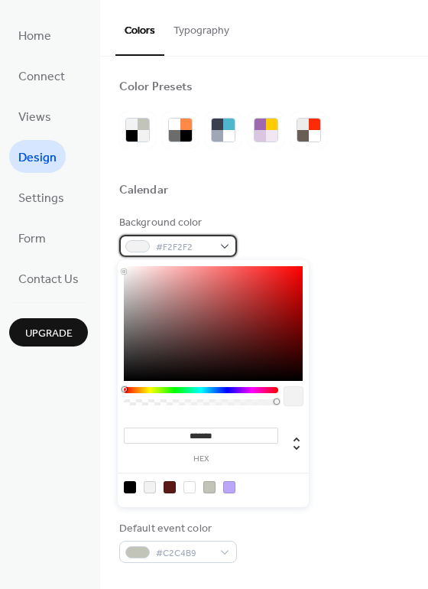
click at [191, 249] on span "#F2F2F2" at bounding box center [184, 247] width 57 height 16
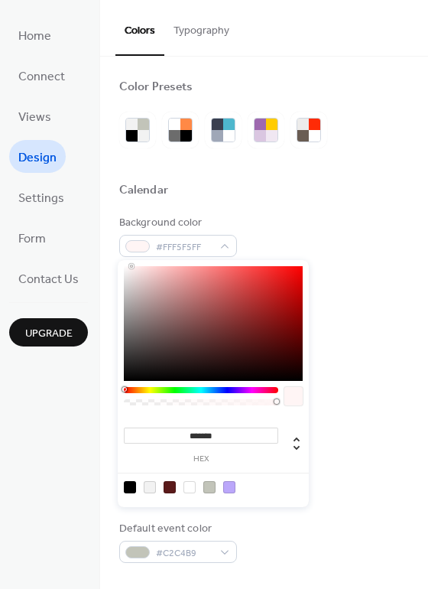
type input "*******"
drag, startPoint x: 138, startPoint y: 271, endPoint x: 87, endPoint y: 225, distance: 68.8
click at [89, 226] on body "Home Connect Views Design Settings Form Contact Us Upgrade Design Upgrade Color…" at bounding box center [214, 294] width 428 height 589
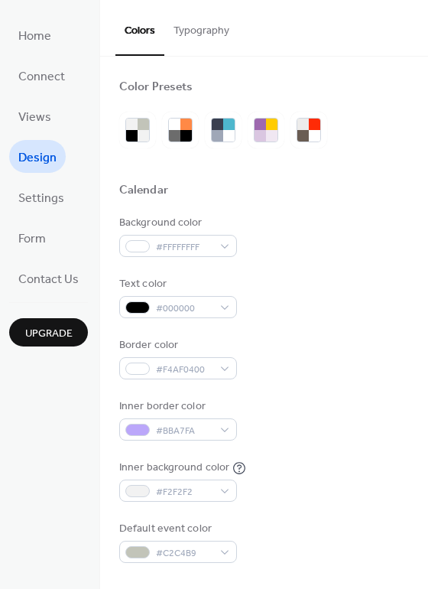
drag, startPoint x: 365, startPoint y: 430, endPoint x: 351, endPoint y: 432, distance: 14.0
click at [364, 430] on div "Inner border color #BBA7FA" at bounding box center [264, 419] width 290 height 42
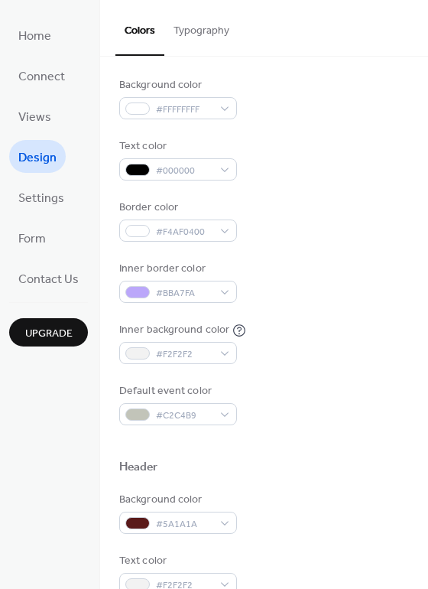
scroll to position [229, 0]
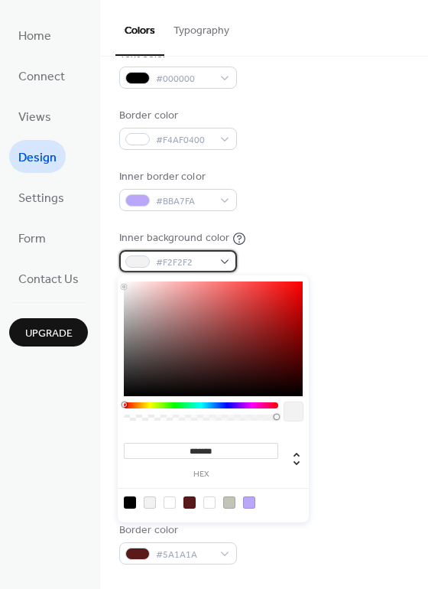
click at [213, 262] on div "#F2F2F2" at bounding box center [178, 261] width 118 height 22
type input "*******"
click at [284, 310] on div at bounding box center [213, 338] width 179 height 115
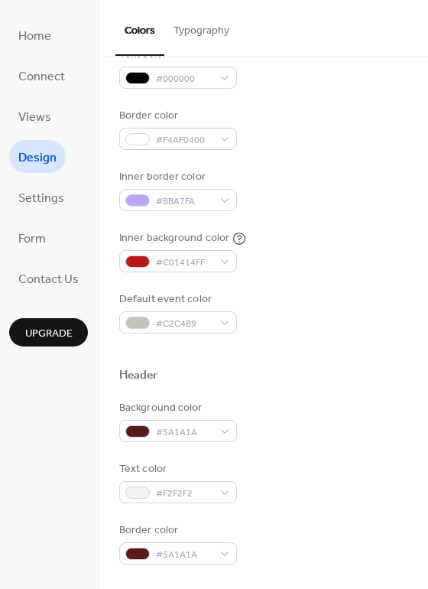
click at [331, 322] on div "Default event color #C2C4B9" at bounding box center [264, 312] width 290 height 42
click at [208, 265] on span "#C01414FF" at bounding box center [184, 263] width 57 height 16
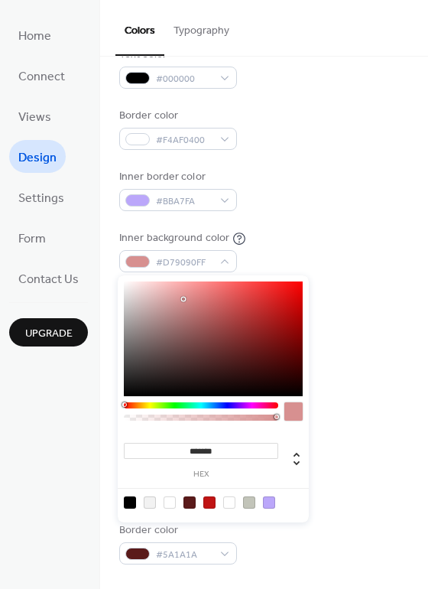
type input "*******"
drag, startPoint x: 184, startPoint y: 302, endPoint x: 70, endPoint y: 236, distance: 131.6
click at [70, 236] on body "Home Connect Views Design Settings Form Contact Us Upgrade Design Upgrade Color…" at bounding box center [214, 294] width 428 height 589
click at [336, 317] on div "Default event color #C2C4B9" at bounding box center [264, 312] width 290 height 42
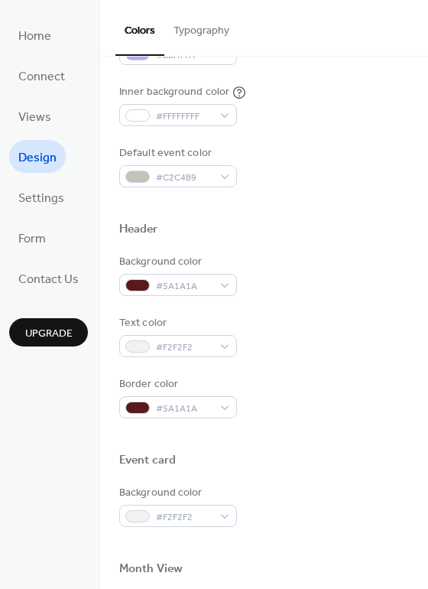
scroll to position [382, 0]
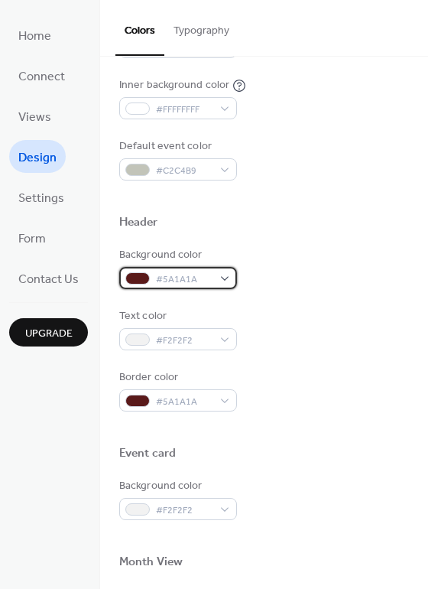
click at [194, 288] on div "#5A1A1A" at bounding box center [178, 278] width 118 height 22
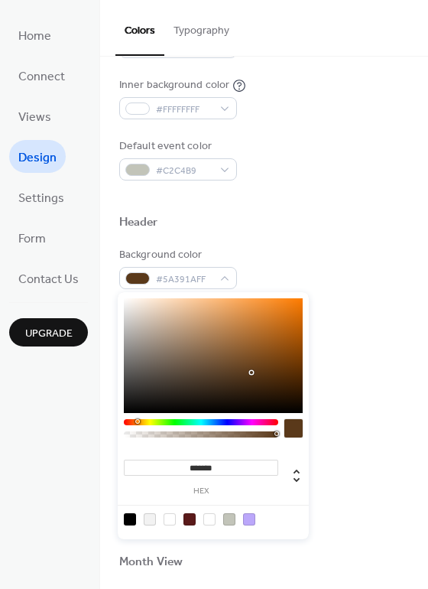
click at [137, 423] on div at bounding box center [201, 422] width 154 height 6
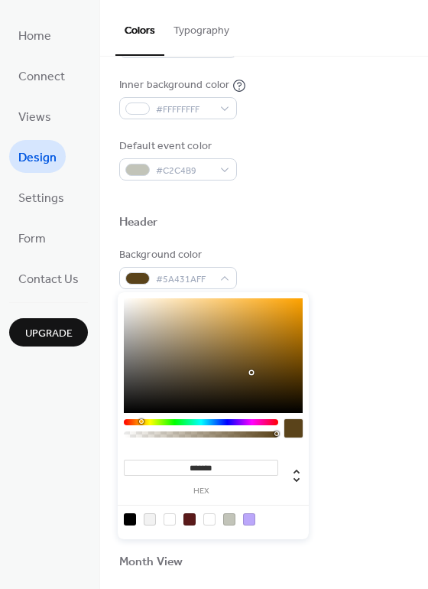
click at [139, 424] on div at bounding box center [201, 422] width 154 height 6
click at [139, 421] on div at bounding box center [140, 421] width 5 height 5
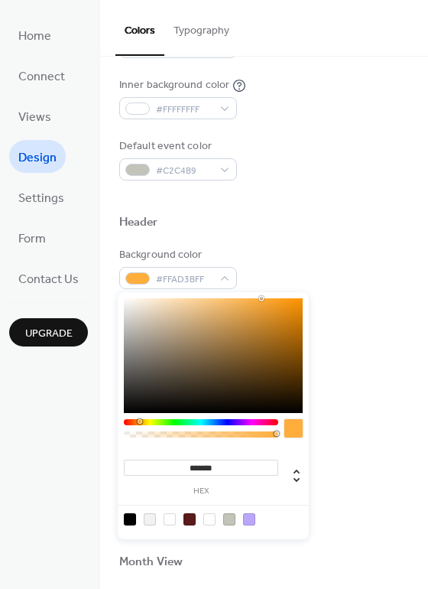
drag, startPoint x: 266, startPoint y: 311, endPoint x: 262, endPoint y: 290, distance: 21.9
click at [262, 289] on div "******* hex" at bounding box center [213, 414] width 191 height 250
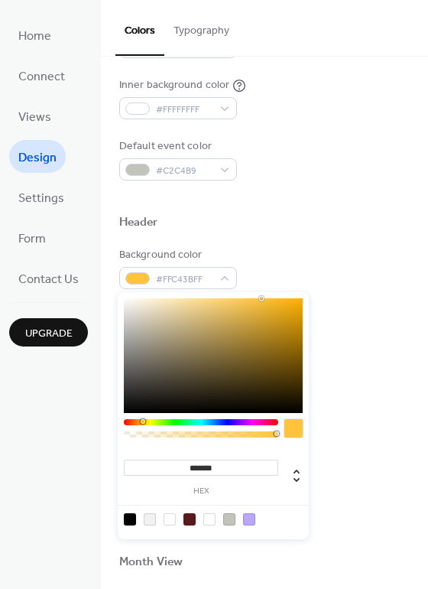
click at [142, 420] on div at bounding box center [143, 421] width 5 height 5
type input "*******"
drag, startPoint x: 277, startPoint y: 308, endPoint x: 314, endPoint y: 276, distance: 48.8
click at [314, 276] on body "Home Connect Views Design Settings Form Contact Us Upgrade Design Upgrade Color…" at bounding box center [214, 294] width 428 height 589
click at [347, 296] on div "Background color #FFB500FF Text color #F2F2F2 Border color #5A1A1A" at bounding box center [264, 329] width 290 height 164
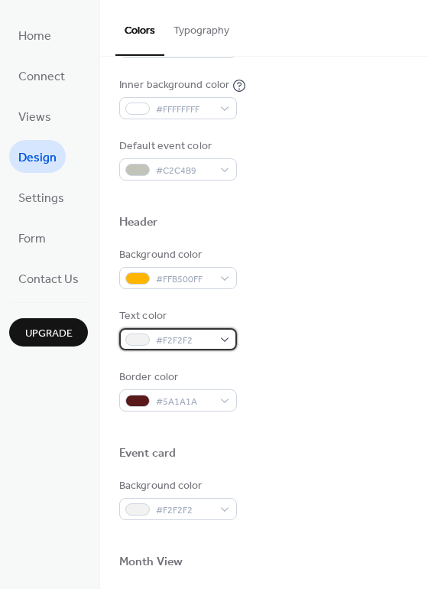
click at [184, 338] on span "#F2F2F2" at bounding box center [184, 341] width 57 height 16
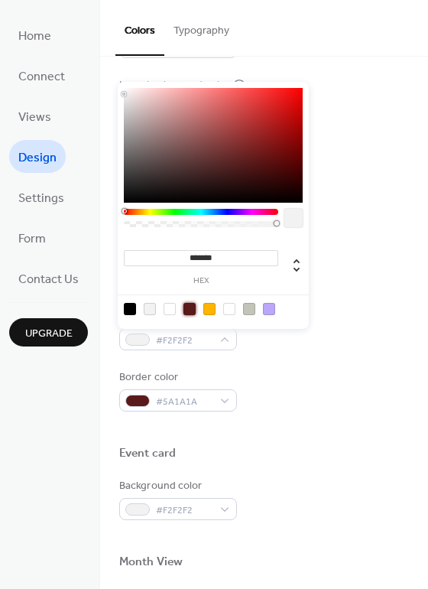
click at [187, 310] on div at bounding box center [190, 309] width 12 height 12
type input "*******"
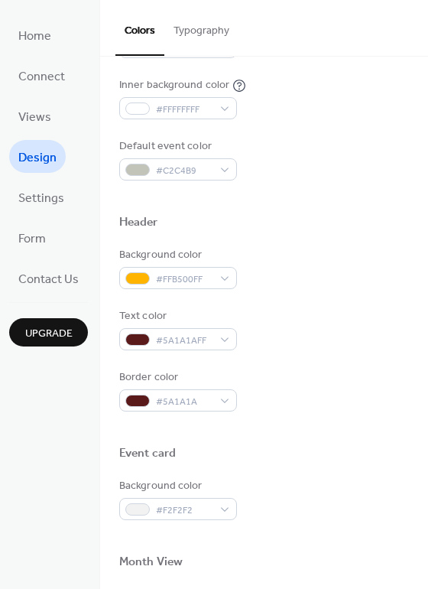
click at [309, 378] on div "Border color #5A1A1A" at bounding box center [264, 390] width 290 height 42
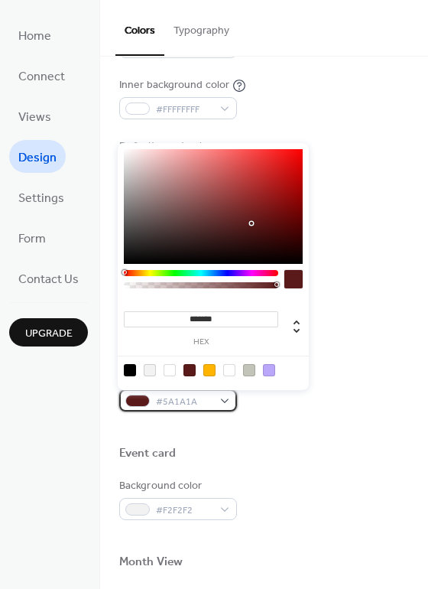
click at [217, 401] on div "#5A1A1A" at bounding box center [178, 400] width 118 height 22
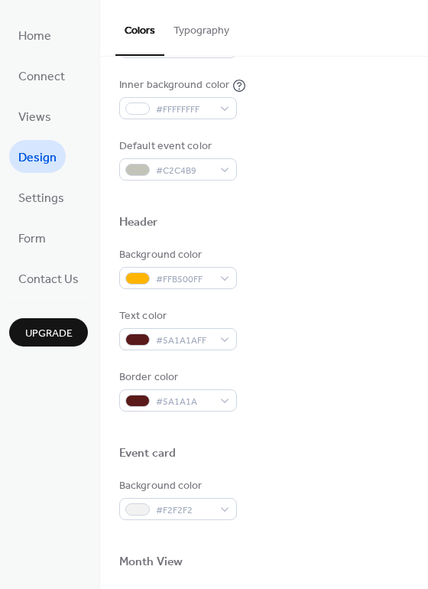
click at [336, 325] on div "Text color #5A1A1AFF" at bounding box center [264, 329] width 290 height 42
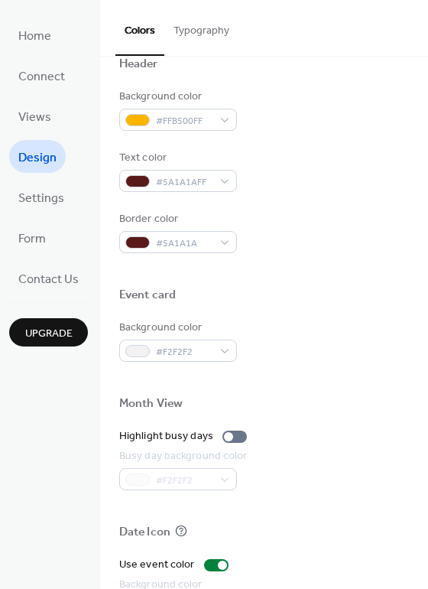
scroll to position [654, 0]
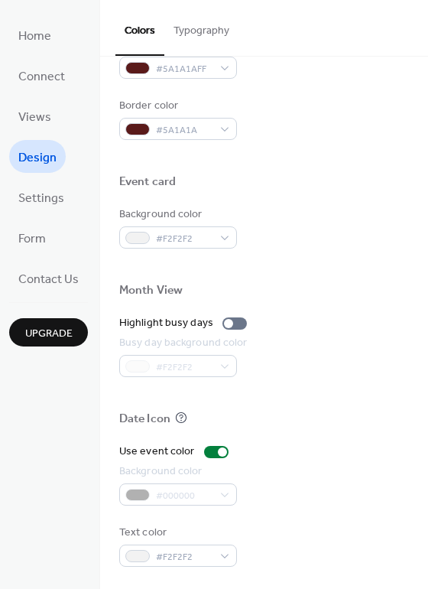
click at [210, 489] on div "#000000" at bounding box center [178, 494] width 118 height 22
click at [228, 495] on div "#000000" at bounding box center [178, 494] width 118 height 22
click at [218, 448] on div at bounding box center [222, 451] width 9 height 9
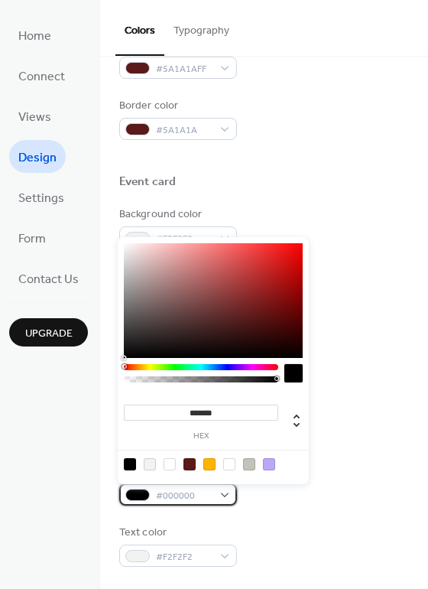
click at [213, 500] on div "#000000" at bounding box center [178, 494] width 118 height 22
click at [208, 463] on div at bounding box center [209, 464] width 12 height 12
type input "*******"
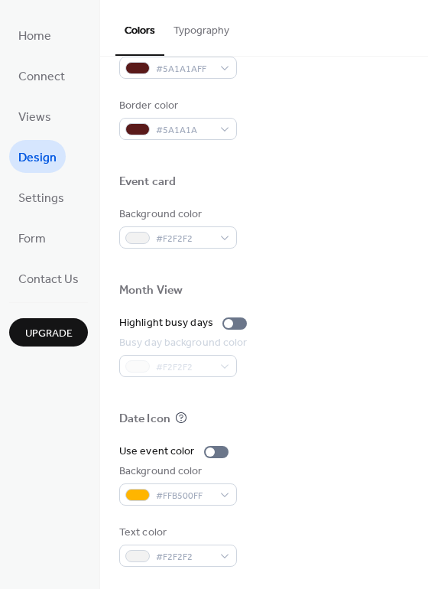
click at [311, 508] on div "Use event color Background color #FFB500FF Text color #F2F2F2" at bounding box center [264, 505] width 290 height 123
click at [309, 509] on div "Use event color Background color #FFB500FF Text color #F2F2F2" at bounding box center [264, 505] width 290 height 123
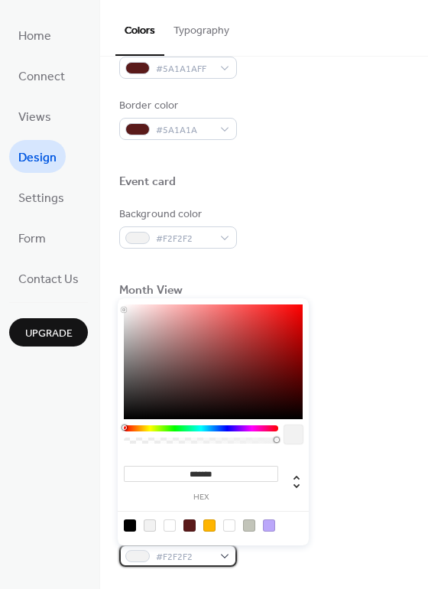
click at [200, 557] on span "#F2F2F2" at bounding box center [184, 557] width 57 height 16
click at [189, 525] on div at bounding box center [190, 525] width 12 height 12
type input "*******"
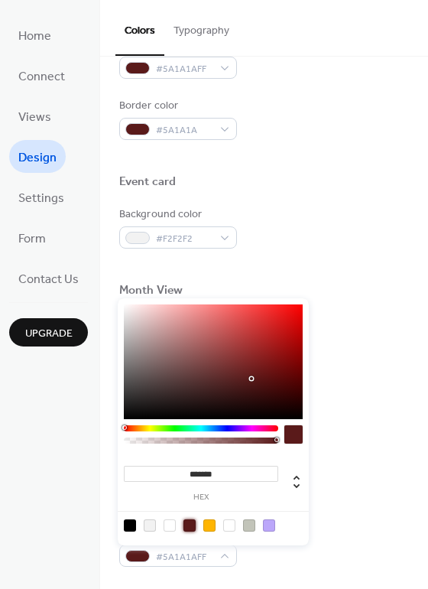
click at [361, 502] on div "Background color #FFB500FF" at bounding box center [264, 484] width 290 height 42
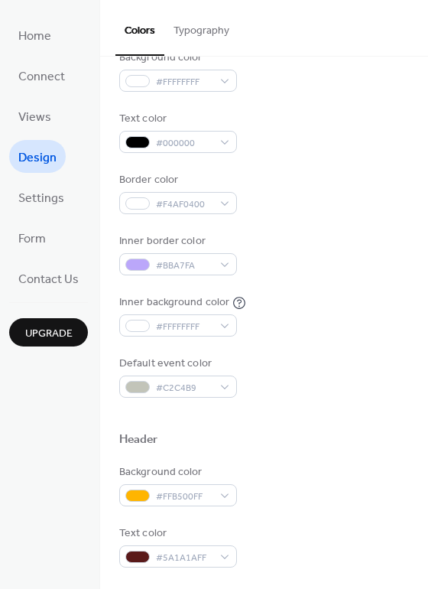
scroll to position [119, 0]
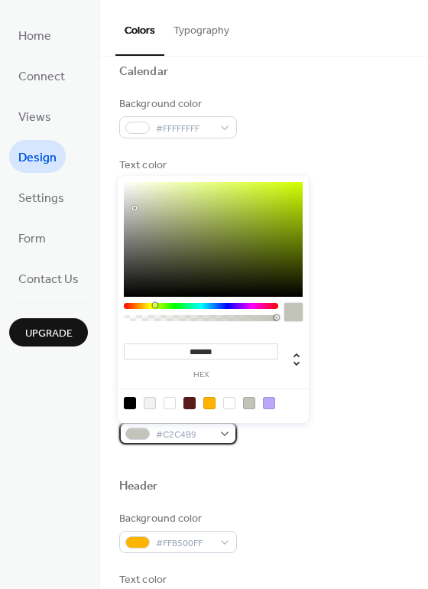
click at [180, 427] on span "#C2C4B9" at bounding box center [184, 435] width 57 height 16
click at [191, 402] on div at bounding box center [190, 403] width 12 height 12
type input "*******"
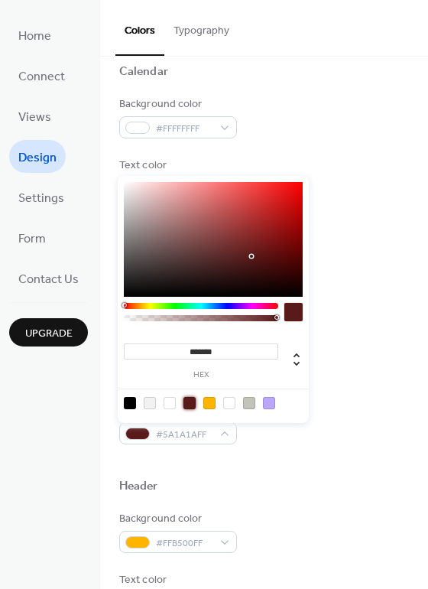
click at [278, 457] on div at bounding box center [264, 461] width 290 height 34
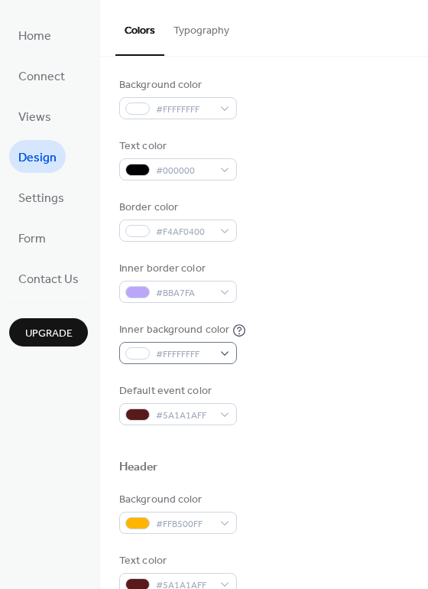
scroll to position [153, 0]
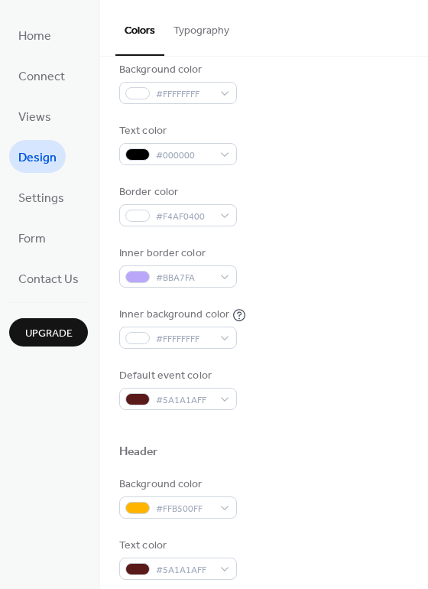
click at [192, 21] on button "Typography" at bounding box center [201, 27] width 74 height 54
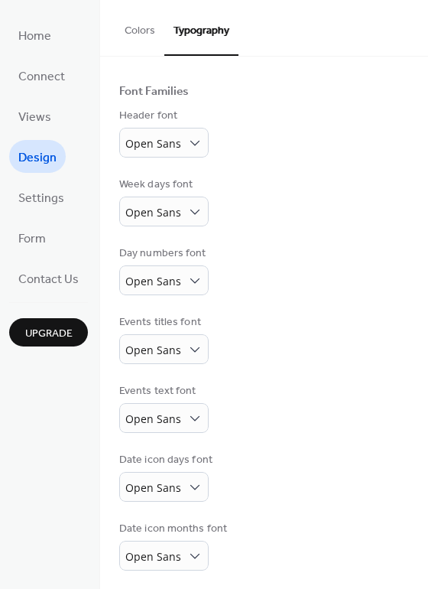
click at [133, 41] on button "Colors" at bounding box center [139, 27] width 49 height 54
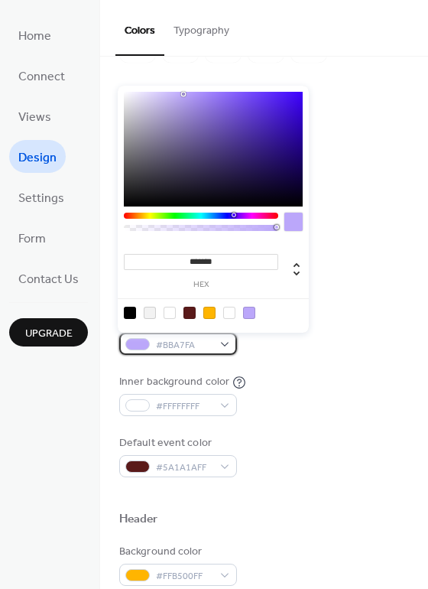
click at [205, 346] on span "#BBA7FA" at bounding box center [184, 345] width 57 height 16
click at [187, 312] on div at bounding box center [190, 313] width 12 height 12
type input "*******"
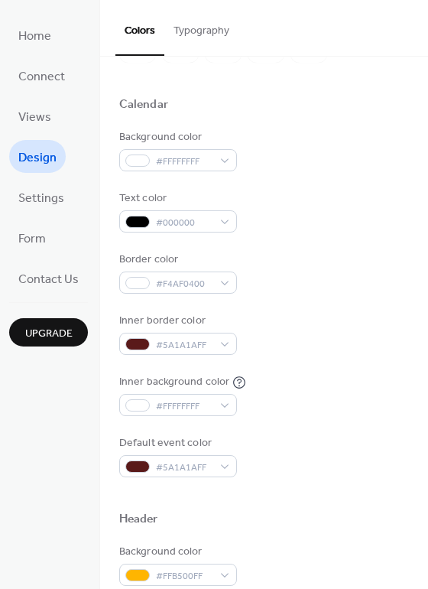
click at [309, 382] on div "Inner background color #FFFFFFFF" at bounding box center [264, 395] width 290 height 42
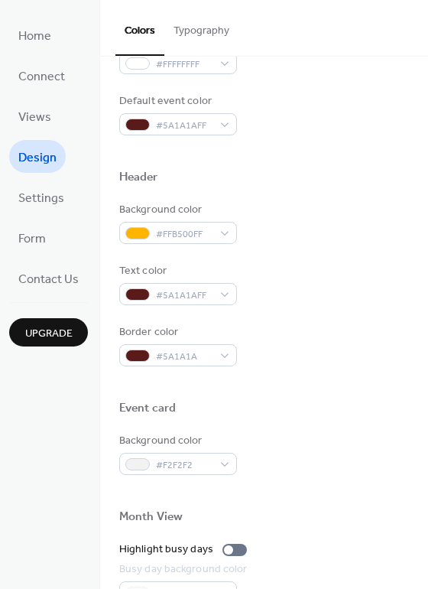
scroll to position [425, 0]
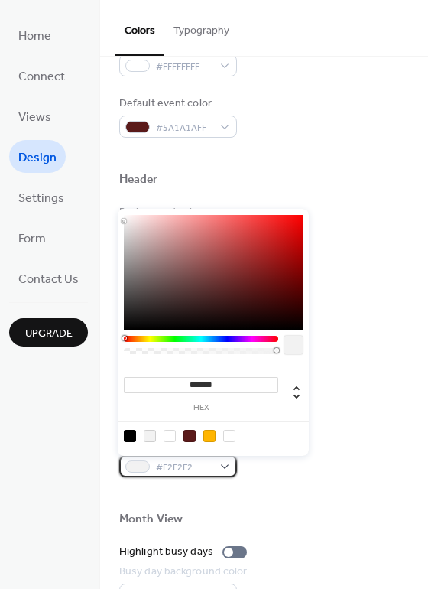
click at [197, 471] on span "#F2F2F2" at bounding box center [184, 468] width 57 height 16
click at [227, 437] on div at bounding box center [229, 436] width 12 height 12
type input "***"
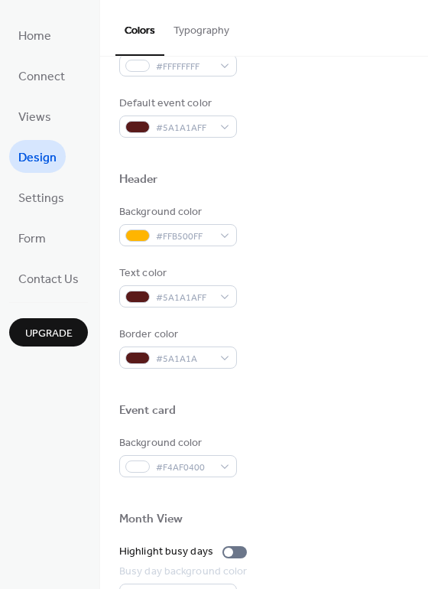
click at [340, 493] on div at bounding box center [264, 494] width 290 height 34
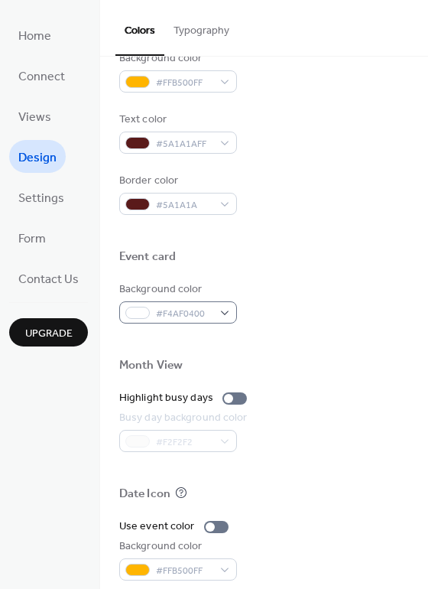
scroll to position [654, 0]
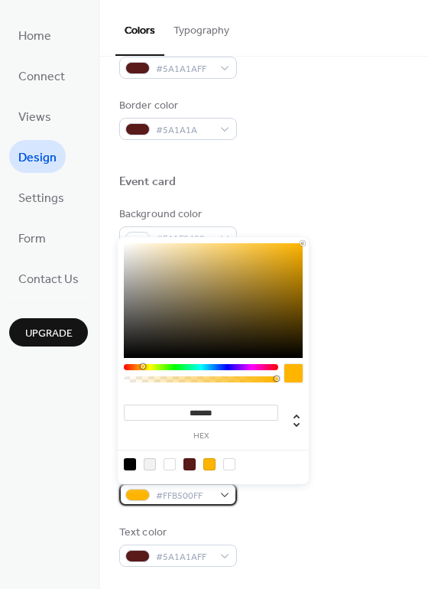
click at [191, 489] on span "#FFB500FF" at bounding box center [184, 496] width 57 height 16
type input "*******"
drag, startPoint x: 300, startPoint y: 245, endPoint x: 327, endPoint y: 241, distance: 27.8
click at [327, 241] on body "Home Connect Views Design Settings Form Contact Us Upgrade Design Upgrade Color…" at bounding box center [214, 294] width 428 height 589
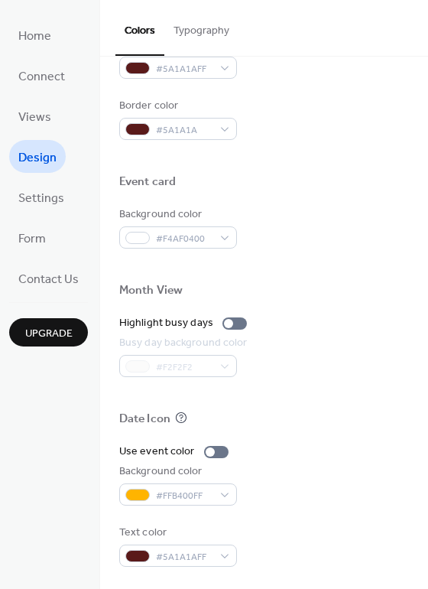
click at [345, 317] on div "Highlight busy days" at bounding box center [264, 323] width 290 height 16
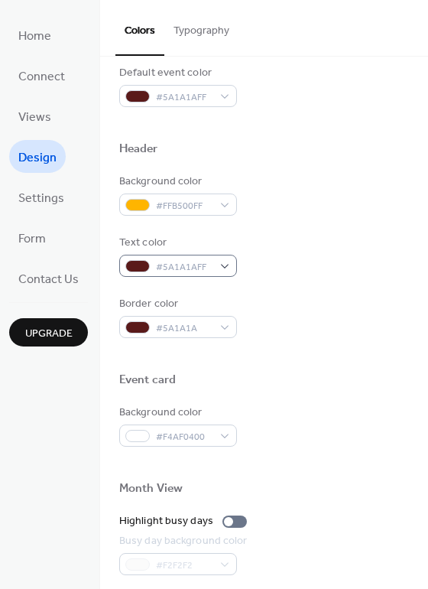
scroll to position [459, 0]
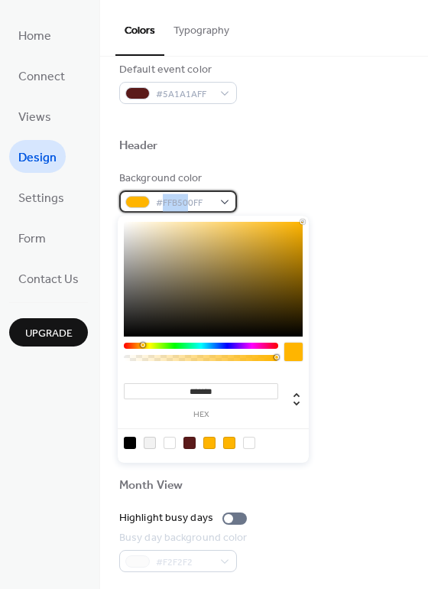
drag, startPoint x: 185, startPoint y: 206, endPoint x: 161, endPoint y: 202, distance: 24.0
click at [161, 202] on span "#FFB500FF" at bounding box center [184, 203] width 57 height 16
click at [167, 206] on span "#FFB500FF" at bounding box center [184, 203] width 57 height 16
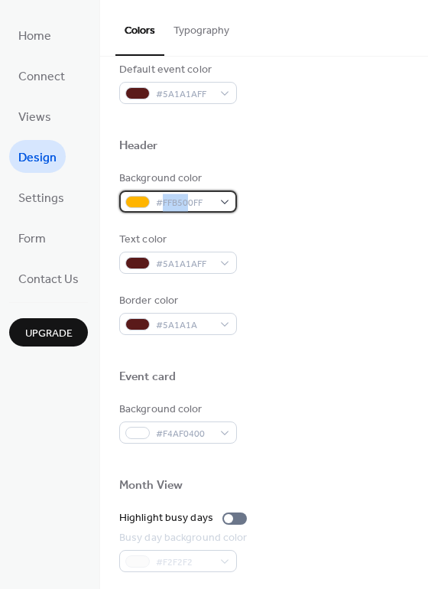
click at [162, 201] on span "#FFB500FF" at bounding box center [184, 203] width 57 height 16
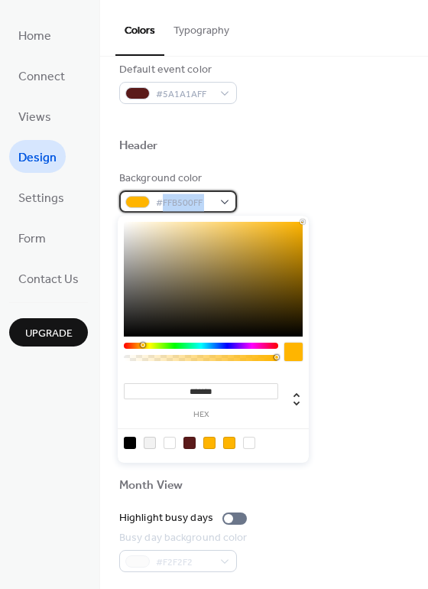
drag, startPoint x: 162, startPoint y: 201, endPoint x: 208, endPoint y: 204, distance: 46.0
click at [208, 204] on span "#FFB500FF" at bounding box center [184, 203] width 57 height 16
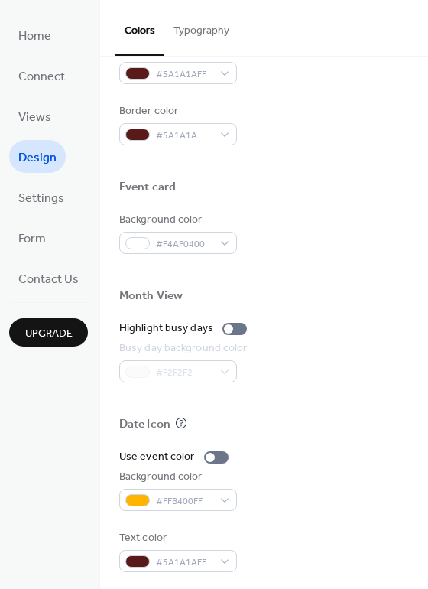
scroll to position [654, 0]
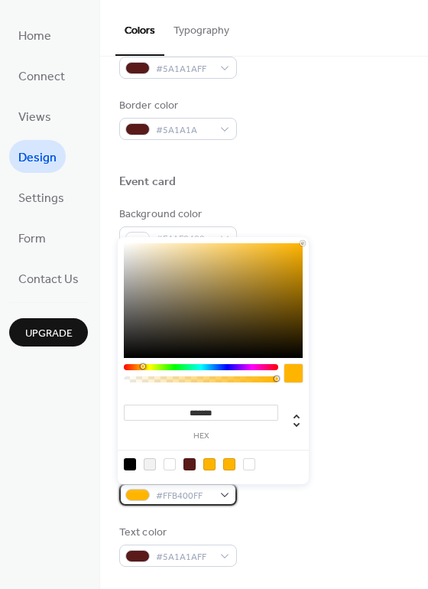
click at [171, 483] on div "#FFB400FF" at bounding box center [178, 494] width 118 height 22
click at [210, 410] on input "*******" at bounding box center [201, 413] width 154 height 16
click at [200, 415] on input "*******" at bounding box center [201, 413] width 154 height 16
paste input "**"
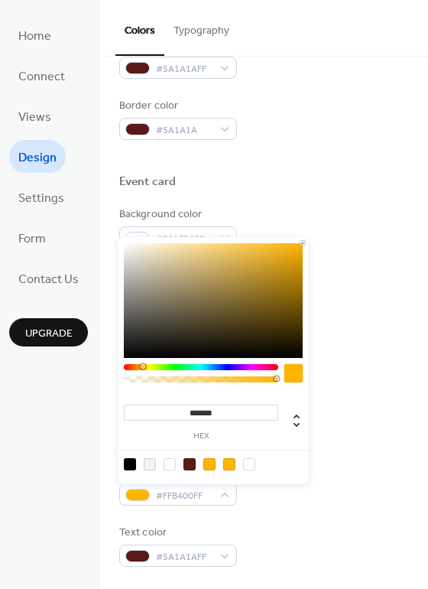
type input "*********"
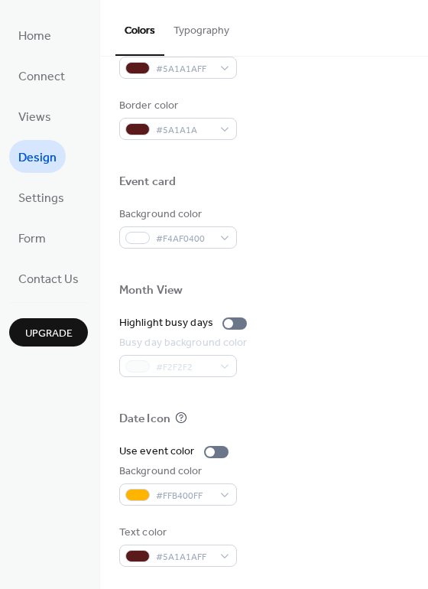
click at [349, 426] on div "Date Icon" at bounding box center [264, 421] width 290 height 20
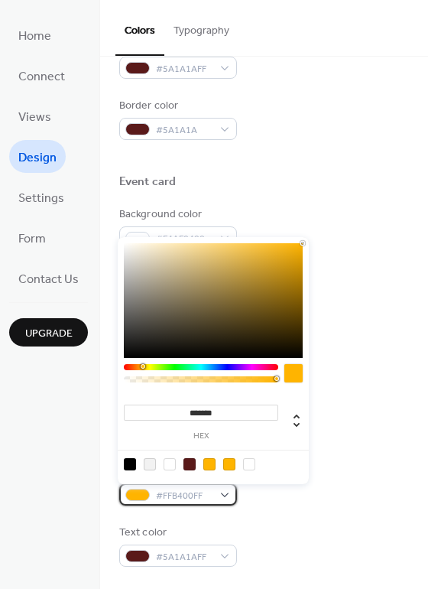
click at [167, 488] on span "#FFB400FF" at bounding box center [184, 496] width 57 height 16
type input "***"
type input "*"
drag, startPoint x: 274, startPoint y: 376, endPoint x: 332, endPoint y: 369, distance: 58.5
click at [329, 370] on body "Home Connect Views Design Settings Form Contact Us Upgrade Design Upgrade Color…" at bounding box center [214, 294] width 428 height 589
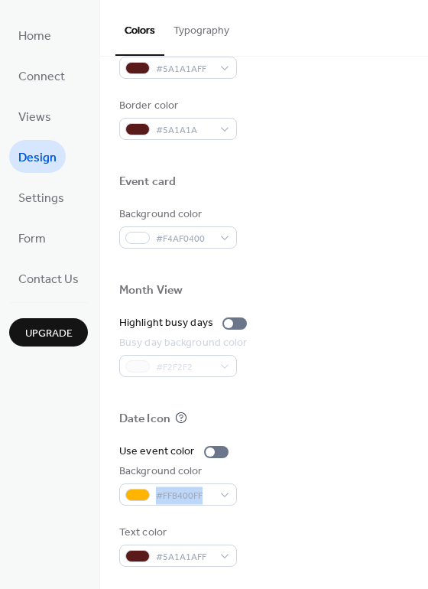
click at [330, 479] on div "Background color #FFB400FF" at bounding box center [264, 484] width 290 height 42
click at [205, 42] on button "Typography" at bounding box center [201, 27] width 74 height 54
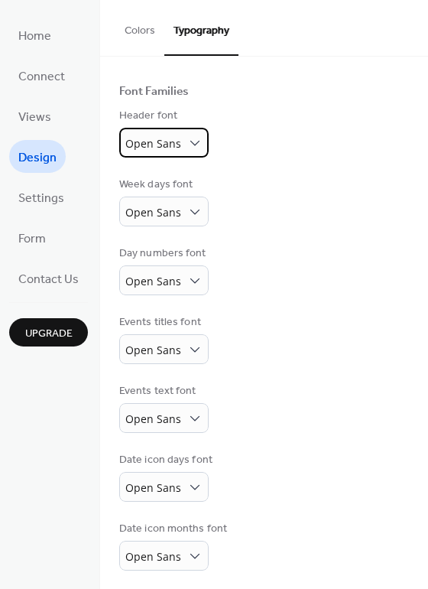
click at [179, 154] on div "Open Sans" at bounding box center [163, 143] width 89 height 30
click at [288, 290] on div "Day numbers font Open Sans" at bounding box center [264, 270] width 290 height 50
click at [138, 44] on button "Colors" at bounding box center [139, 27] width 49 height 54
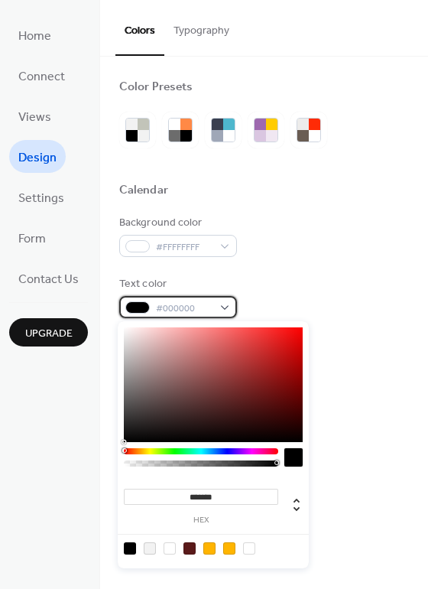
click at [198, 301] on span "#000000" at bounding box center [184, 309] width 57 height 16
drag, startPoint x: 188, startPoint y: 551, endPoint x: 196, endPoint y: 553, distance: 8.0
click at [189, 551] on div at bounding box center [190, 548] width 12 height 12
type input "*******"
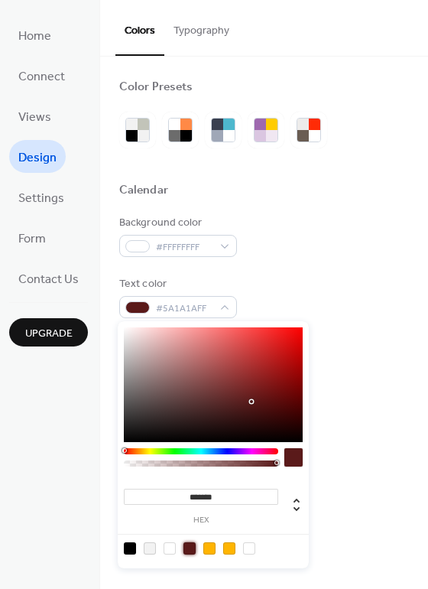
click at [356, 458] on div "Background color #FFFFFFFF Text color #5A1A1AFF Border color #F4AF0400 Inner bo…" at bounding box center [264, 389] width 290 height 348
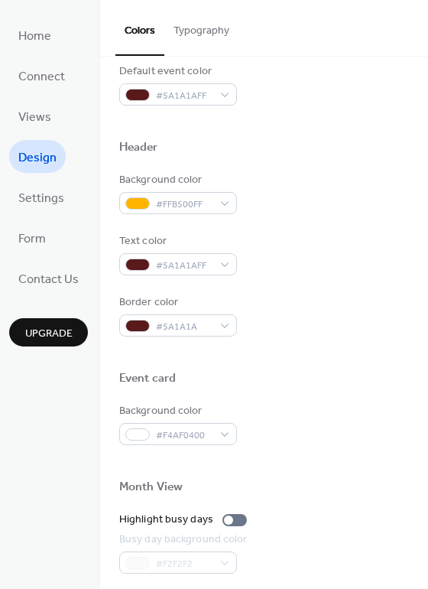
scroll to position [459, 0]
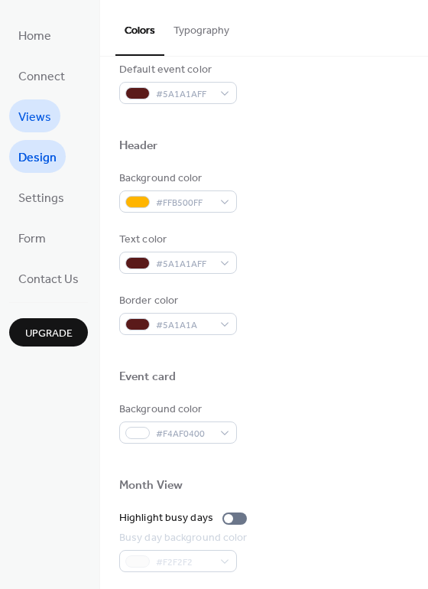
click at [34, 122] on span "Views" at bounding box center [34, 118] width 33 height 24
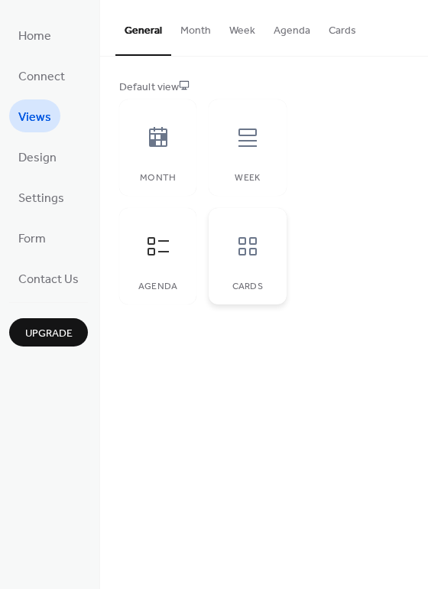
click at [229, 238] on div at bounding box center [248, 246] width 46 height 46
click at [160, 224] on div at bounding box center [158, 246] width 46 height 46
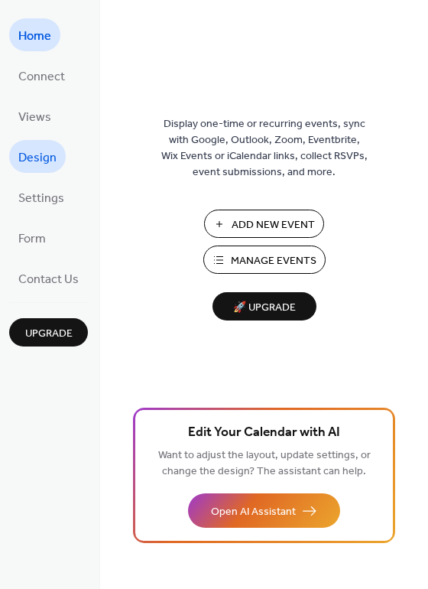
click at [34, 154] on span "Design" at bounding box center [37, 158] width 38 height 24
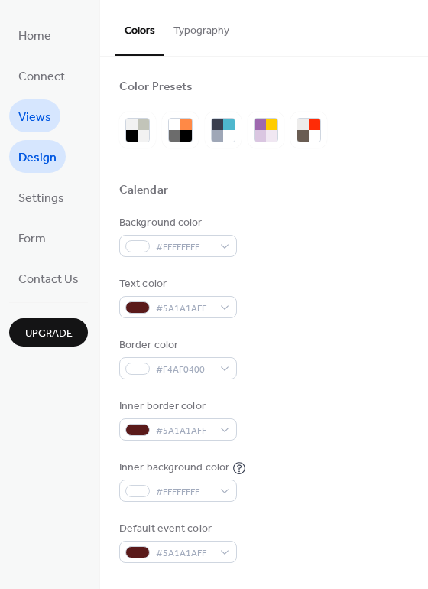
click at [44, 108] on span "Views" at bounding box center [34, 118] width 33 height 24
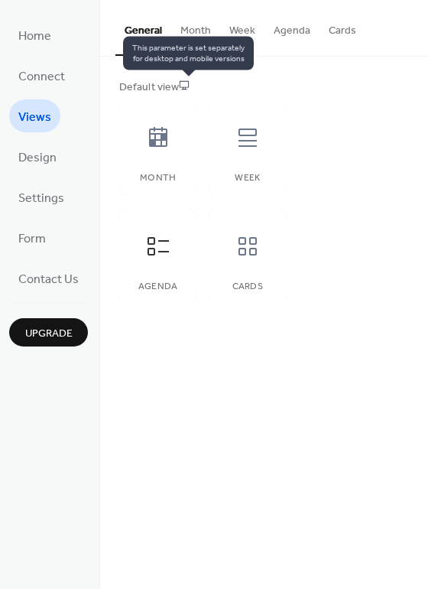
click at [189, 85] on icon at bounding box center [184, 85] width 11 height 11
click at [188, 83] on icon at bounding box center [184, 85] width 11 height 11
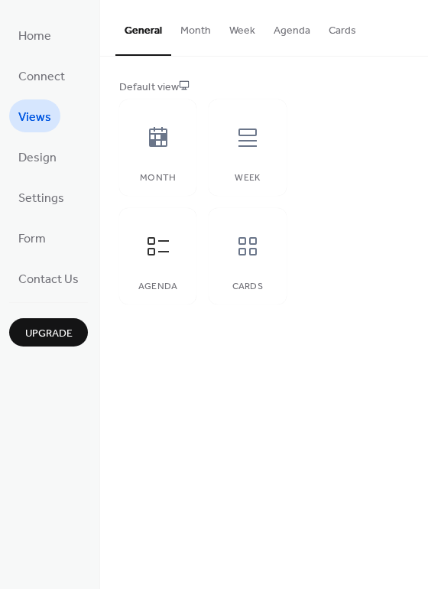
drag, startPoint x: 184, startPoint y: 83, endPoint x: 203, endPoint y: 76, distance: 20.6
click at [203, 76] on div "Default view Month Week Agenda Cards" at bounding box center [264, 192] width 328 height 271
click at [190, 24] on button "Month" at bounding box center [195, 27] width 49 height 54
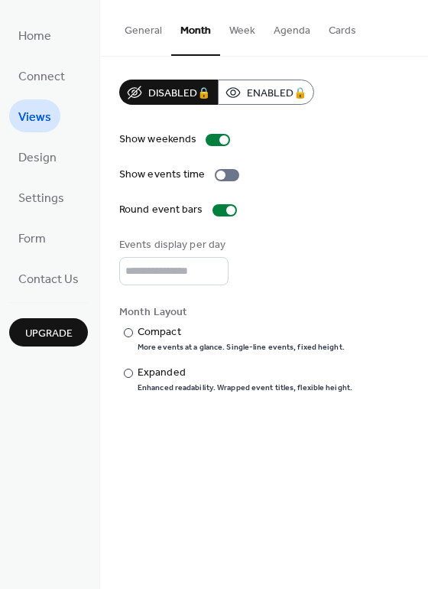
click at [248, 34] on button "Week" at bounding box center [242, 27] width 44 height 54
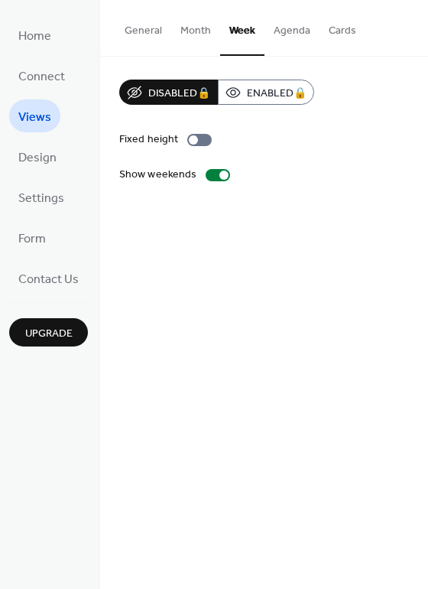
click at [273, 42] on button "Agenda" at bounding box center [292, 27] width 55 height 54
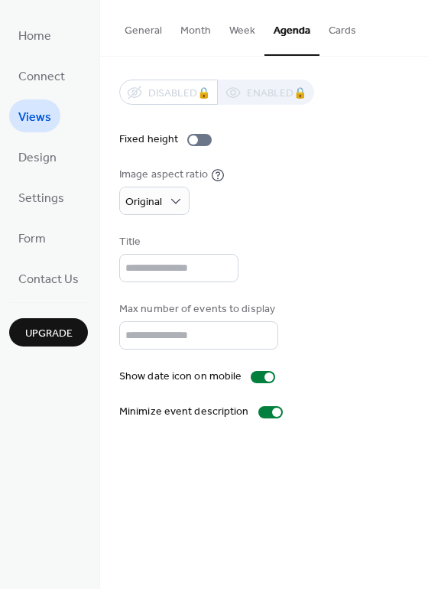
click at [327, 28] on button "Cards" at bounding box center [343, 27] width 46 height 54
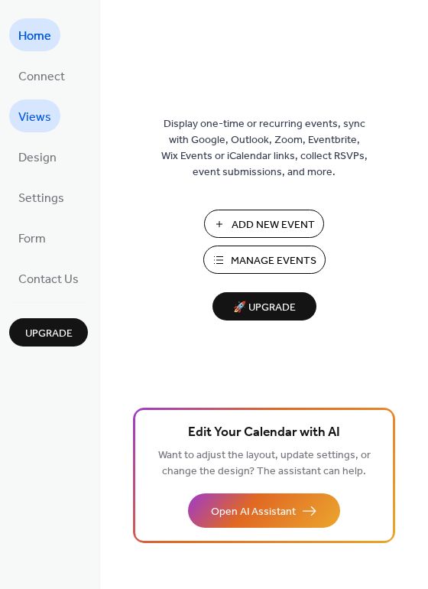
click at [30, 119] on span "Views" at bounding box center [34, 118] width 33 height 24
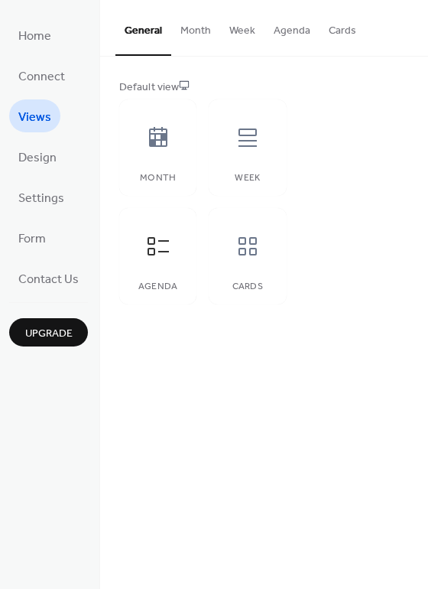
click at [353, 25] on button "Cards" at bounding box center [343, 27] width 46 height 54
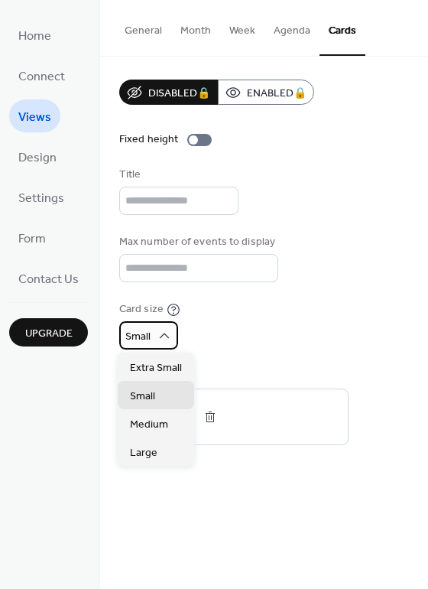
click at [147, 340] on span "Small" at bounding box center [137, 337] width 25 height 21
drag, startPoint x: 174, startPoint y: 372, endPoint x: 162, endPoint y: 372, distance: 11.5
click at [171, 372] on span "Extra Small" at bounding box center [156, 367] width 52 height 16
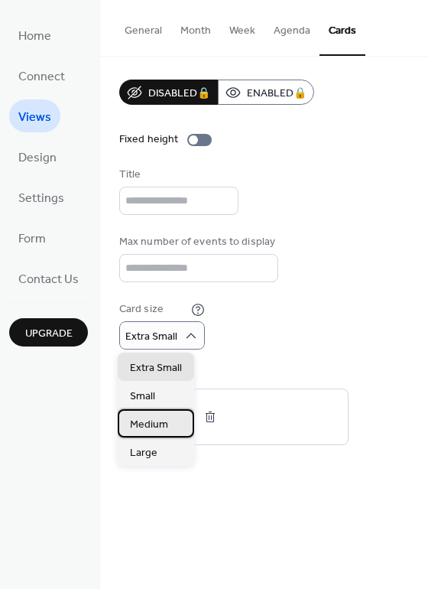
click at [159, 424] on span "Medium" at bounding box center [149, 424] width 38 height 16
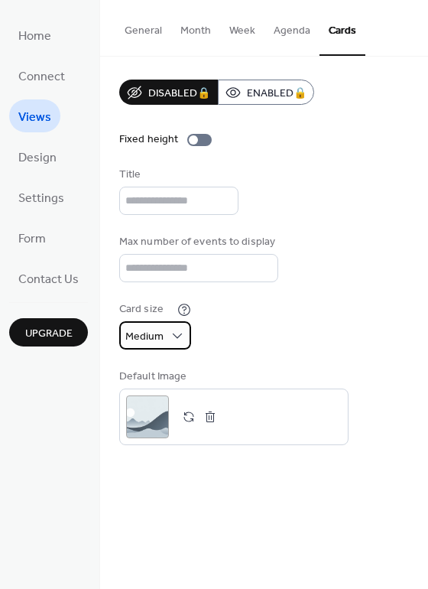
drag, startPoint x: 143, startPoint y: 323, endPoint x: 146, endPoint y: 333, distance: 10.4
click at [143, 323] on div "Medium" at bounding box center [155, 335] width 72 height 28
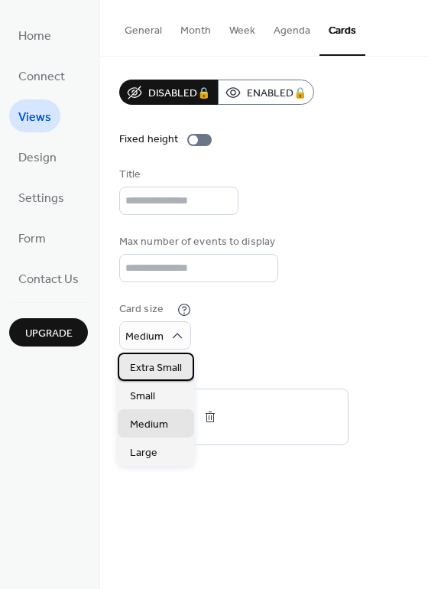
click at [154, 363] on span "Extra Small" at bounding box center [156, 367] width 52 height 16
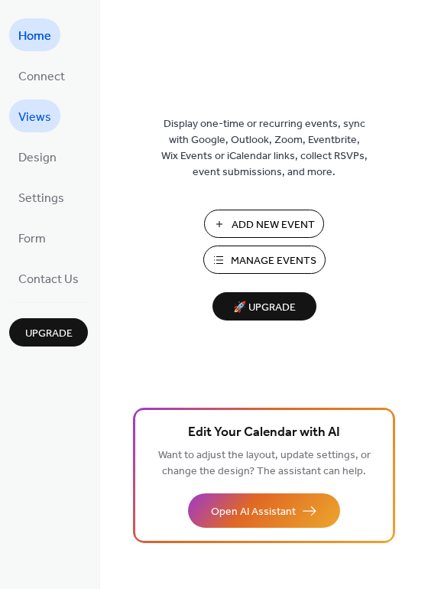
click at [49, 122] on link "Views" at bounding box center [34, 115] width 51 height 33
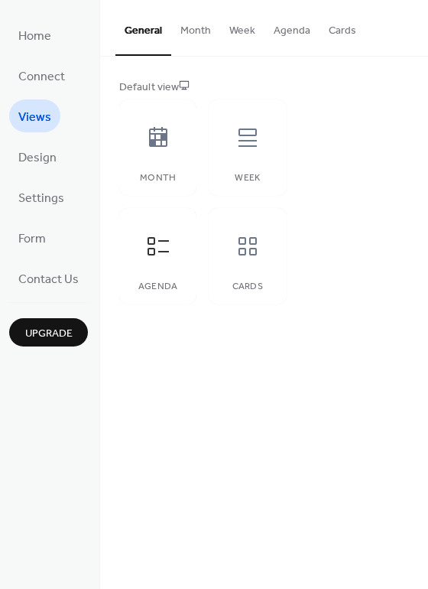
click at [340, 27] on button "Cards" at bounding box center [343, 27] width 46 height 54
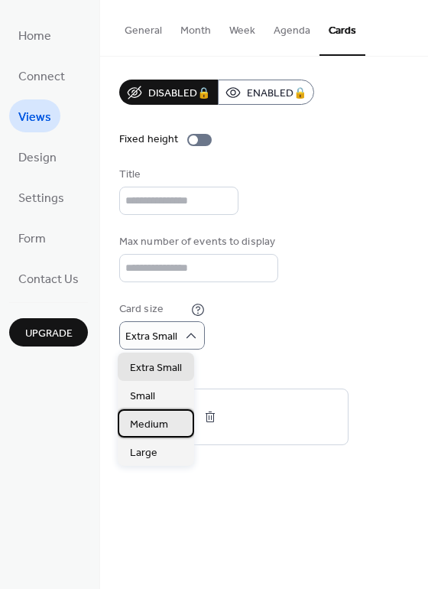
click at [164, 420] on span "Medium" at bounding box center [149, 424] width 38 height 16
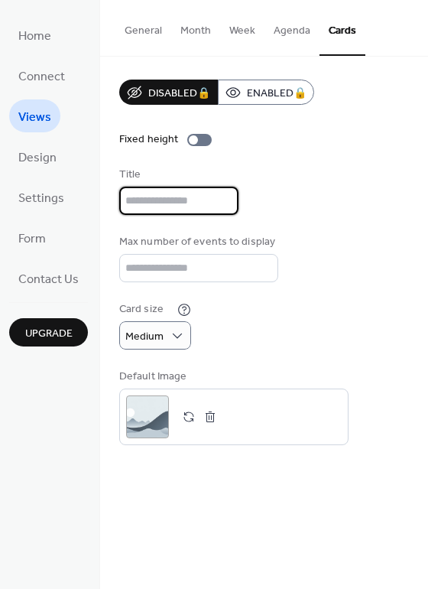
click at [192, 203] on input "text" at bounding box center [178, 201] width 119 height 28
type input "******"
click at [387, 83] on div "Disabled 🔒 Enabled 🔒" at bounding box center [264, 92] width 290 height 25
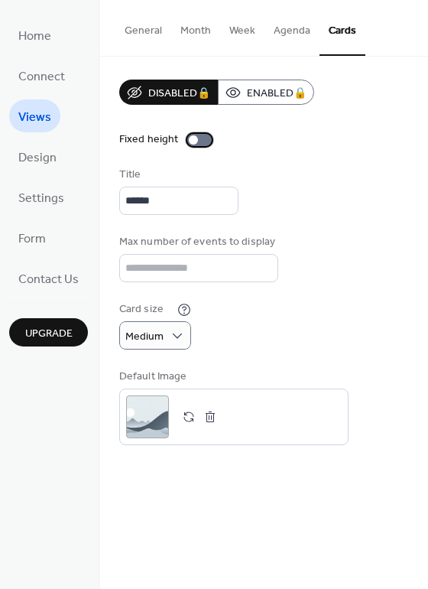
click at [194, 142] on div at bounding box center [199, 140] width 24 height 12
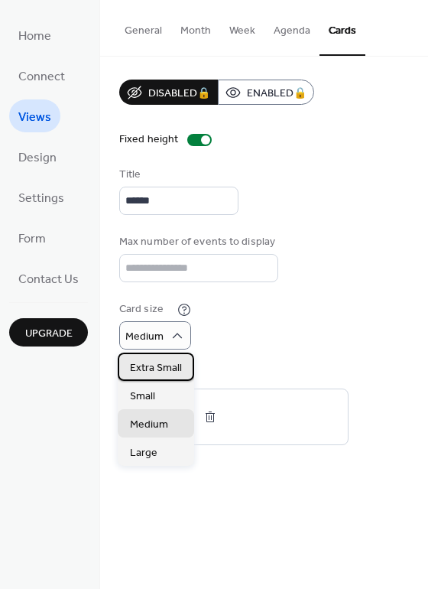
click at [161, 365] on span "Extra Small" at bounding box center [156, 367] width 52 height 16
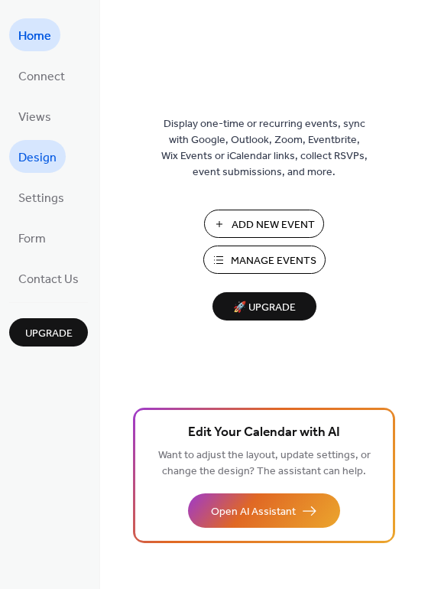
click at [29, 158] on span "Design" at bounding box center [37, 158] width 38 height 24
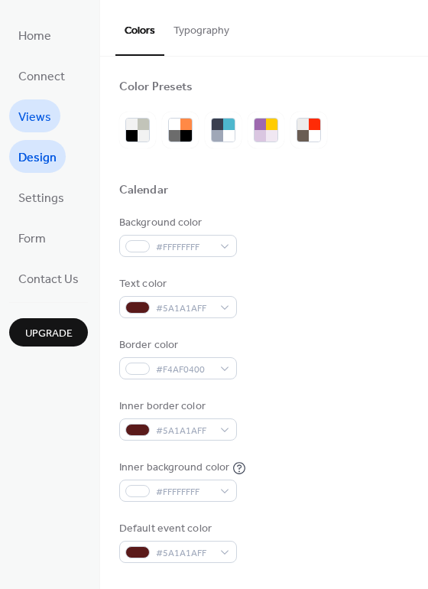
click at [34, 106] on span "Views" at bounding box center [34, 118] width 33 height 24
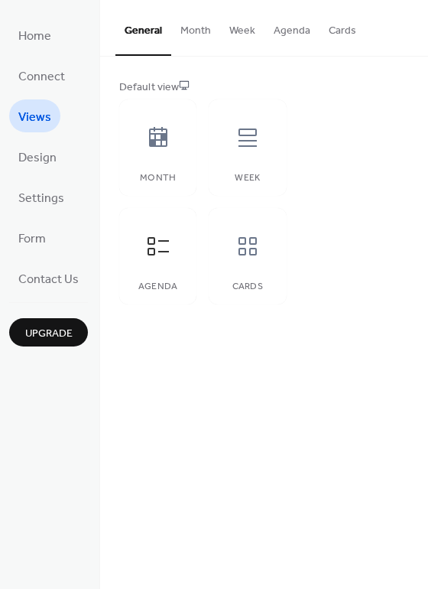
drag, startPoint x: 327, startPoint y: 41, endPoint x: 320, endPoint y: 44, distance: 7.9
click at [325, 41] on button "Cards" at bounding box center [343, 27] width 46 height 54
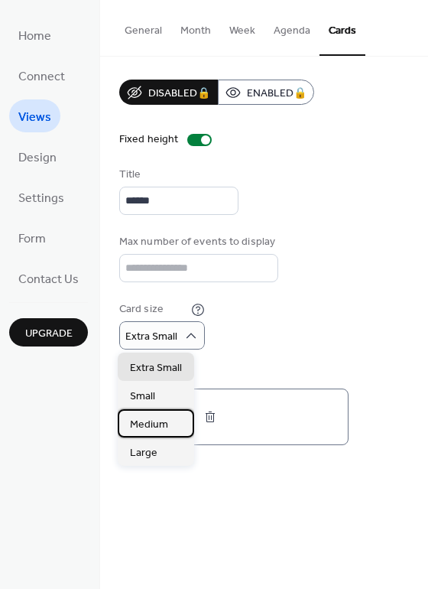
click at [150, 426] on span "Medium" at bounding box center [149, 424] width 38 height 16
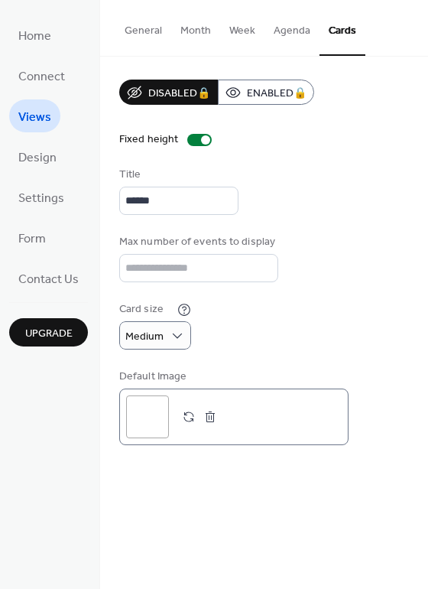
click at [156, 421] on div ";" at bounding box center [147, 416] width 43 height 43
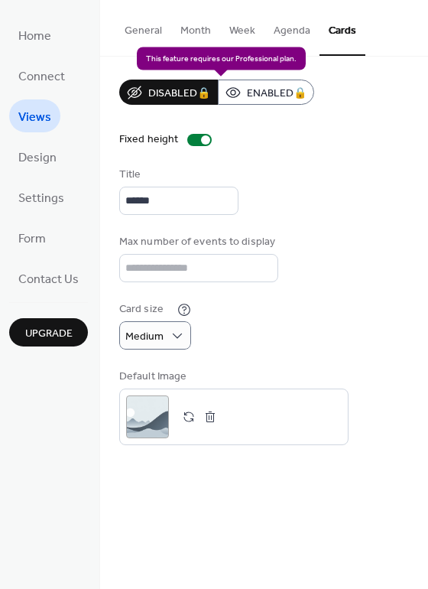
click at [306, 96] on div "Disabled 🔒 Enabled 🔒" at bounding box center [216, 92] width 195 height 25
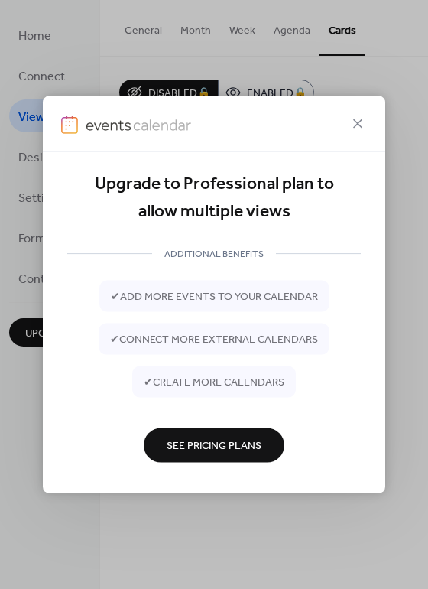
click at [360, 125] on icon at bounding box center [358, 124] width 18 height 18
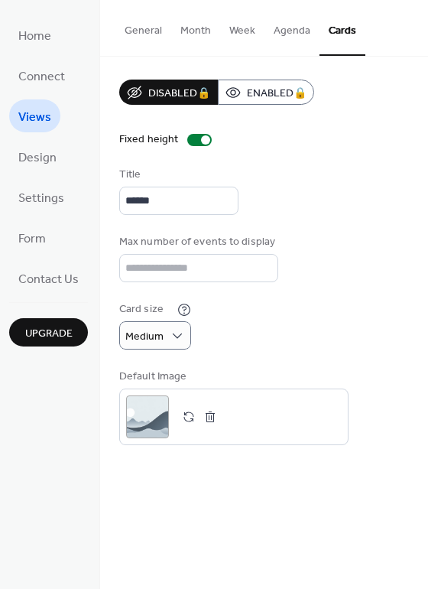
click at [284, 34] on button "Agenda" at bounding box center [292, 27] width 55 height 54
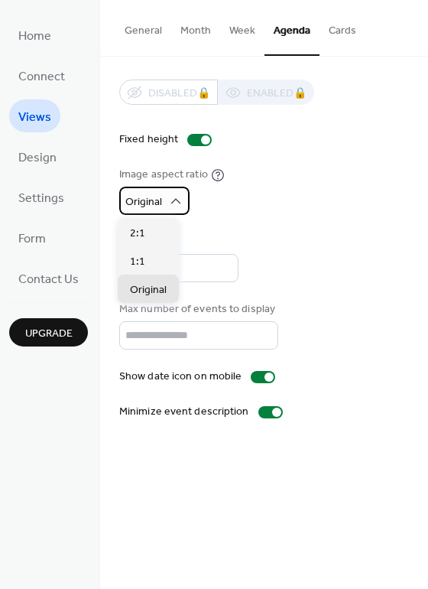
click at [148, 197] on span "Original" at bounding box center [143, 202] width 37 height 21
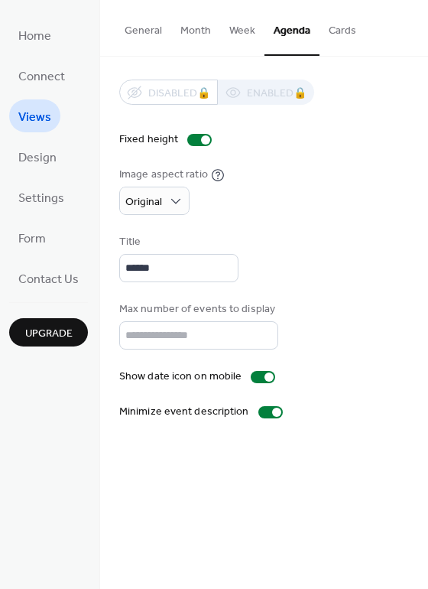
click at [269, 215] on div "Disabled 🔒 Enabled 🔒 Fixed height Image aspect ratio Original Title ****** Max …" at bounding box center [264, 250] width 290 height 340
click at [153, 268] on input "******" at bounding box center [178, 268] width 119 height 28
click at [142, 270] on input "******" at bounding box center [178, 268] width 119 height 28
click at [152, 268] on input "******" at bounding box center [178, 268] width 119 height 28
click at [150, 270] on input "******" at bounding box center [178, 268] width 119 height 28
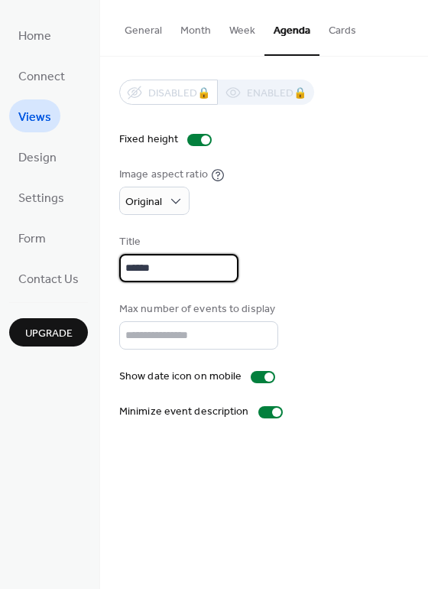
click at [153, 269] on input "******" at bounding box center [178, 268] width 119 height 28
click at [130, 270] on input "******" at bounding box center [178, 268] width 119 height 28
drag, startPoint x: 135, startPoint y: 269, endPoint x: 185, endPoint y: 268, distance: 50.5
click at [185, 270] on input "******" at bounding box center [182, 268] width 127 height 28
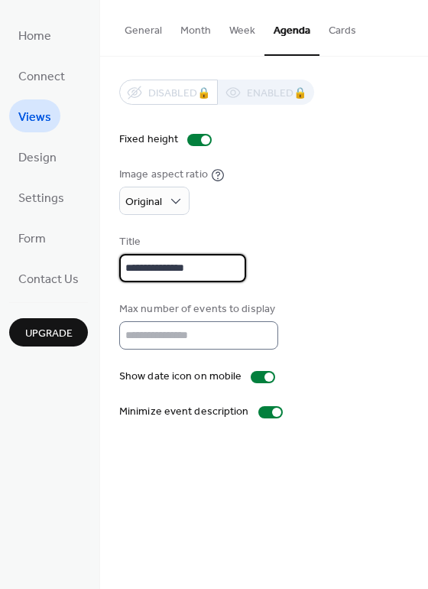
type input "**********"
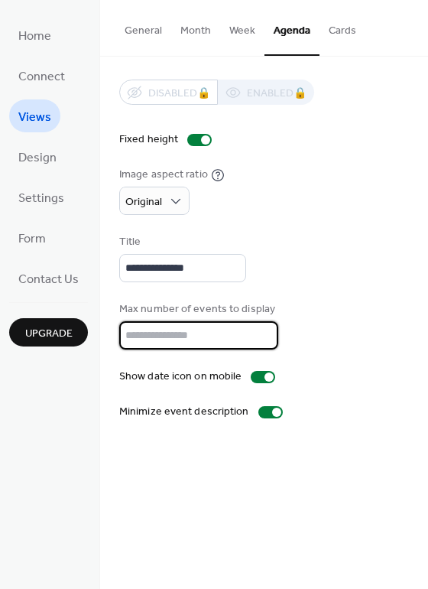
click at [262, 333] on input "**" at bounding box center [198, 335] width 159 height 28
click at [258, 341] on input "*" at bounding box center [198, 335] width 159 height 28
click at [258, 333] on input "*" at bounding box center [198, 335] width 159 height 28
click at [259, 339] on input "*" at bounding box center [198, 335] width 159 height 28
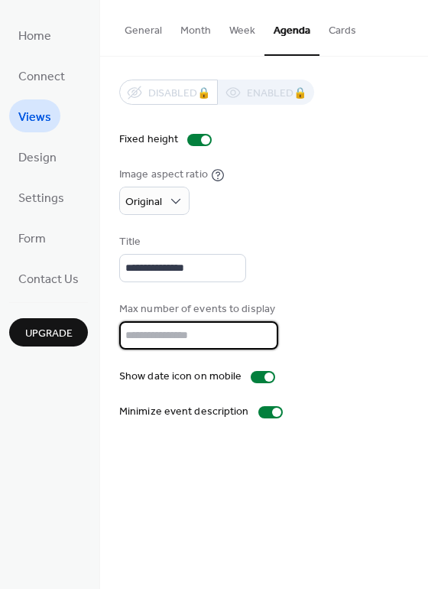
click at [259, 339] on input "*" at bounding box center [198, 335] width 159 height 28
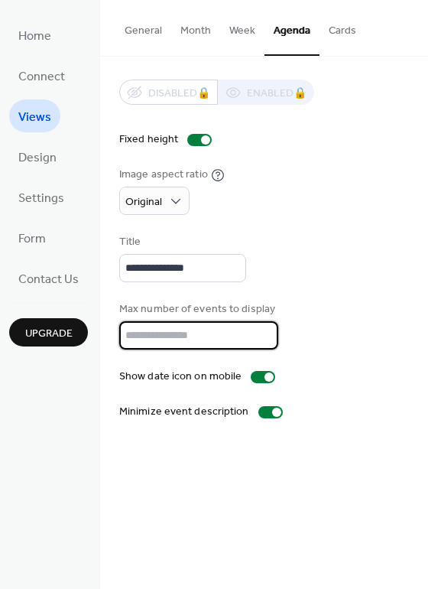
click at [258, 333] on input "*" at bounding box center [198, 335] width 159 height 28
click at [259, 339] on input "*" at bounding box center [198, 335] width 159 height 28
type input "*"
click at [259, 339] on input "*" at bounding box center [198, 335] width 159 height 28
click at [324, 395] on div "**********" at bounding box center [264, 250] width 290 height 340
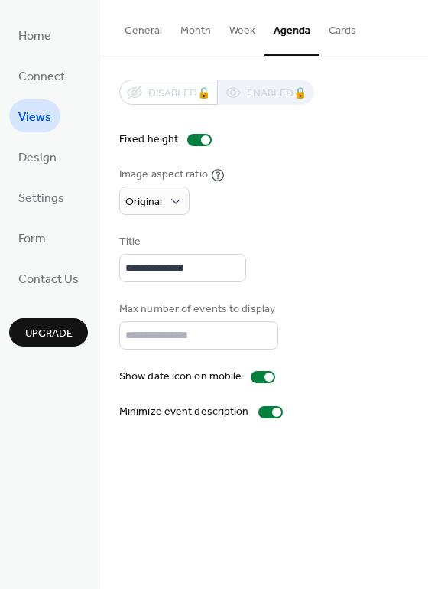
click at [228, 28] on button "Week" at bounding box center [242, 27] width 44 height 54
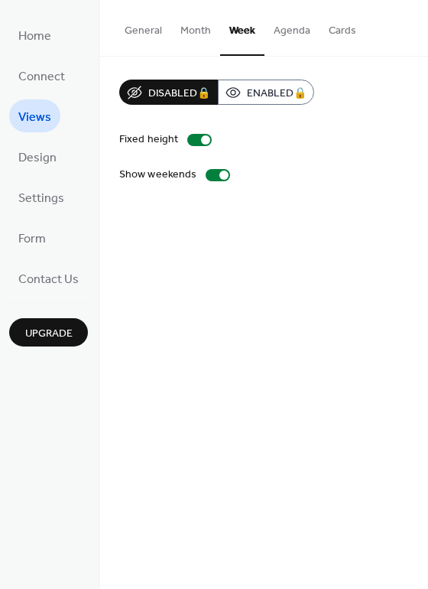
click at [287, 34] on button "Agenda" at bounding box center [292, 27] width 55 height 54
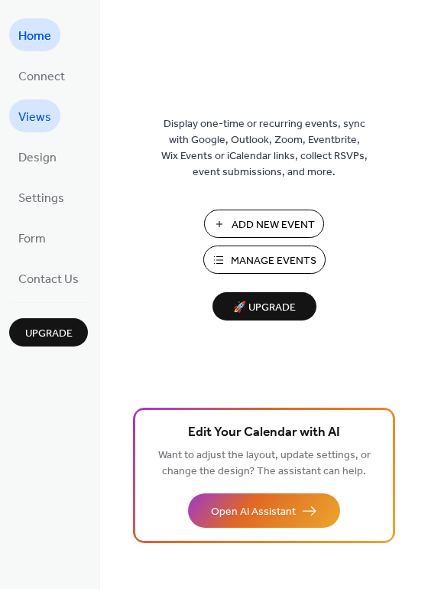
click at [31, 121] on span "Views" at bounding box center [34, 118] width 33 height 24
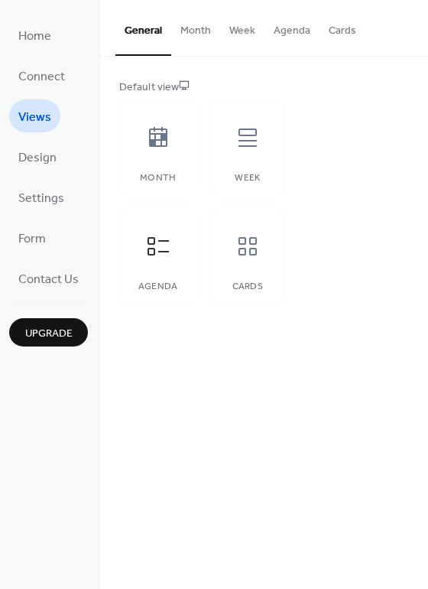
click at [284, 37] on button "Agenda" at bounding box center [292, 27] width 55 height 54
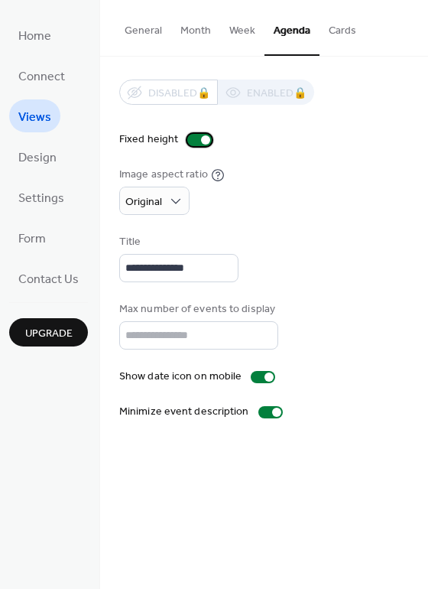
click at [201, 138] on div at bounding box center [205, 139] width 9 height 9
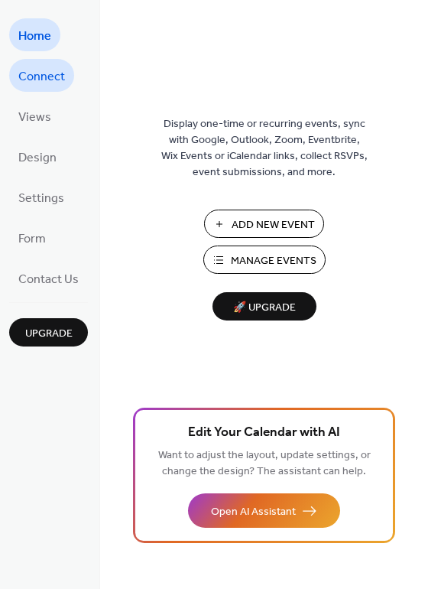
click at [56, 73] on span "Connect" at bounding box center [41, 77] width 47 height 24
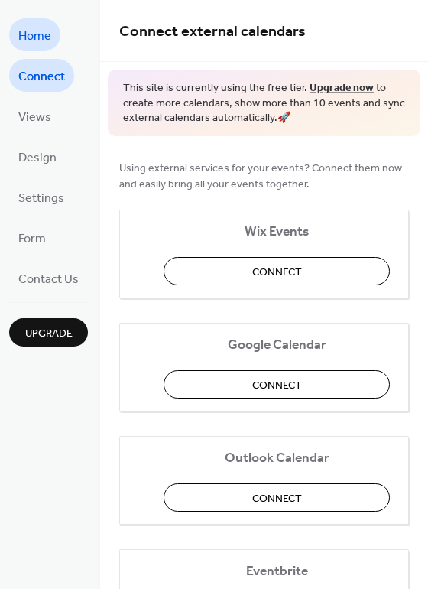
click at [44, 39] on span "Home" at bounding box center [34, 36] width 33 height 24
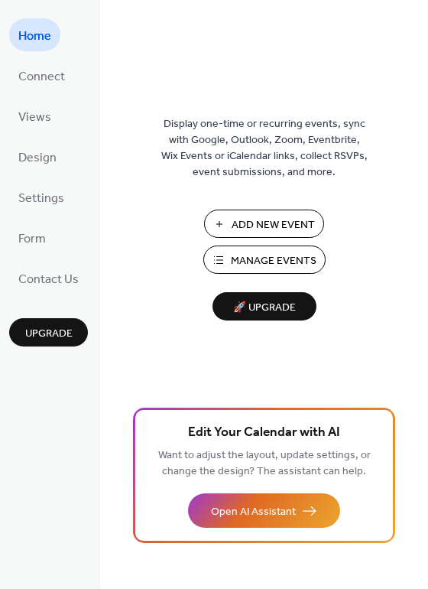
click at [243, 249] on button "Manage Events" at bounding box center [264, 259] width 122 height 28
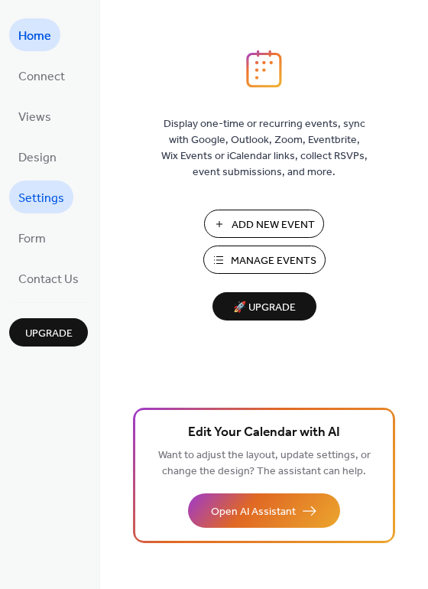
click at [31, 194] on span "Settings" at bounding box center [41, 199] width 46 height 24
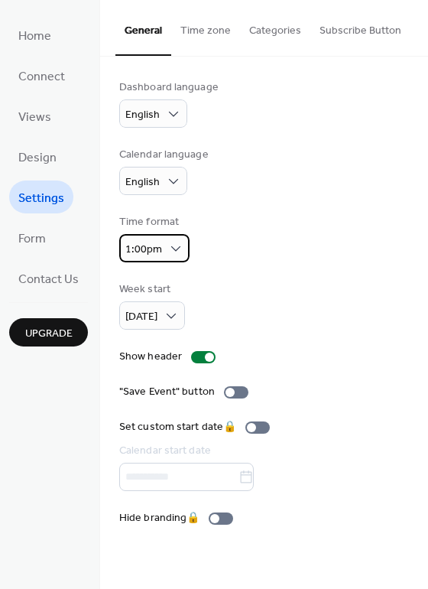
click at [174, 258] on div "1:00pm" at bounding box center [154, 248] width 70 height 28
click at [174, 253] on icon at bounding box center [175, 248] width 15 height 15
click at [155, 310] on span "Sunday" at bounding box center [141, 317] width 32 height 21
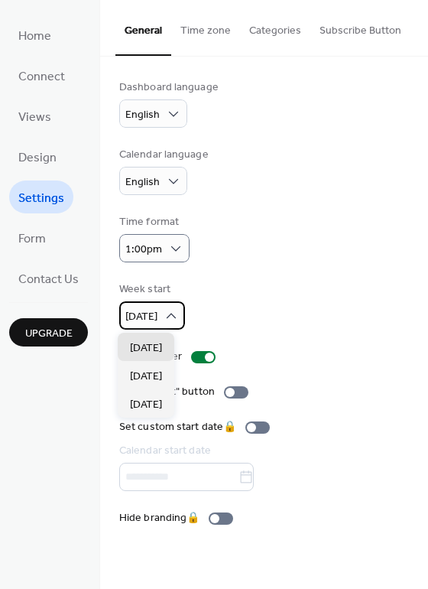
click at [173, 316] on icon at bounding box center [171, 315] width 15 height 15
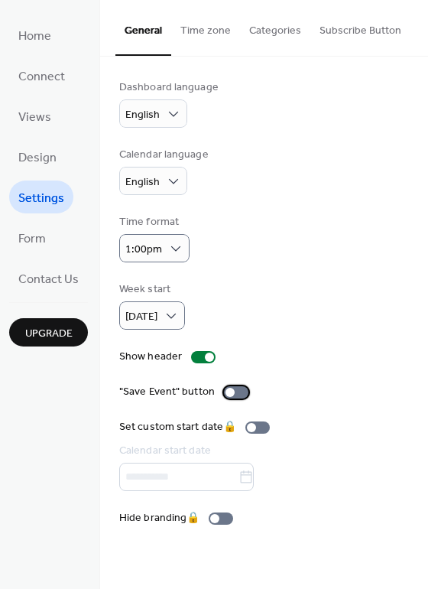
click at [236, 392] on div at bounding box center [236, 392] width 24 height 12
click at [238, 392] on div at bounding box center [242, 392] width 9 height 9
click at [43, 53] on ul "Home Connect Views Design Settings Form Contact Us" at bounding box center [48, 156] width 79 height 276
click at [41, 72] on span "Connect" at bounding box center [41, 77] width 47 height 24
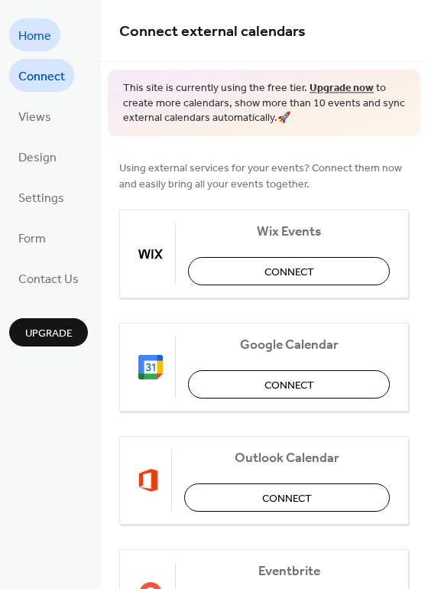
click at [39, 46] on span "Home" at bounding box center [34, 36] width 33 height 24
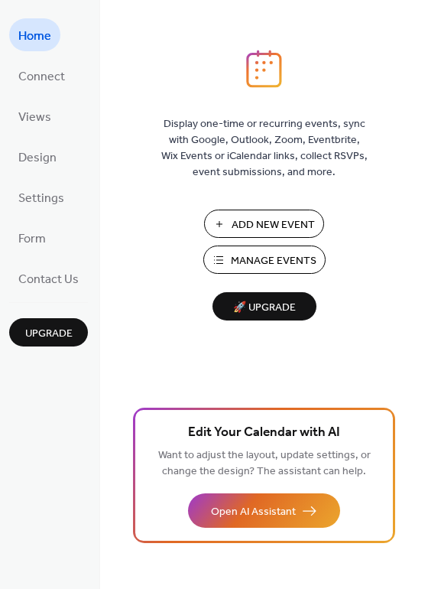
click at [262, 310] on span "🚀 Upgrade" at bounding box center [265, 307] width 86 height 21
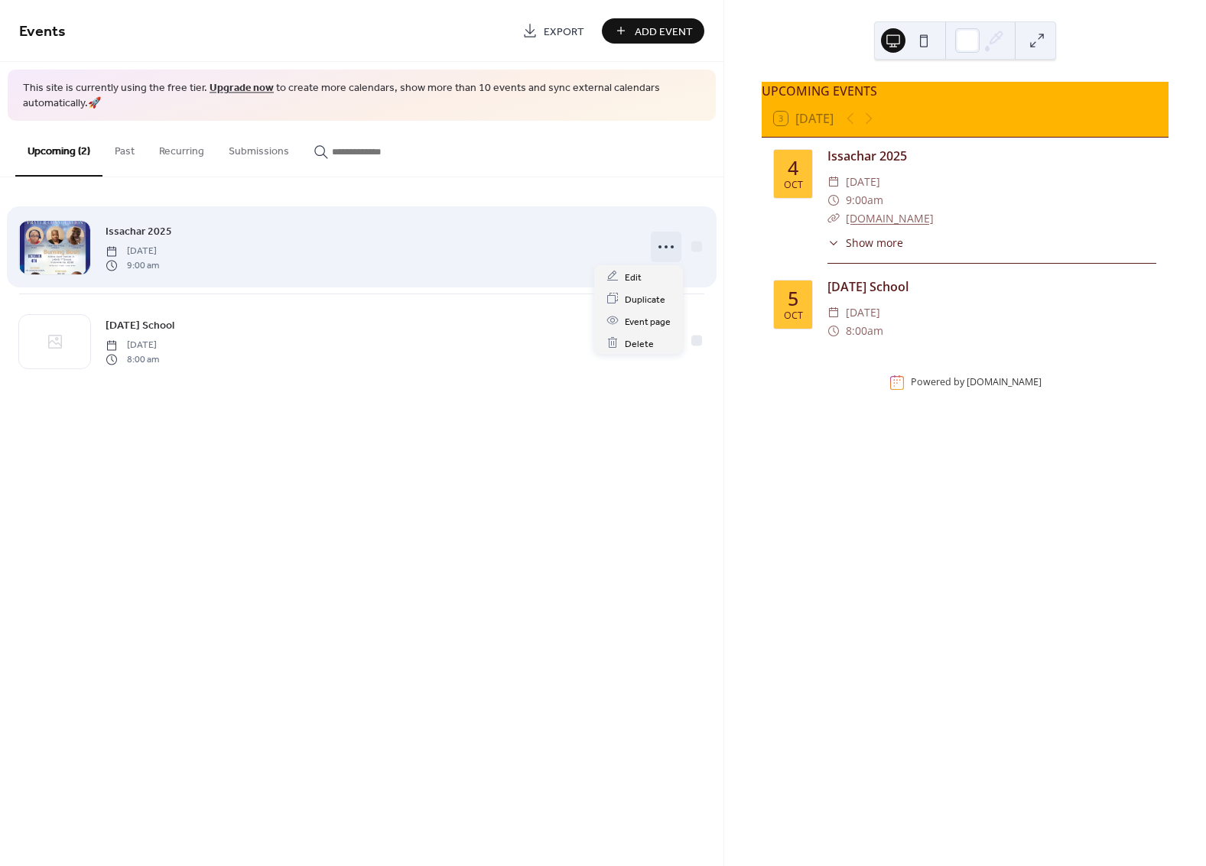
click at [667, 252] on icon at bounding box center [666, 247] width 24 height 24
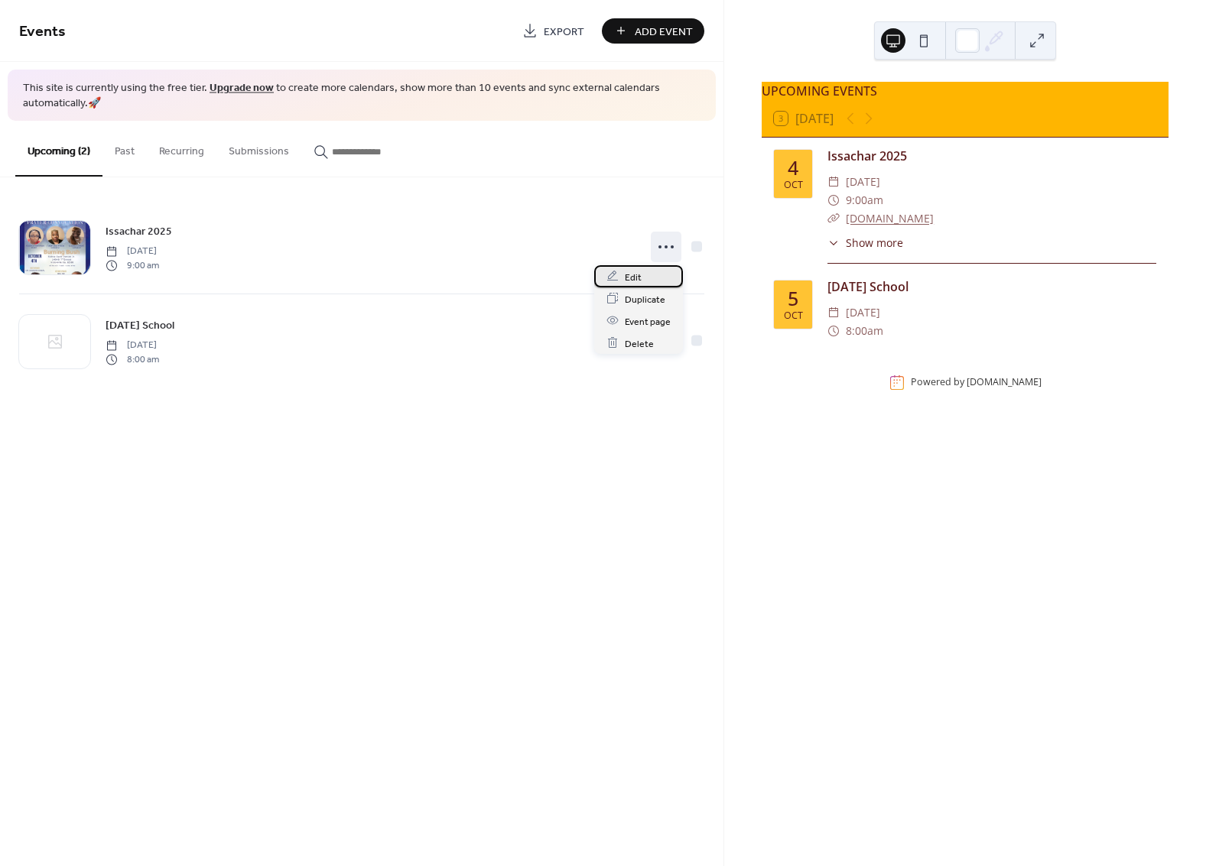
click at [629, 281] on span "Edit" at bounding box center [633, 277] width 17 height 16
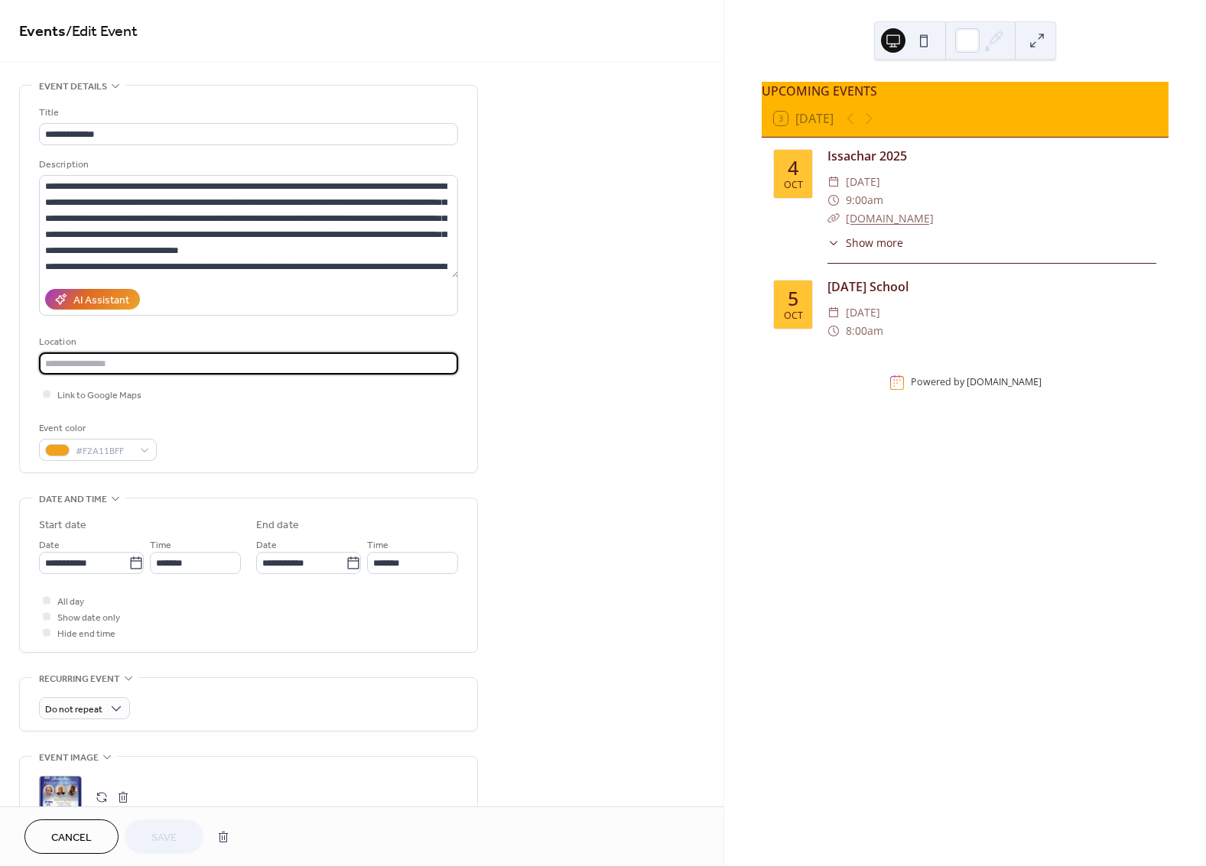
click at [132, 366] on input "text" at bounding box center [248, 364] width 419 height 22
type input "**********"
click at [147, 837] on button "Save" at bounding box center [164, 837] width 79 height 34
